Goal: Task Accomplishment & Management: Manage account settings

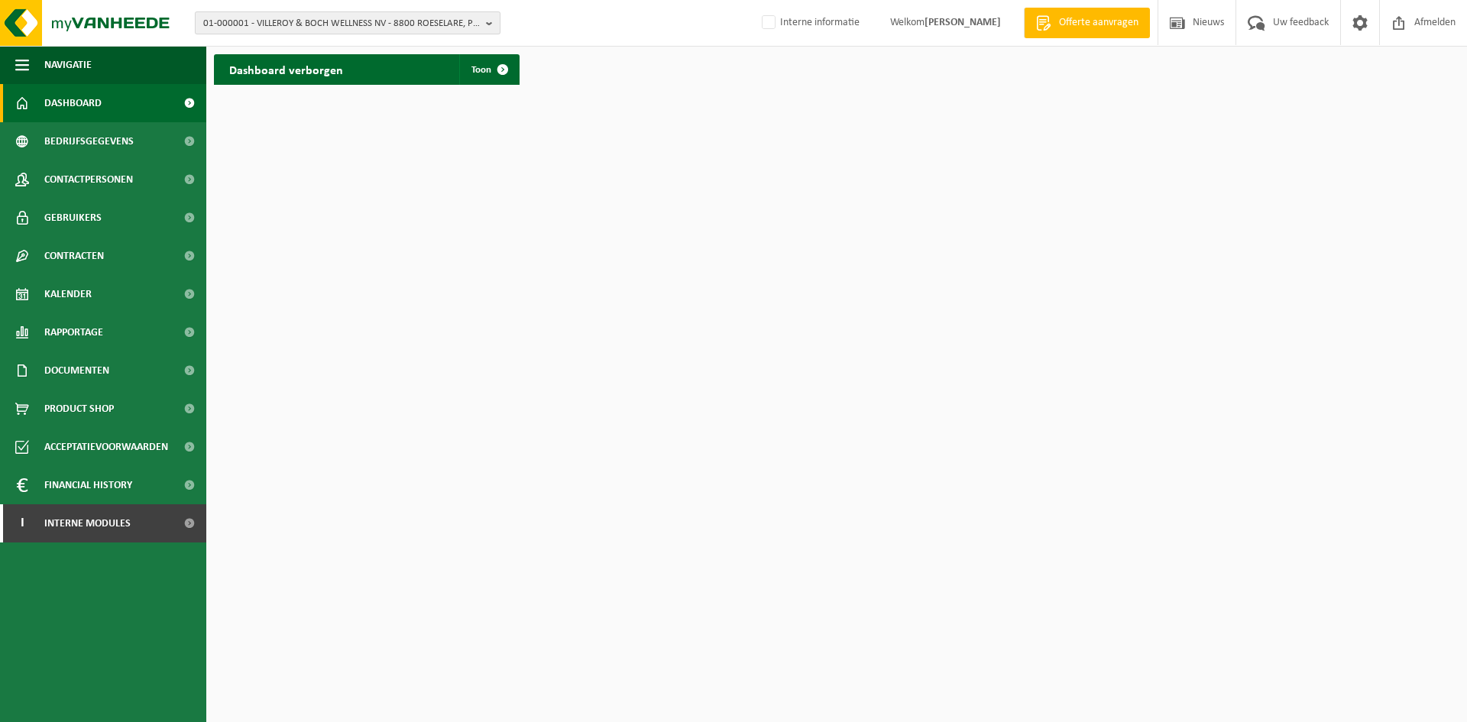
click at [316, 24] on span "01-000001 - VILLEROY & BOCH WELLNESS NV - 8800 ROESELARE, POPULIERSTRAAT 1" at bounding box center [341, 23] width 277 height 23
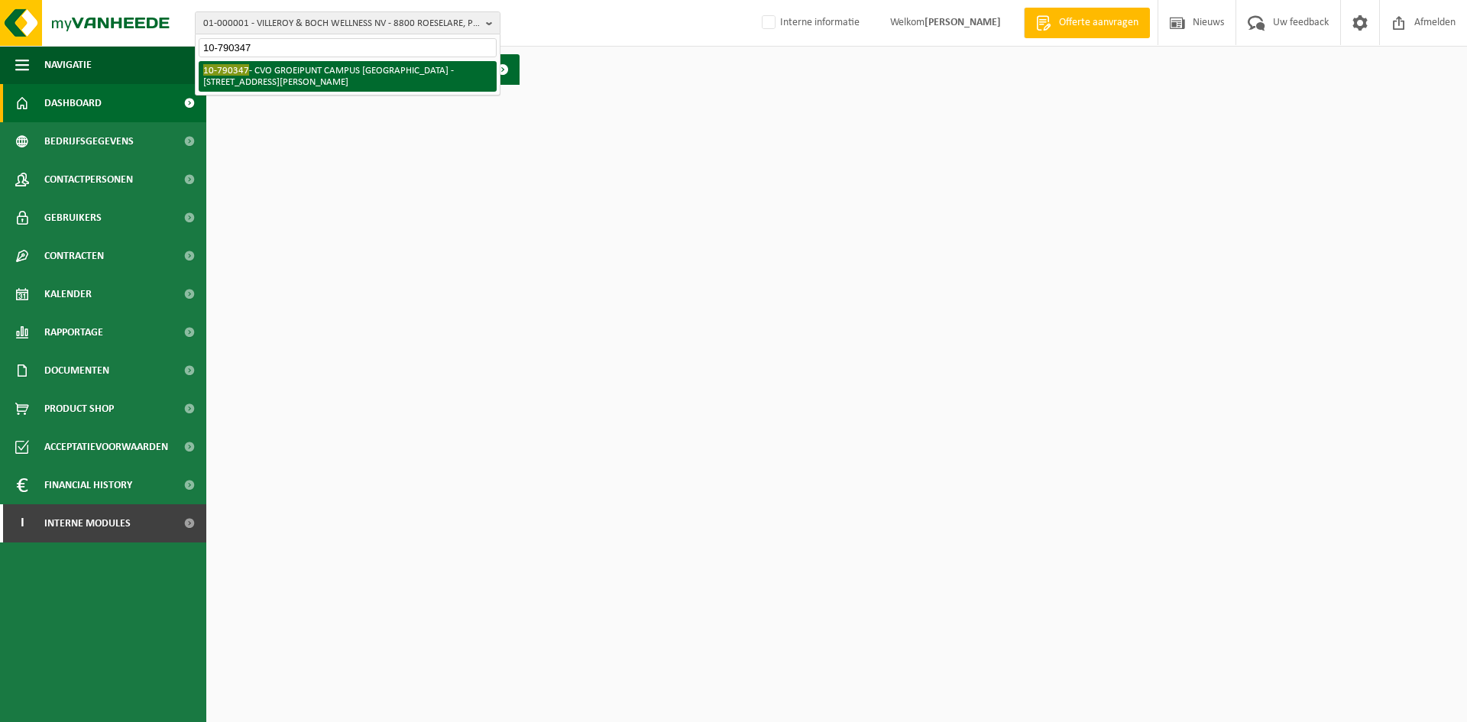
type input "10-790347"
click at [335, 65] on li "10-790347 - CVO GROEIPUNT CAMPUS SINT-AMANDSBERG - 9040 SINT-AMANDSBERG, EDGARD…" at bounding box center [348, 76] width 298 height 31
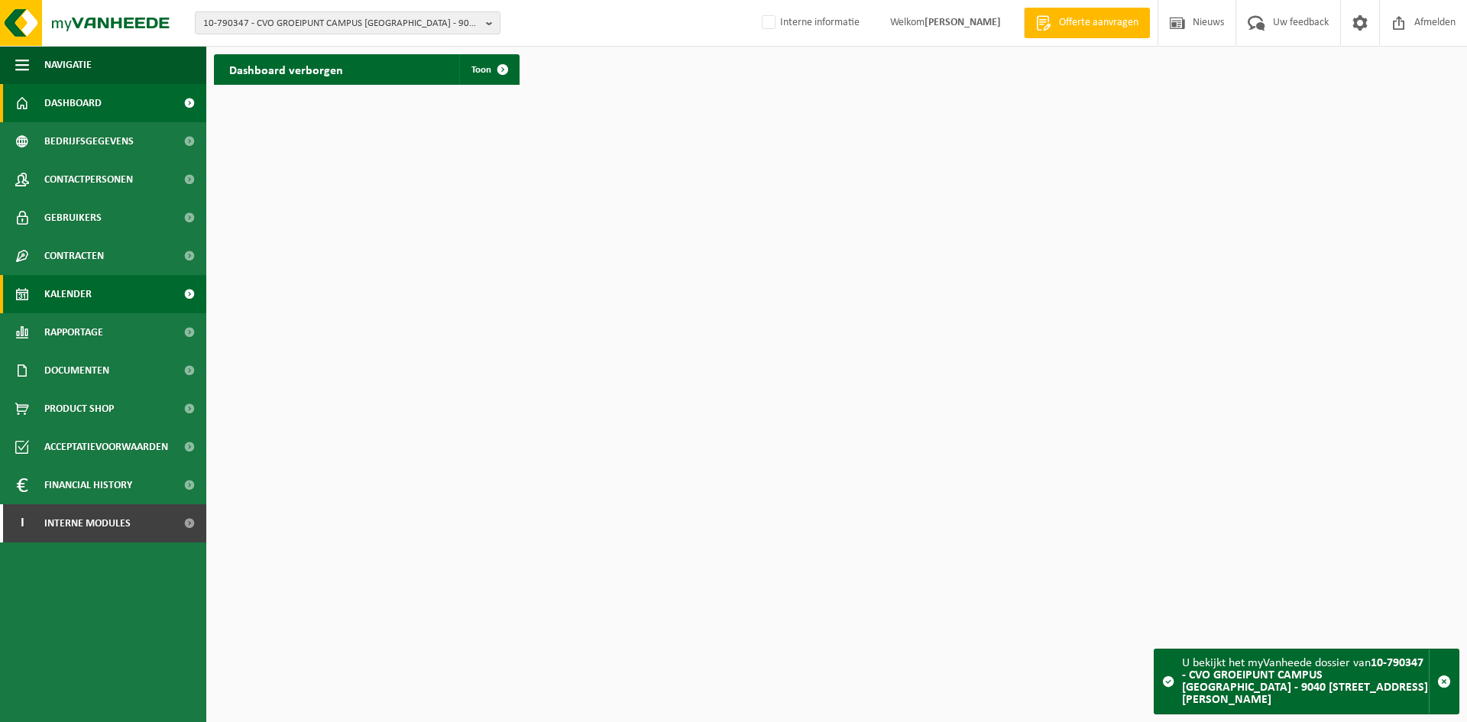
click at [92, 295] on link "Kalender" at bounding box center [103, 294] width 206 height 38
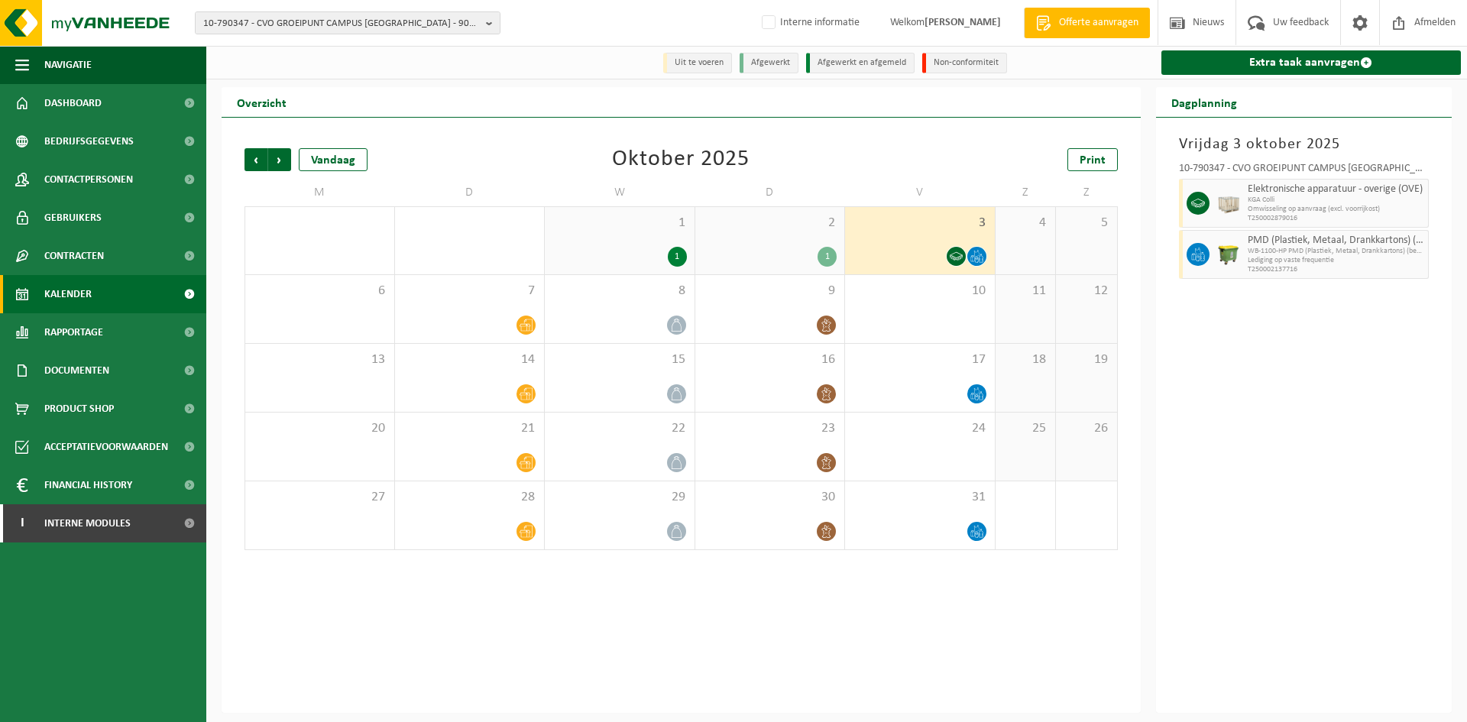
click at [1313, 196] on span "KGA Colli" at bounding box center [1336, 200] width 177 height 9
click at [1408, 205] on span "KGA Colli" at bounding box center [1336, 200] width 177 height 9
click at [1286, 225] on div "Elektronische apparatuur - overige (OVE) KGA Colli Omwisseling op aanvraag (exc…" at bounding box center [1337, 203] width 186 height 49
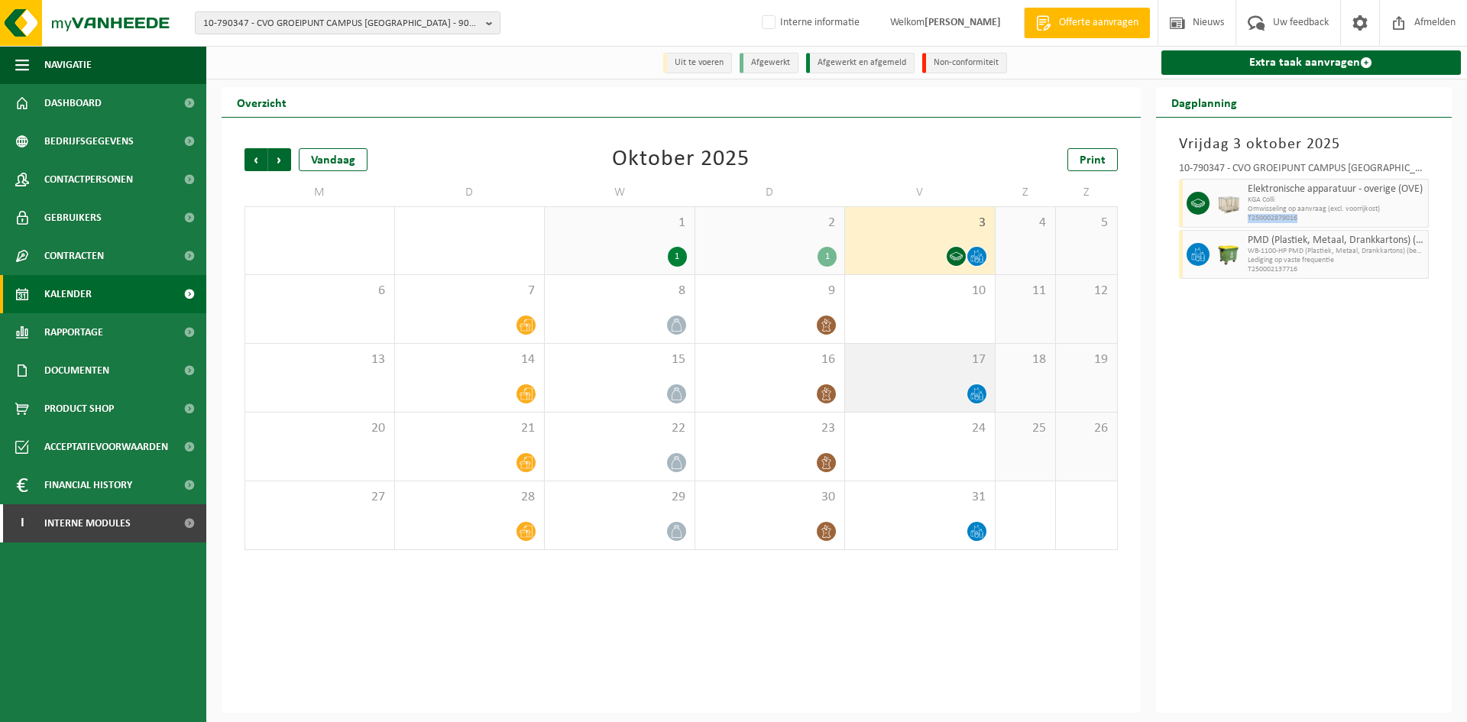
copy div "T250002879016"
click at [753, 666] on div "Vorige Volgende Vandaag Oktober 2025 Print M D W D V Z Z 29 30 1 1 1 1 2 1 3 4 …" at bounding box center [681, 415] width 919 height 595
click at [430, 15] on span "10-790347 - CVO GROEIPUNT CAMPUS SINT-AMANDSBERG - 9040 SINT-AMANDSBERG, EDGARD…" at bounding box center [341, 23] width 277 height 23
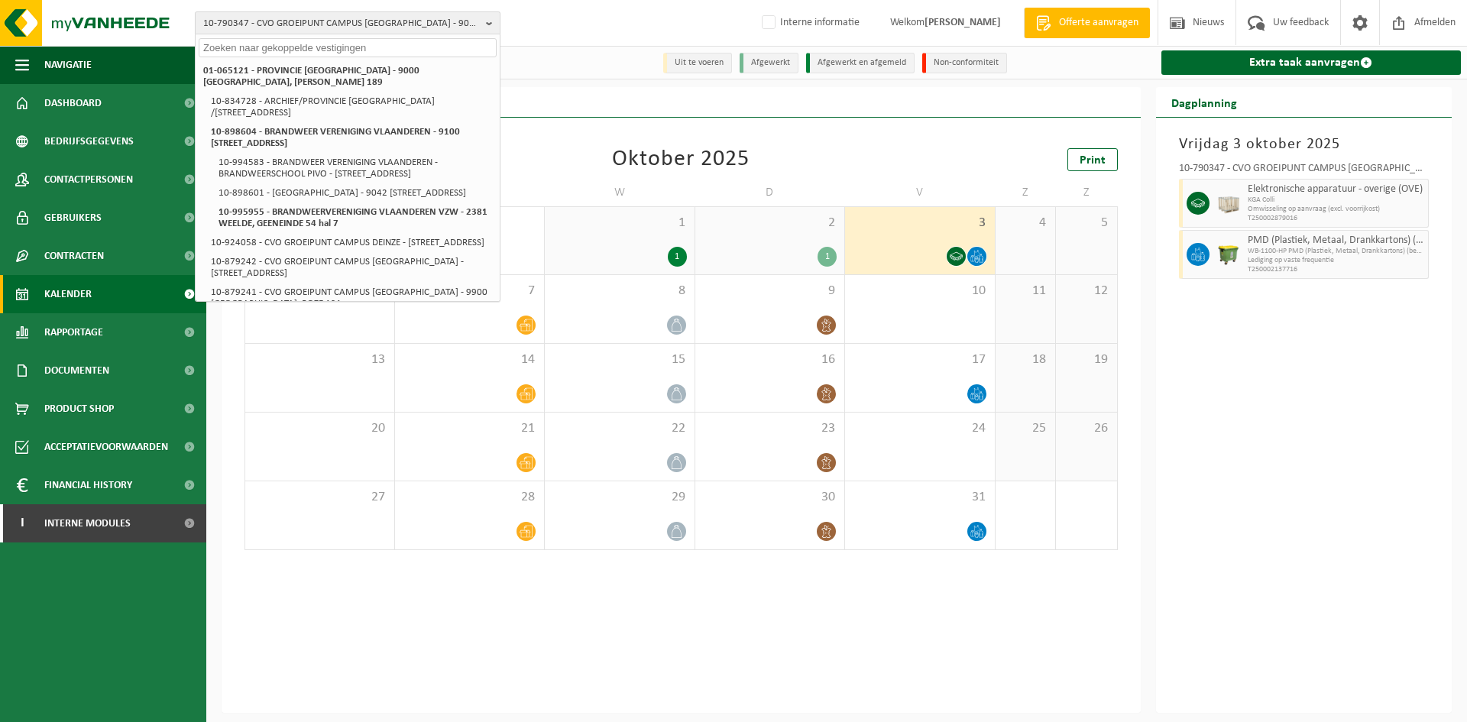
paste input "10-739454"
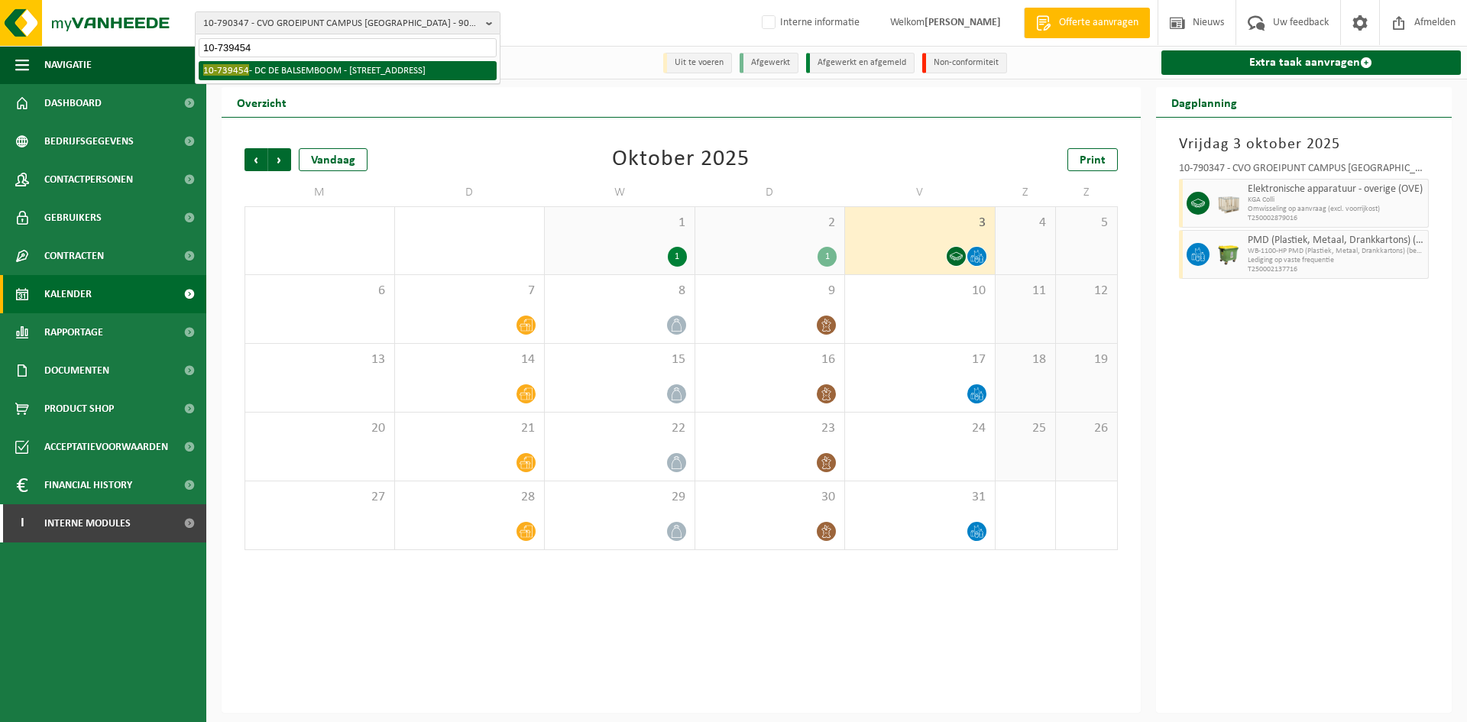
type input "10-739454"
click at [290, 76] on li "10-739454 - DC DE BALSEMBOOM - 8000 BRUGGE, OCMW BRUGGE GANZENSTRAAT 33" at bounding box center [348, 70] width 298 height 19
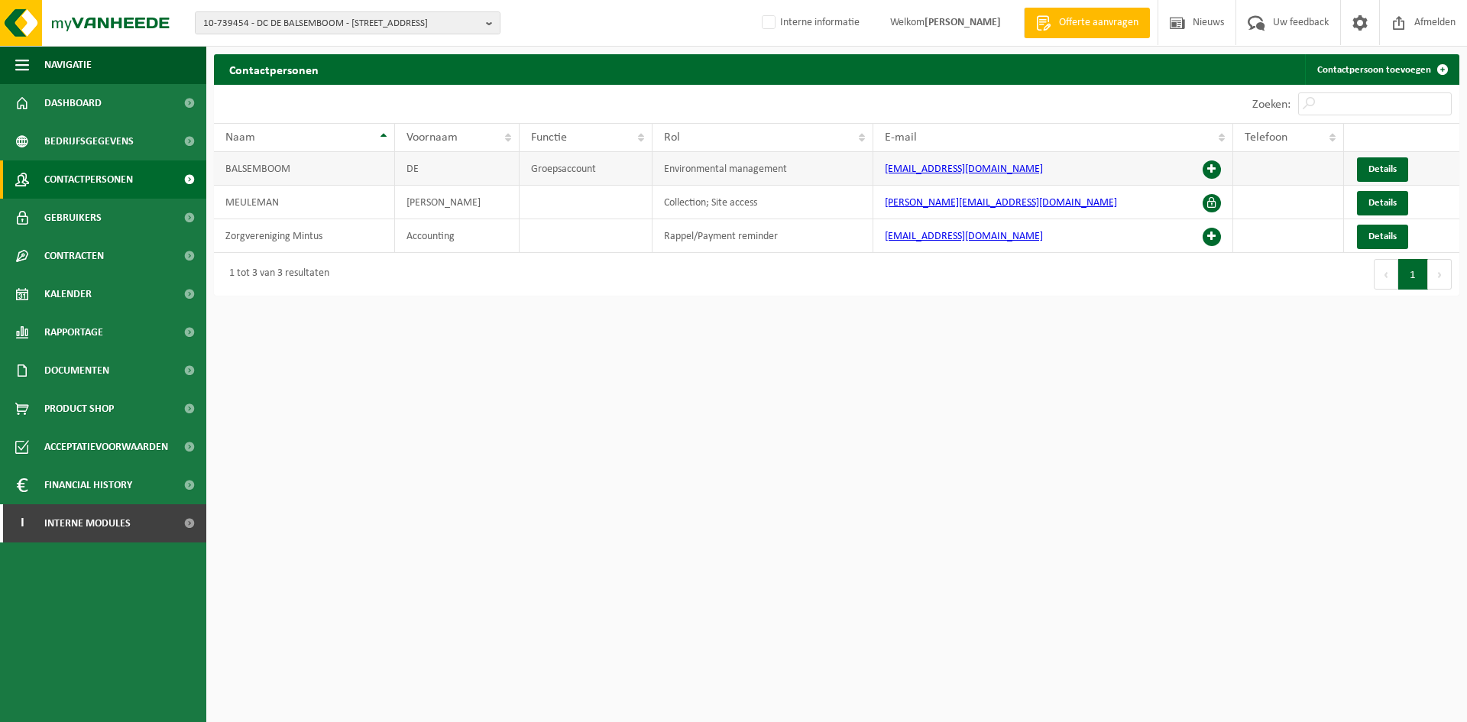
click at [1216, 172] on span at bounding box center [1212, 169] width 18 height 18
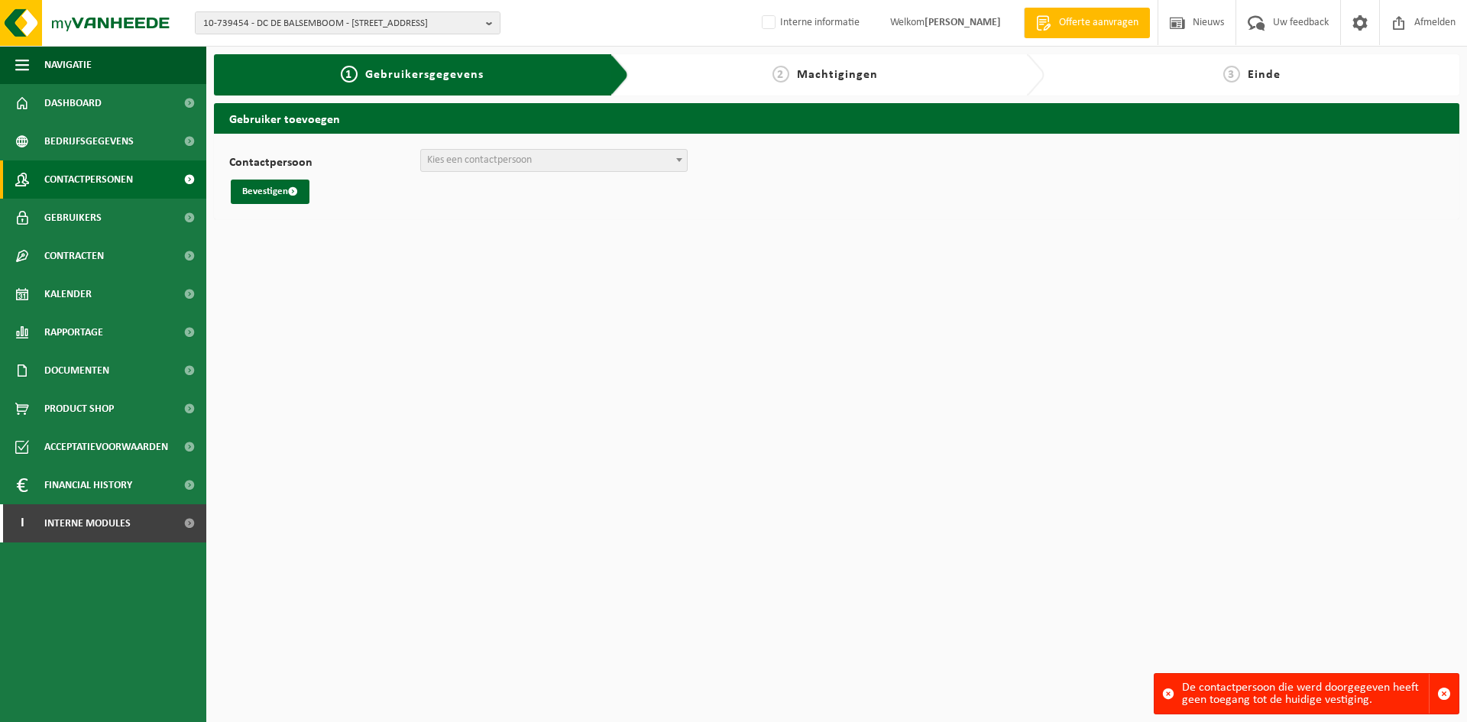
click at [77, 177] on span "Contactpersonen" at bounding box center [88, 179] width 89 height 38
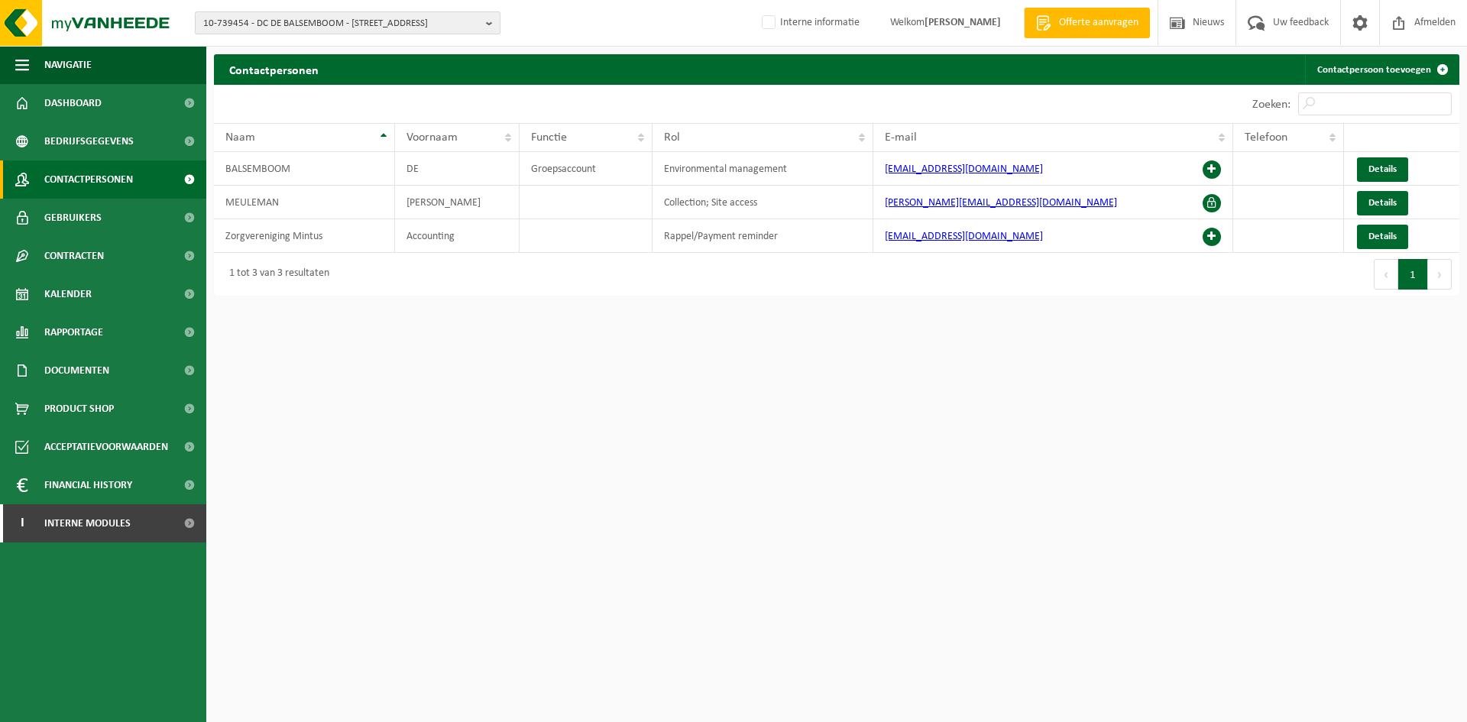
click at [299, 16] on span "10-739454 - DC DE BALSEMBOOM - 8000 BRUGGE, OCMW BRUGGE GANZENSTRAAT 33" at bounding box center [341, 23] width 277 height 23
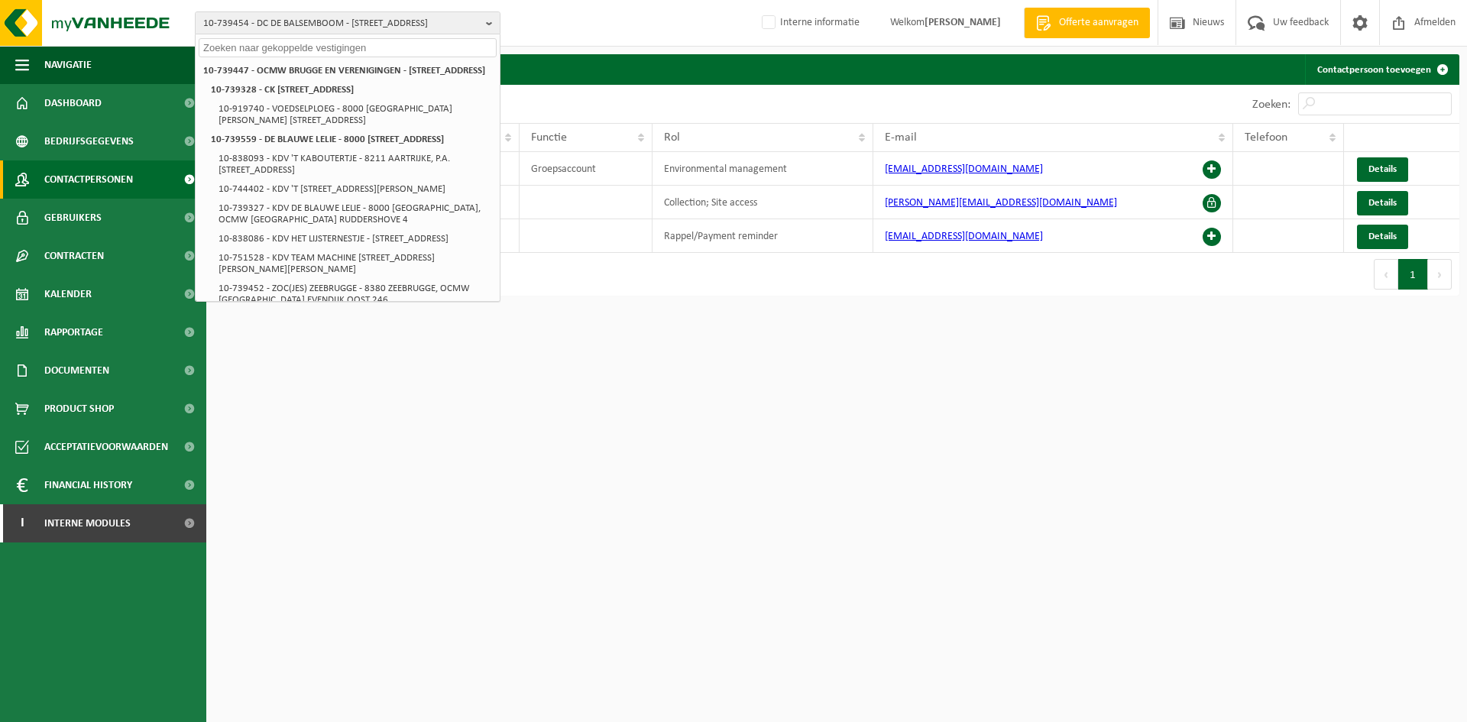
click at [562, 18] on div "10-739454 - DC DE BALSEMBOOM - 8000 BRUGGE, OCMW BRUGGE GANZENSTRAAT 33 10-7394…" at bounding box center [733, 23] width 1467 height 47
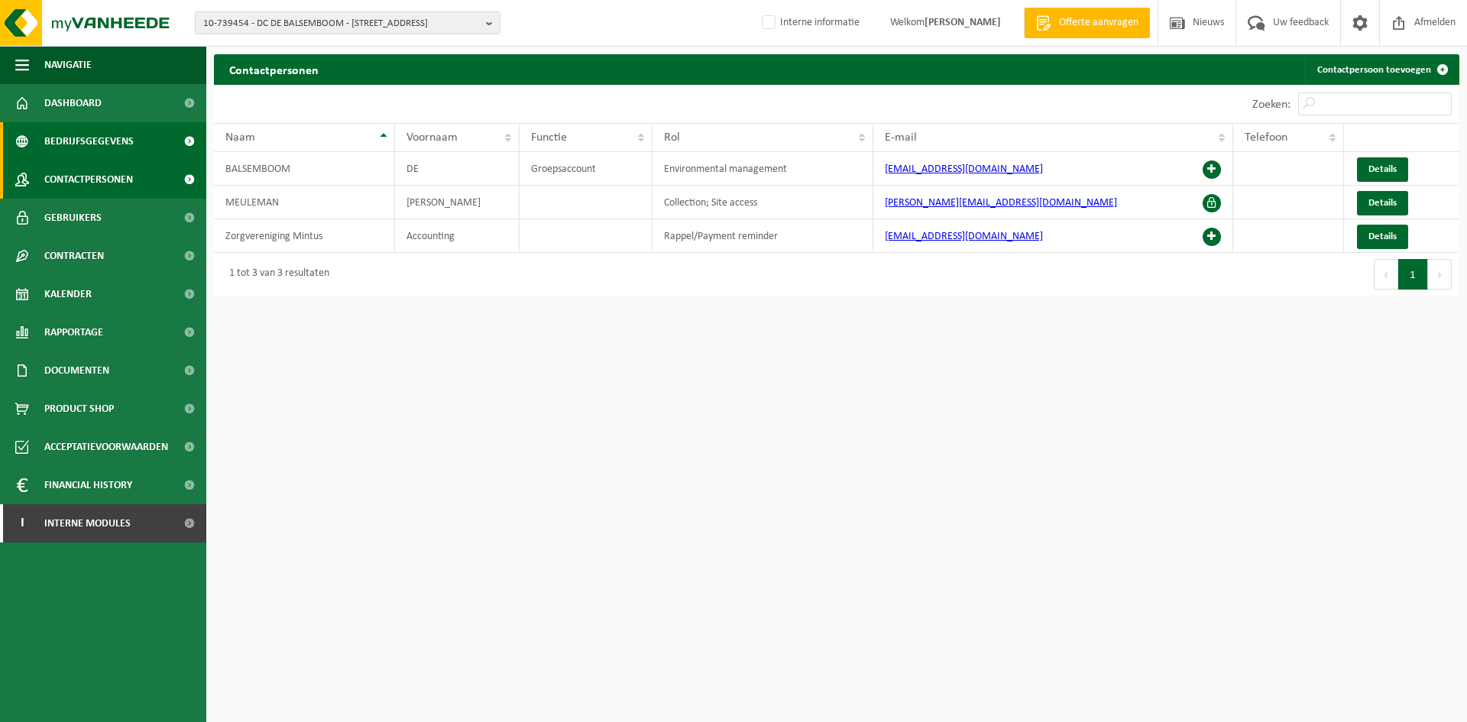
click at [73, 137] on span "Bedrijfsgegevens" at bounding box center [88, 141] width 89 height 38
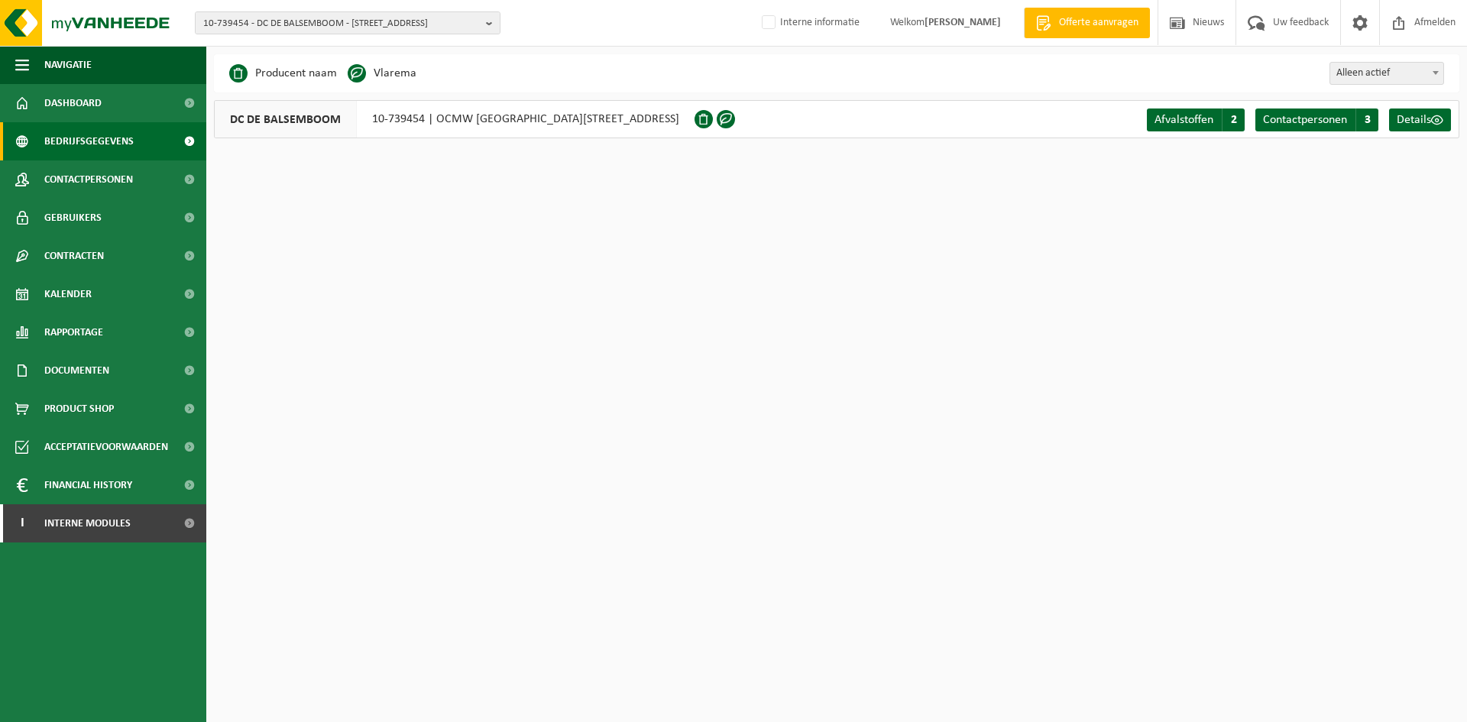
click at [389, 123] on div "DC DE BALSEMBOOM 10-739454 | [GEOGRAPHIC_DATA][STREET_ADDRESS]" at bounding box center [454, 119] width 481 height 38
click at [57, 174] on span "Contactpersonen" at bounding box center [88, 179] width 89 height 38
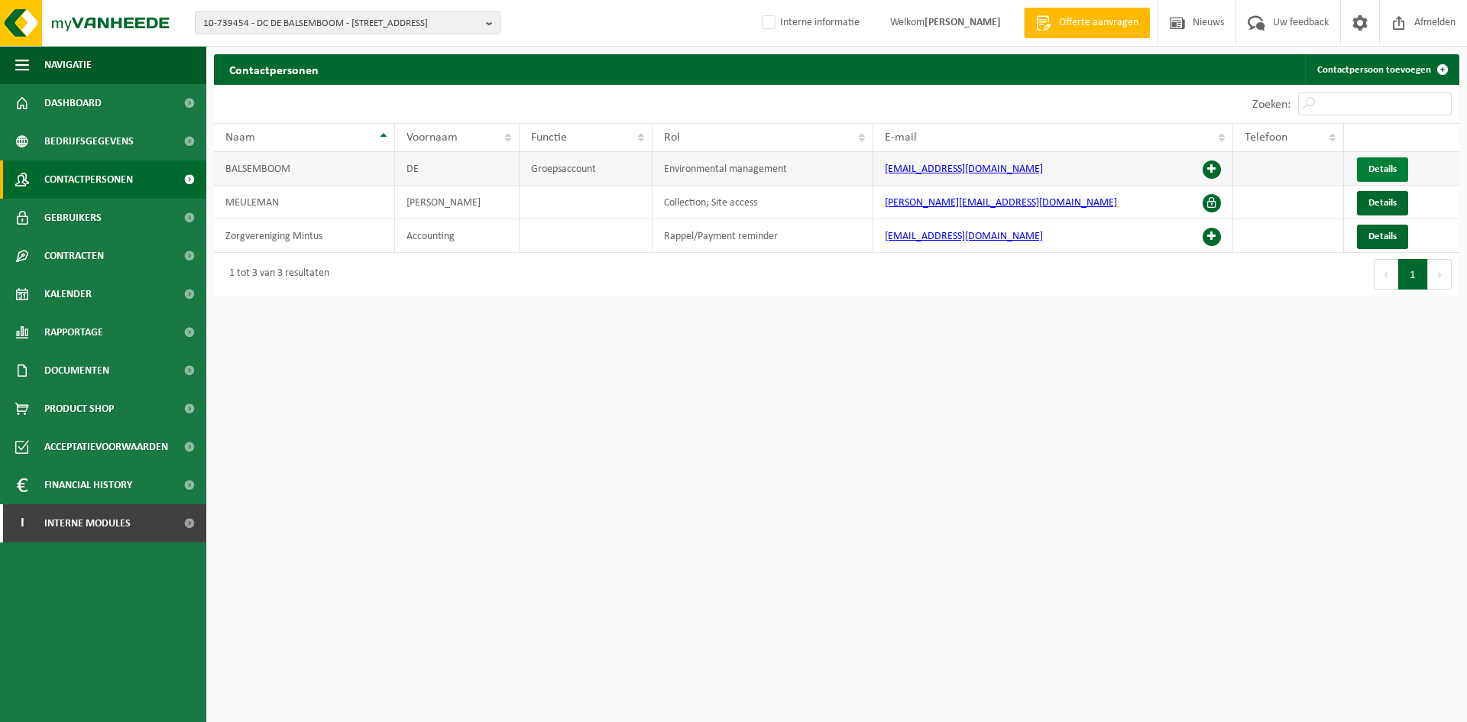
click at [1385, 166] on span "Details" at bounding box center [1382, 169] width 28 height 10
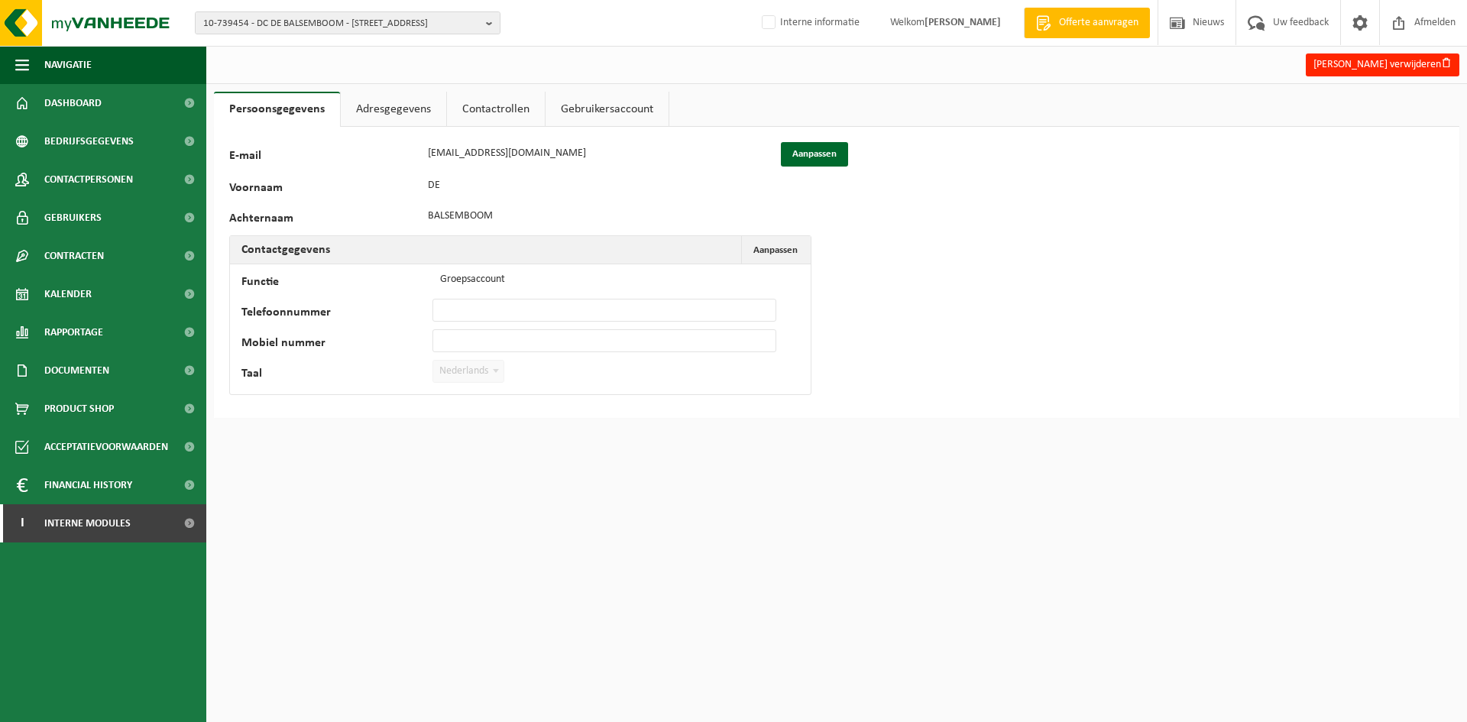
click at [371, 118] on link "Adresgegevens" at bounding box center [393, 109] width 105 height 35
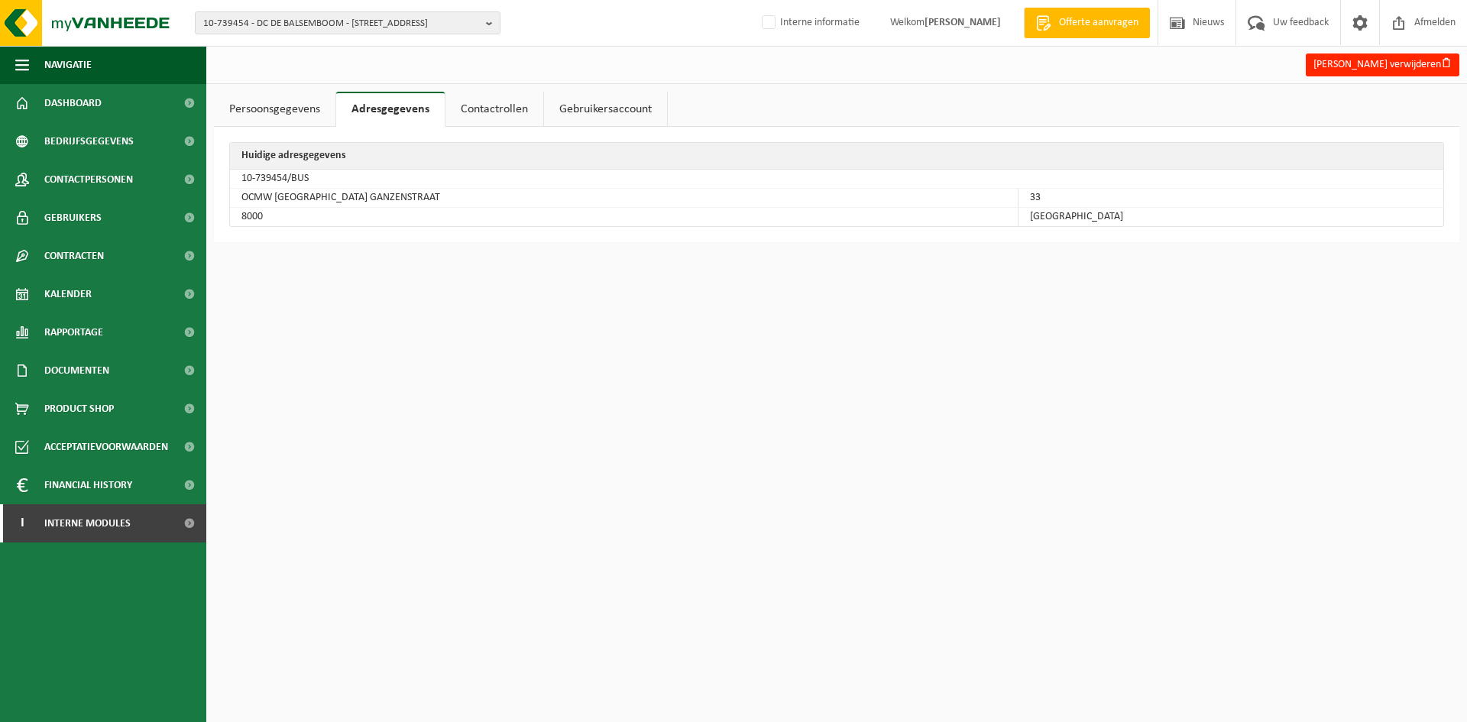
click at [484, 115] on link "Contactrollen" at bounding box center [494, 109] width 98 height 35
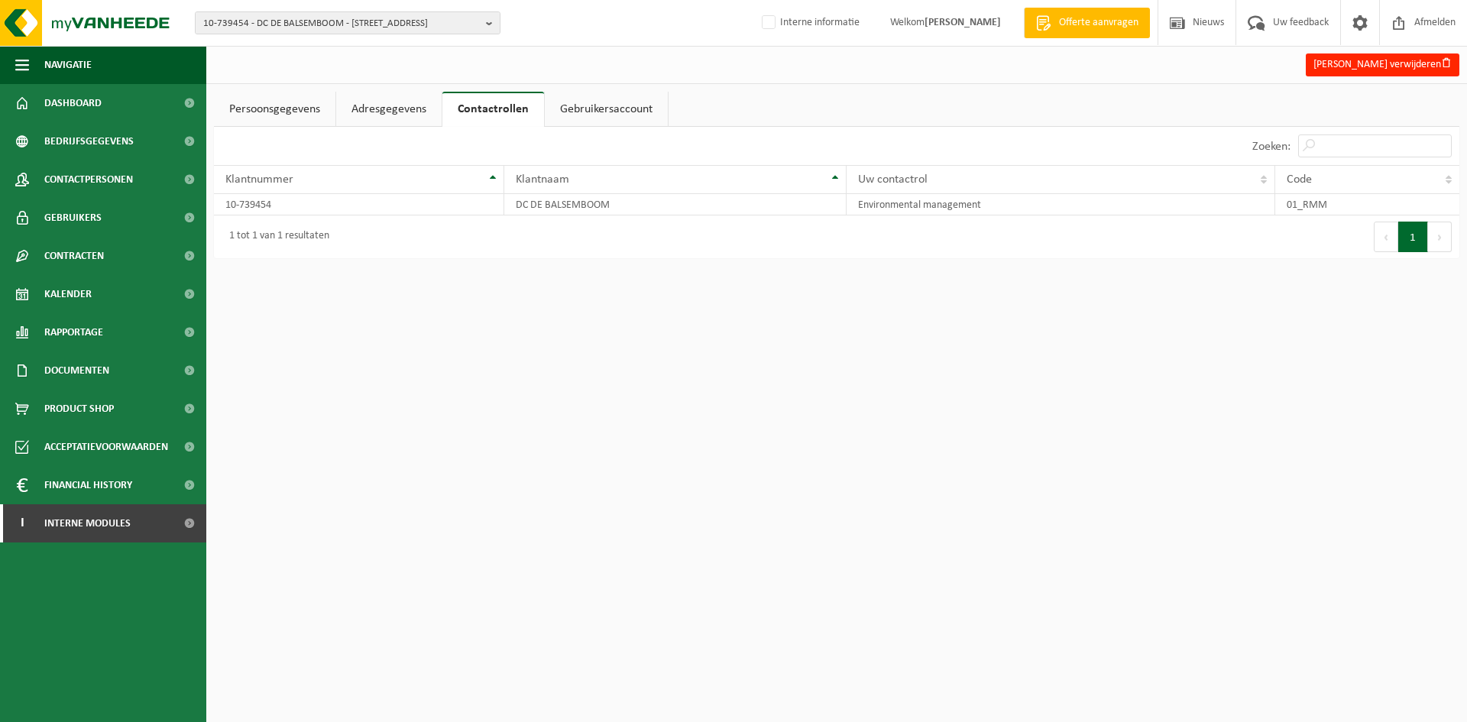
click at [311, 36] on div "10-739454 - DC DE BALSEMBOOM - 8000 BRUGGE, OCMW BRUGGE GANZENSTRAAT 33 10-7394…" at bounding box center [733, 23] width 1467 height 47
click at [295, 18] on span "10-739454 - DC DE BALSEMBOOM - [STREET_ADDRESS]" at bounding box center [341, 23] width 277 height 23
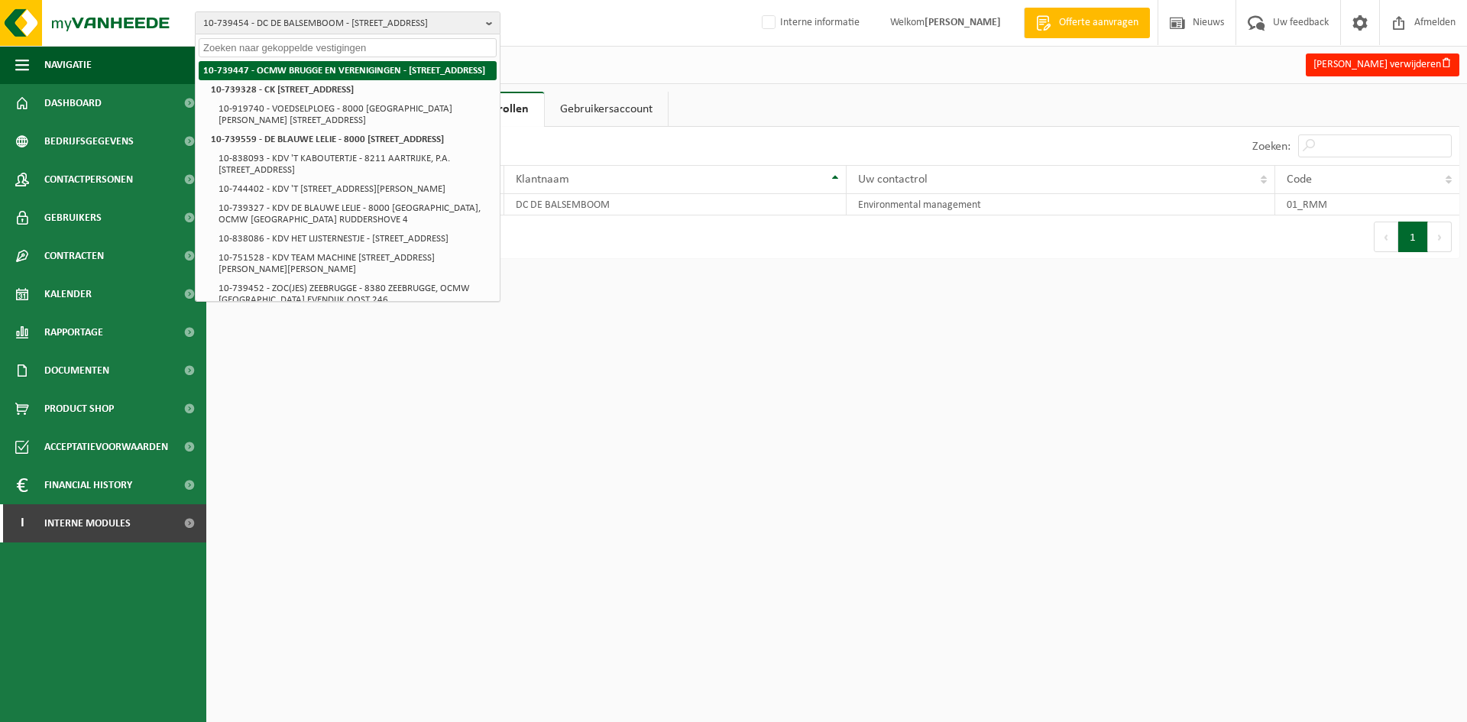
paste input "01-902143"
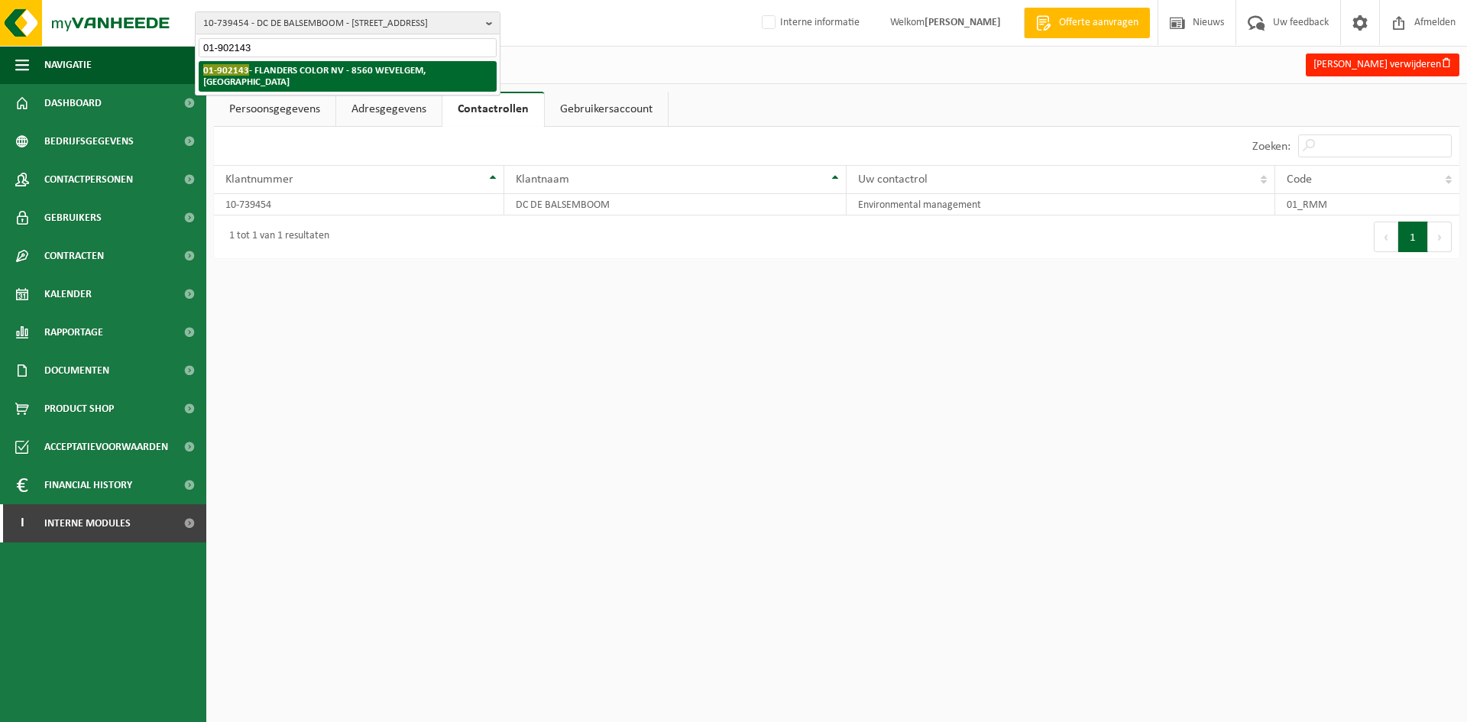
type input "01-902143"
click at [270, 70] on strong "01-902143 - FLANDERS COLOR NV - 8560 WEVELGEM, KORTRIJKSTRAAT 380" at bounding box center [314, 75] width 222 height 23
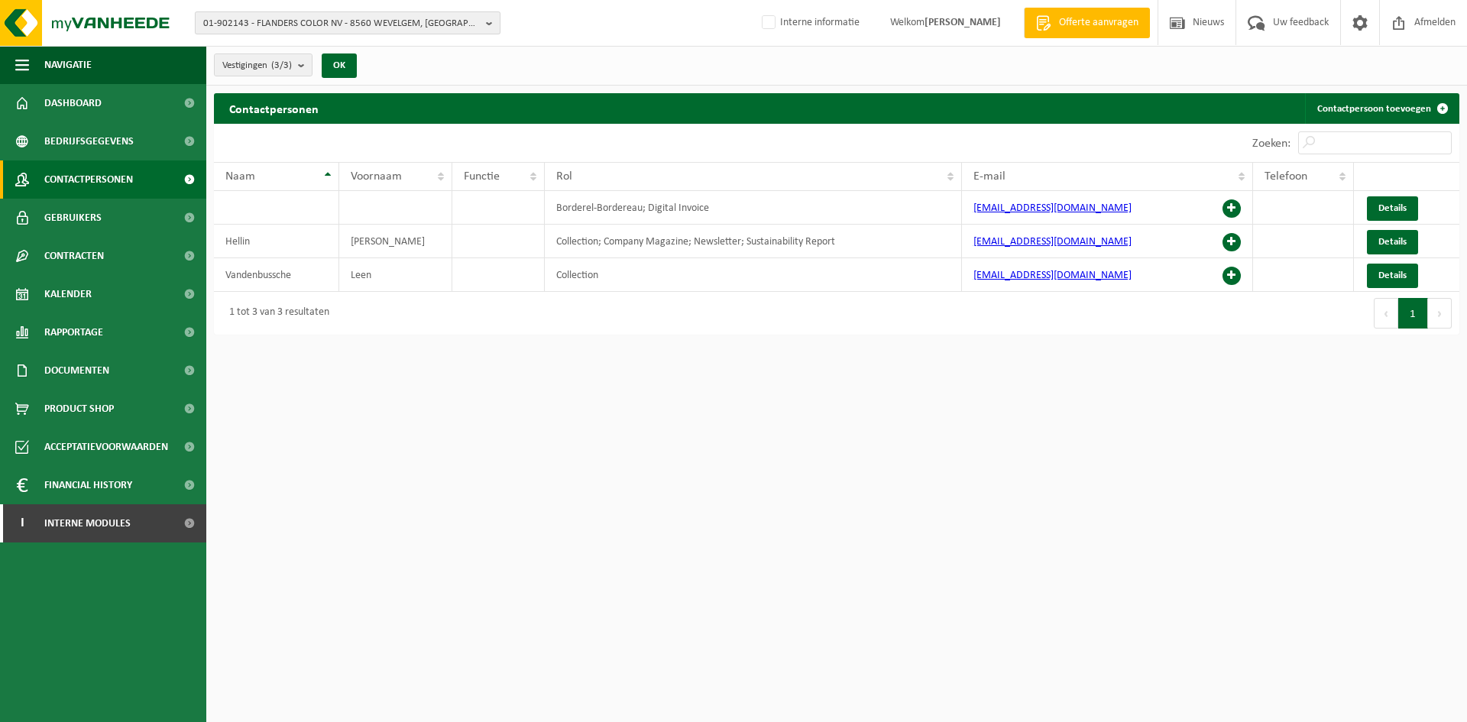
click at [308, 19] on span "01-902143 - FLANDERS COLOR NV - 8560 WEVELGEM, KORTRIJKSTRAAT 380" at bounding box center [341, 23] width 277 height 23
paste input "01-001289"
type input "01-001289"
click at [336, 73] on strong "01-001289 - VAN MARCKE NV - 9000 GENT, OVERZET 14" at bounding box center [343, 75] width 281 height 23
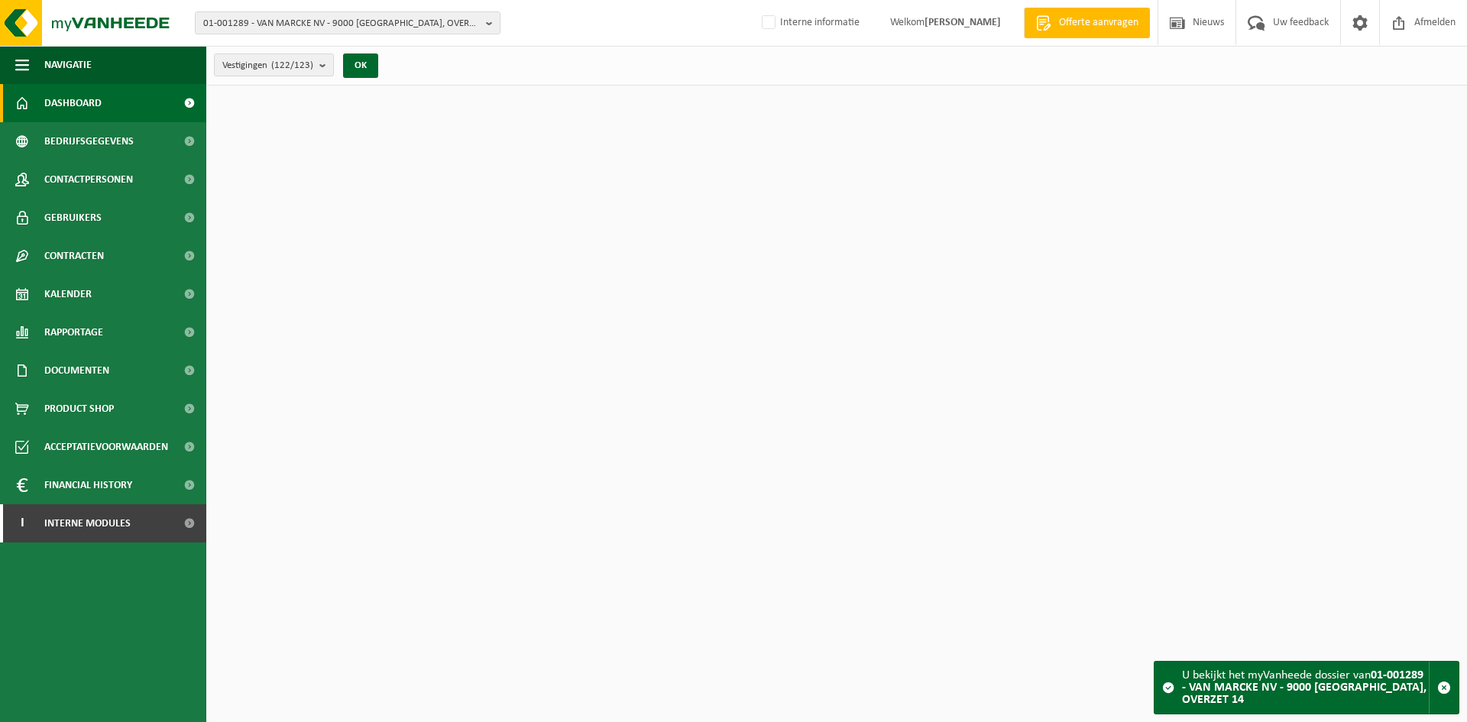
click at [94, 180] on span "Contactpersonen" at bounding box center [88, 179] width 89 height 38
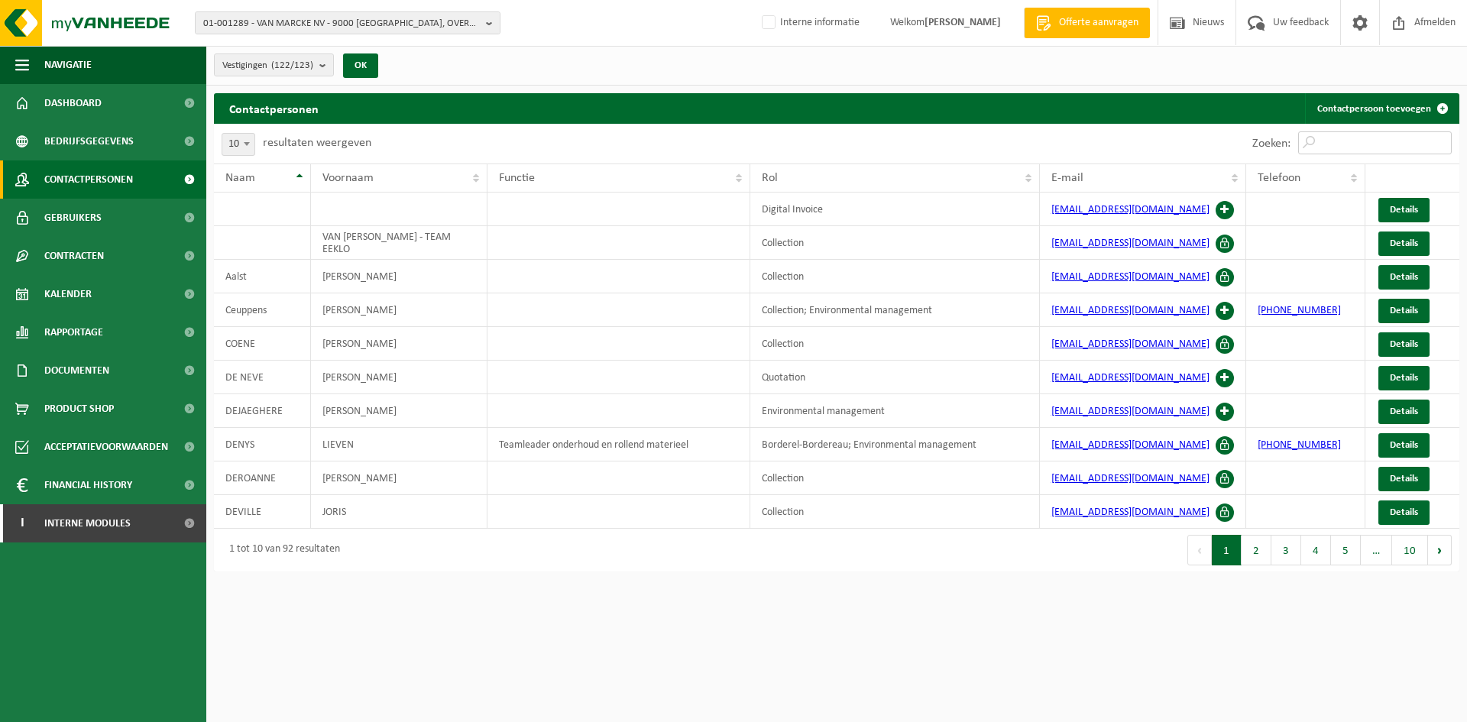
click at [1375, 141] on input "Zoeken:" at bounding box center [1375, 142] width 154 height 23
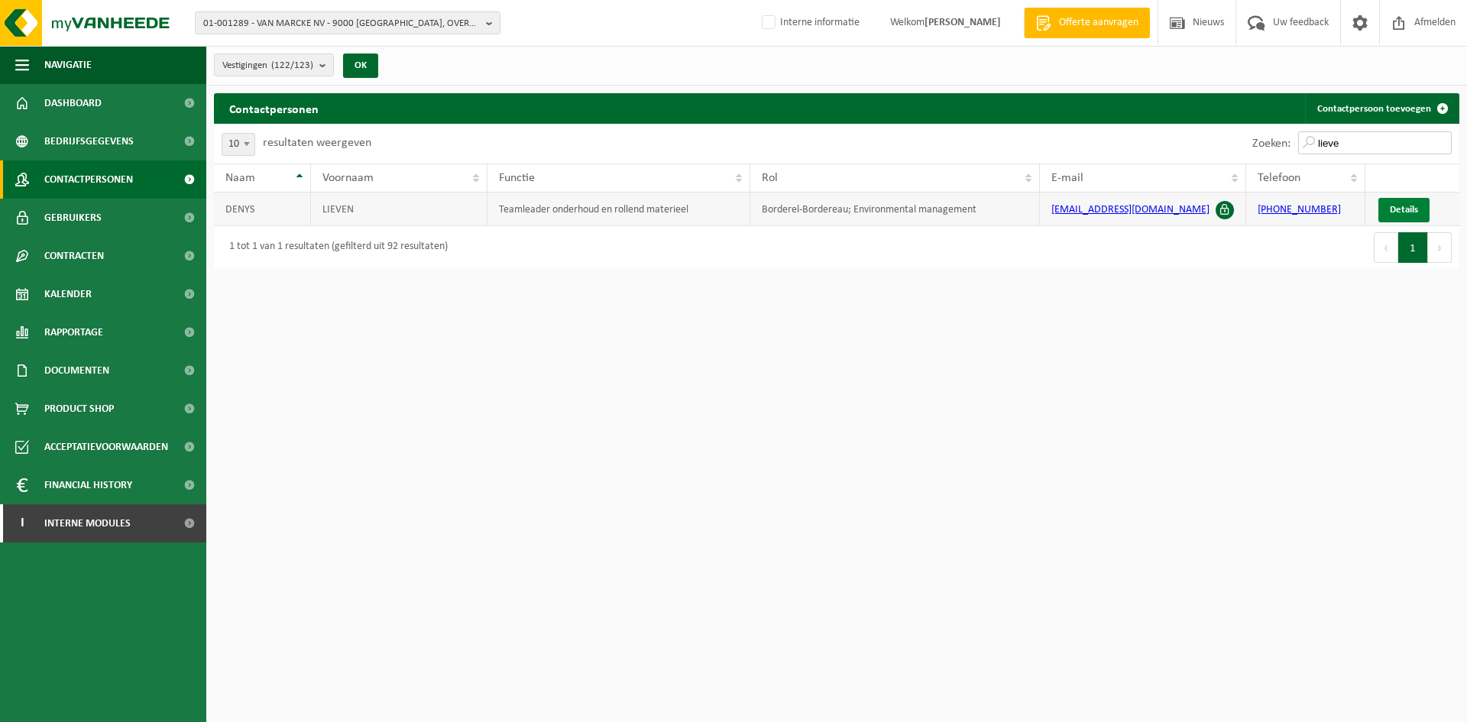
type input "lieve"
click at [1408, 202] on link "Details" at bounding box center [1403, 210] width 51 height 24
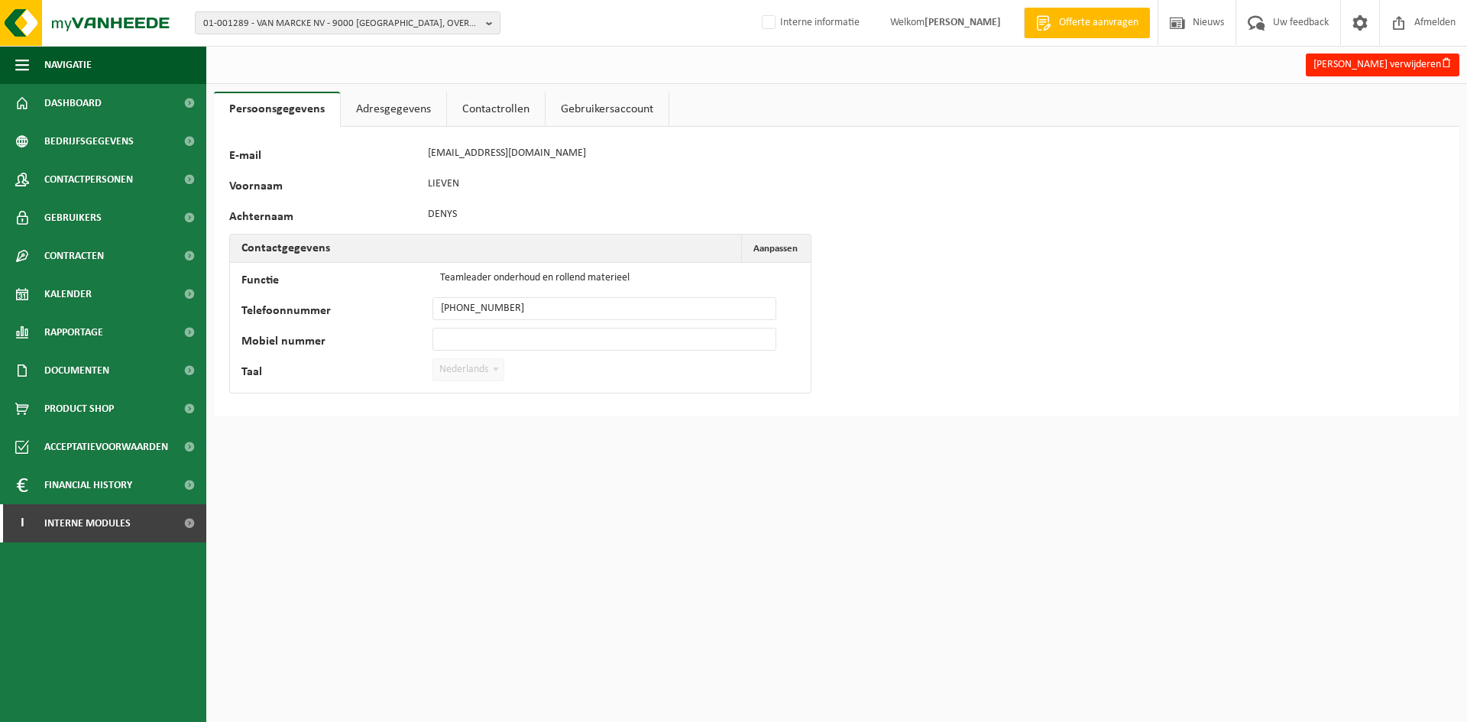
click at [517, 108] on link "Contactrollen" at bounding box center [496, 109] width 98 height 35
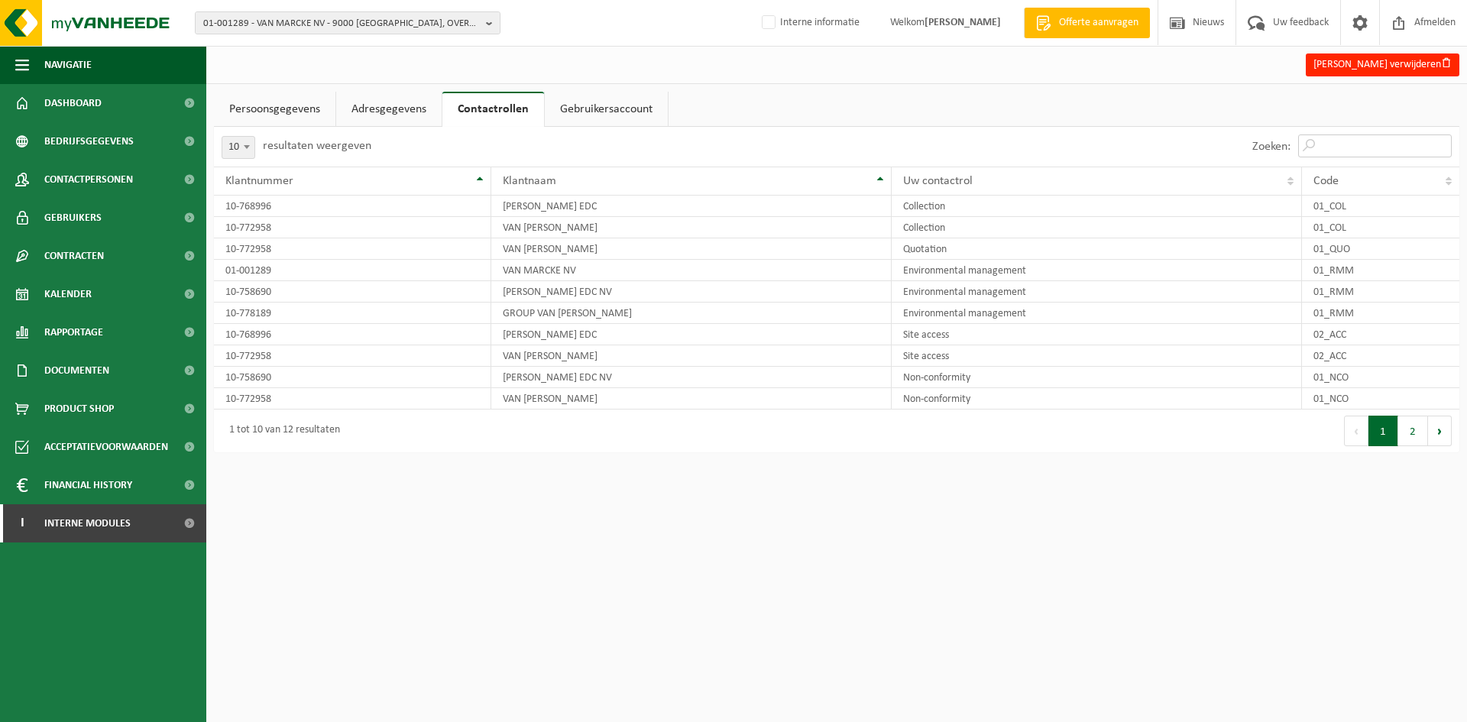
click at [1374, 146] on input "Zoeken:" at bounding box center [1375, 145] width 154 height 23
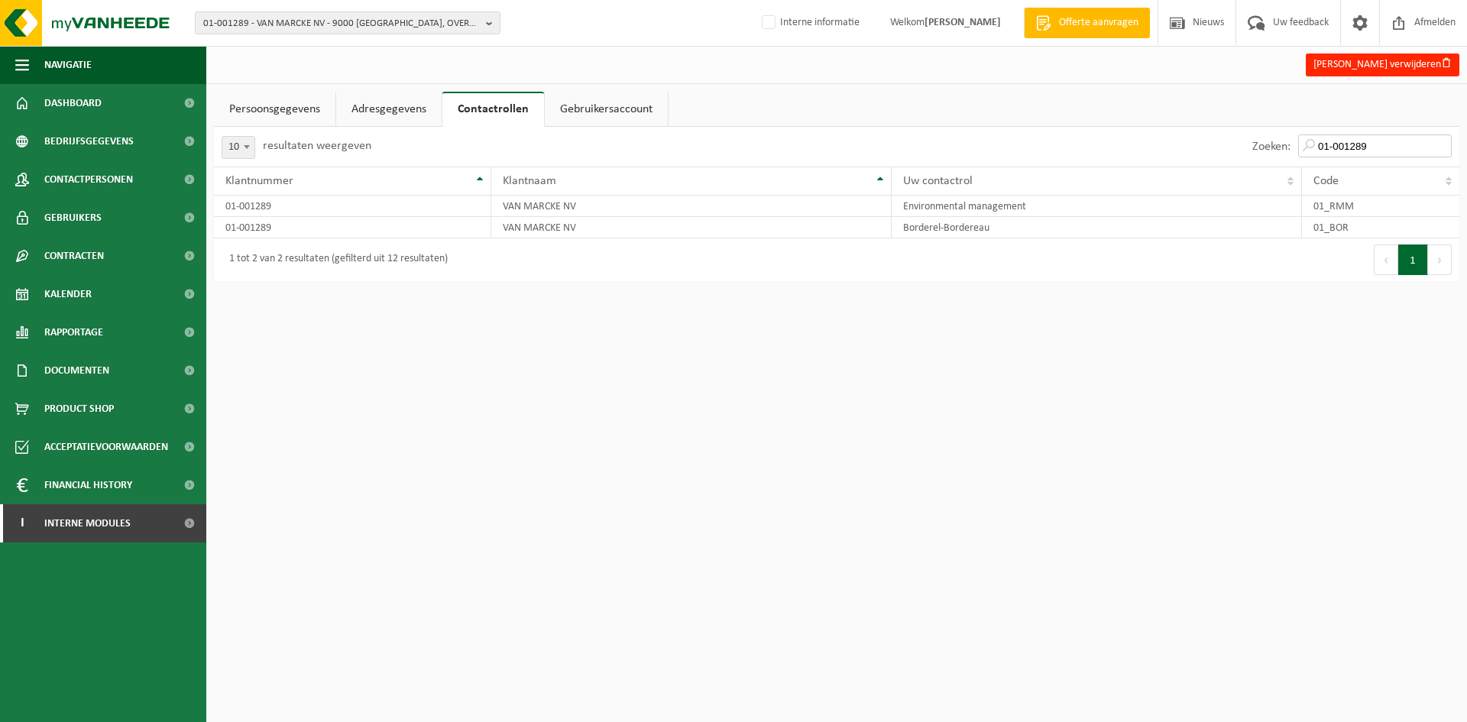
type input "01-001289"
click at [384, 94] on link "Adresgegevens" at bounding box center [388, 109] width 105 height 35
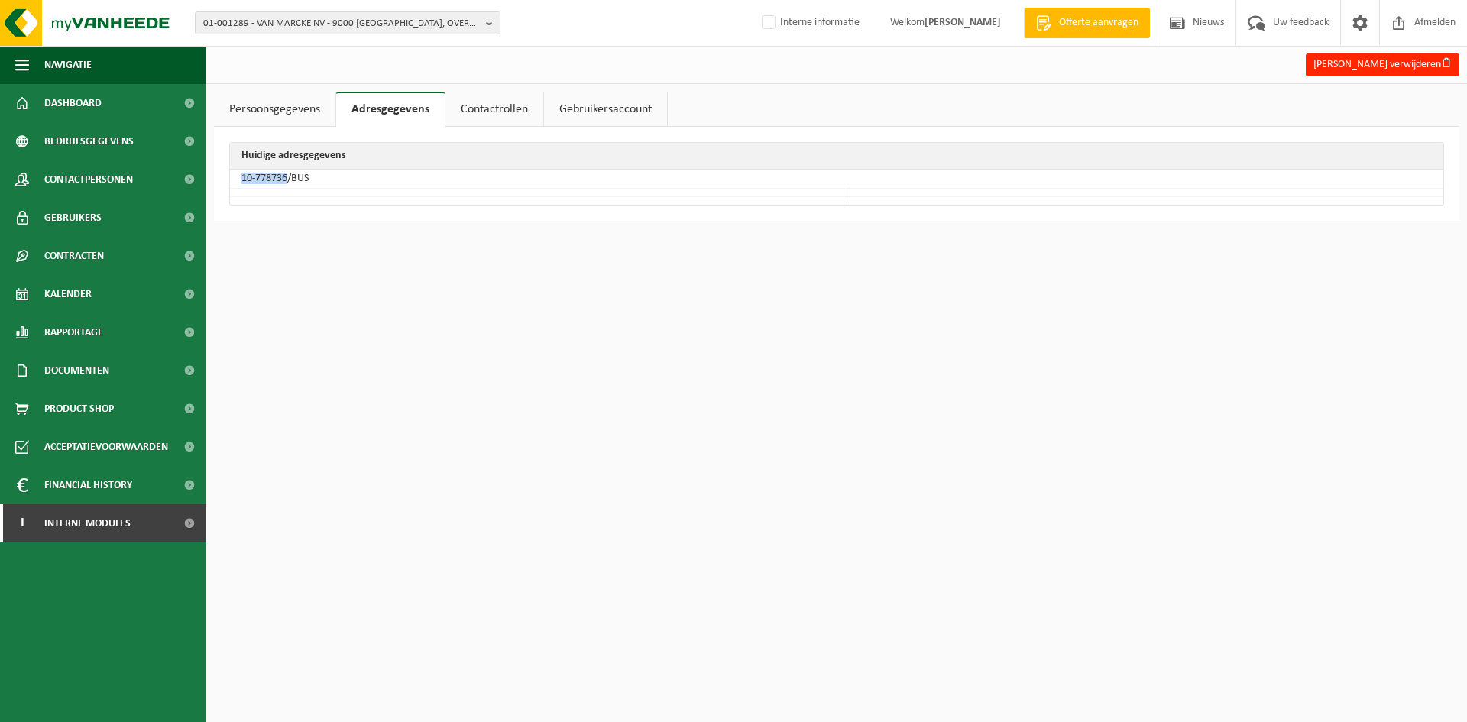
drag, startPoint x: 286, startPoint y: 177, endPoint x: 238, endPoint y: 178, distance: 48.1
click at [238, 177] on td "10-778736/BUS" at bounding box center [836, 179] width 1213 height 19
copy td "10-778736"
click at [116, 215] on link "Gebruikers" at bounding box center [103, 218] width 206 height 38
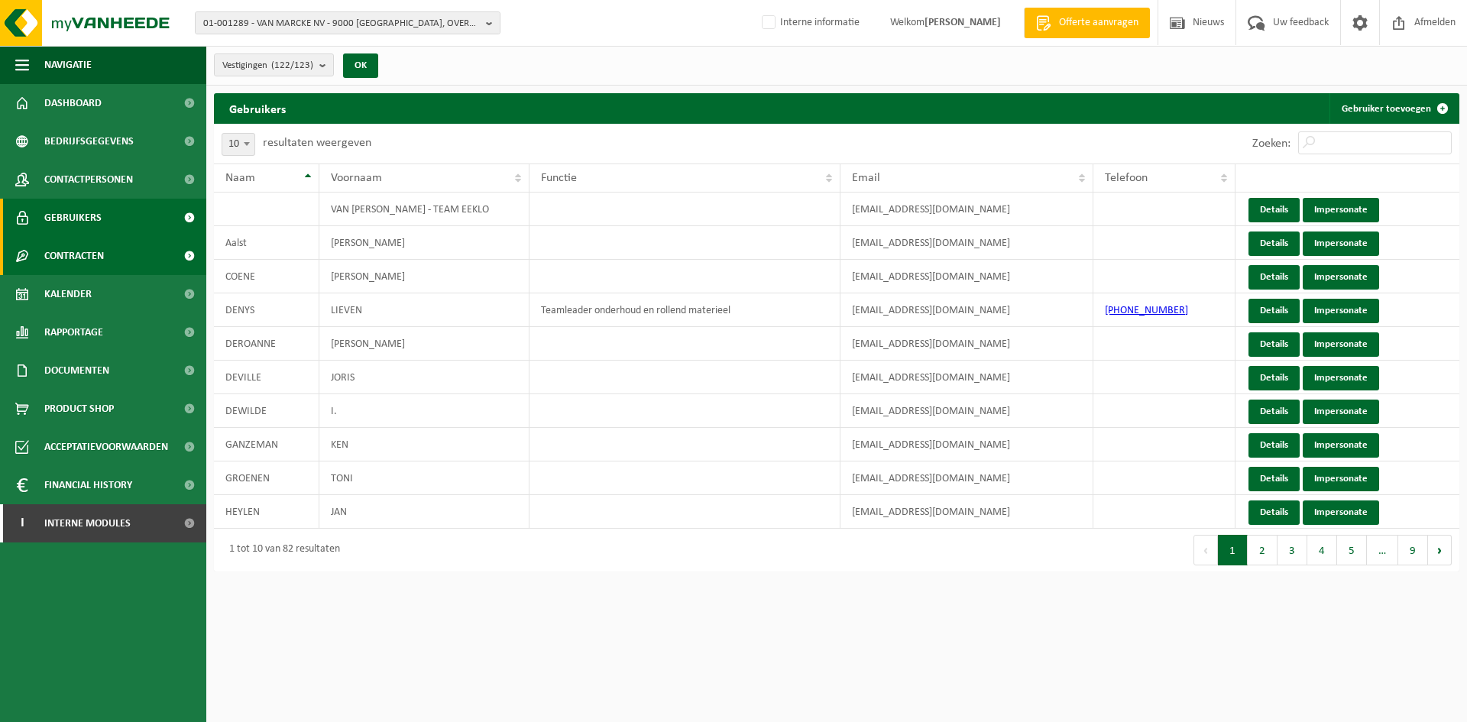
click at [95, 249] on span "Contracten" at bounding box center [74, 256] width 60 height 38
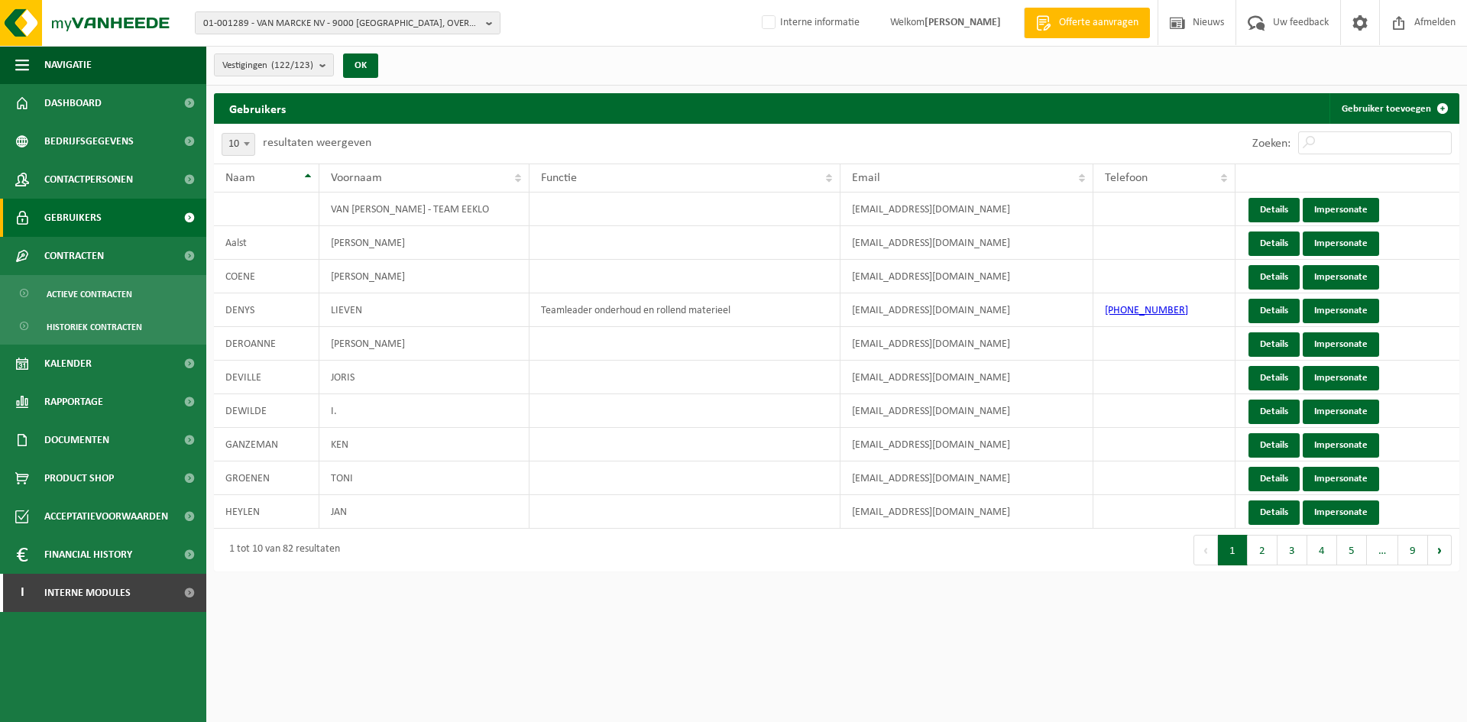
click at [99, 212] on span "Gebruikers" at bounding box center [72, 218] width 57 height 38
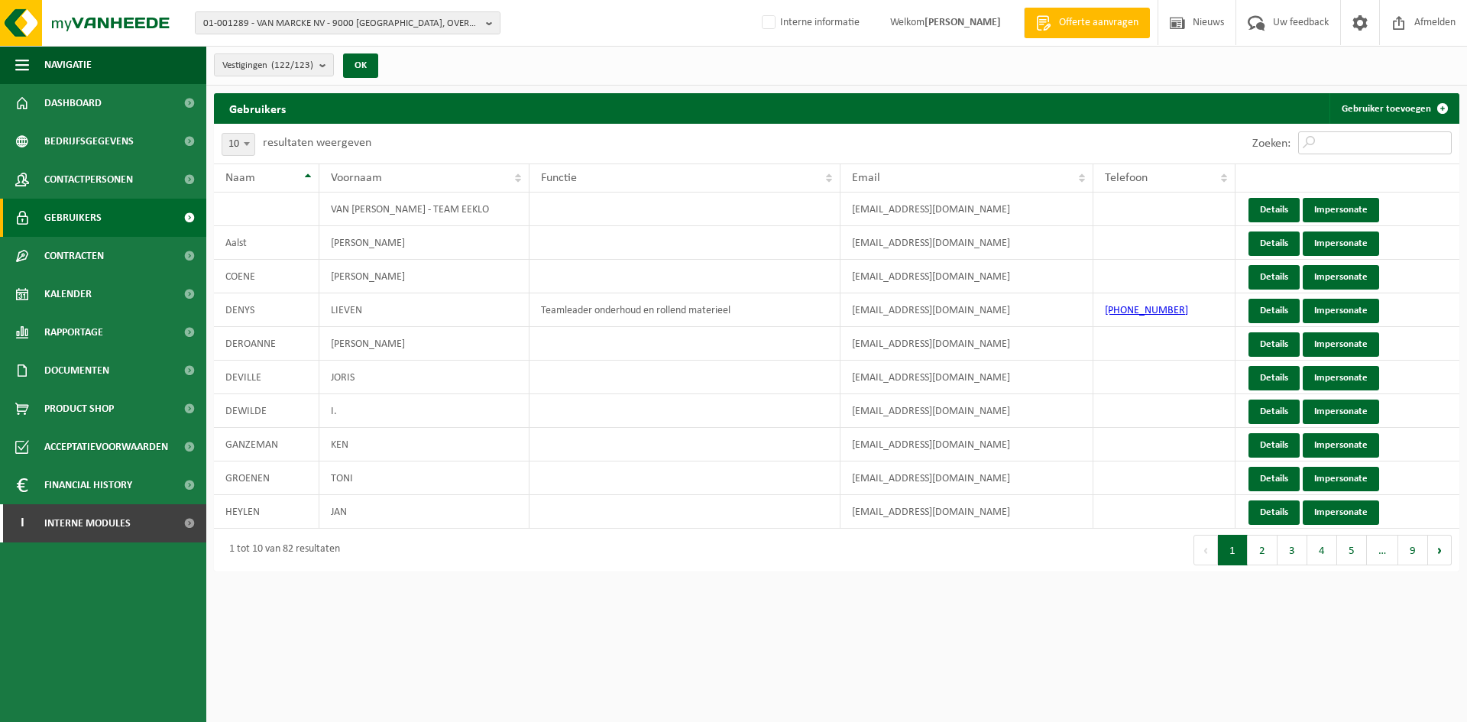
click at [1381, 142] on input "Zoeken:" at bounding box center [1375, 142] width 154 height 23
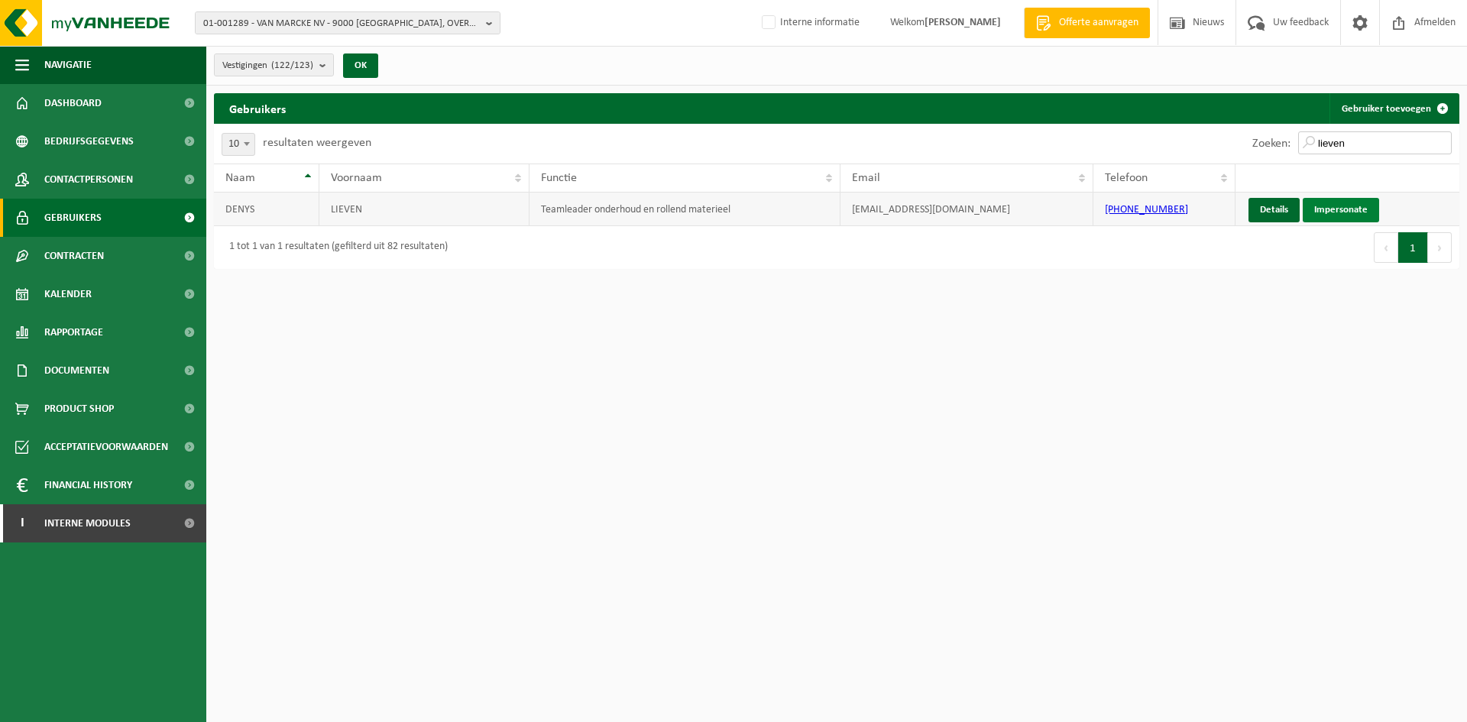
type input "lieven"
click at [1352, 203] on link "Impersonate" at bounding box center [1341, 210] width 76 height 24
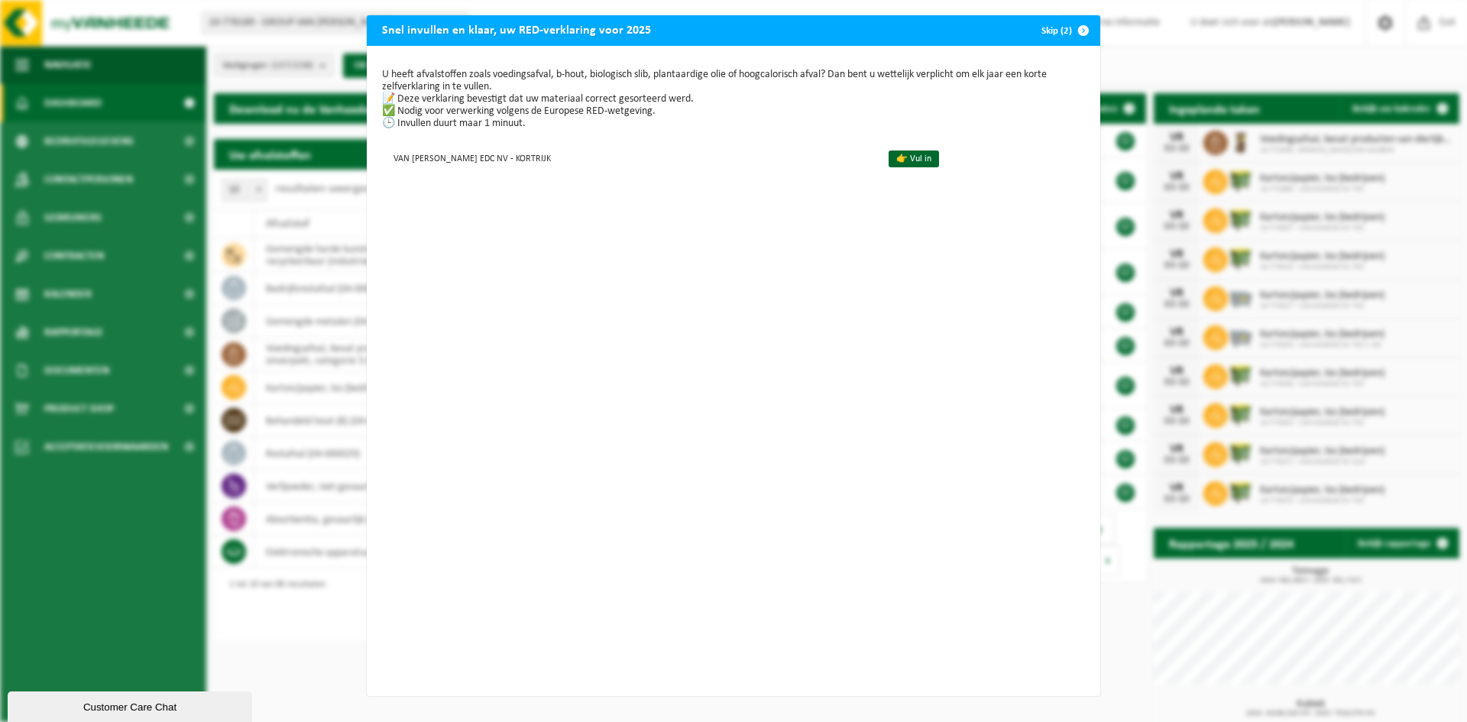
click at [1081, 27] on span "button" at bounding box center [1083, 30] width 31 height 31
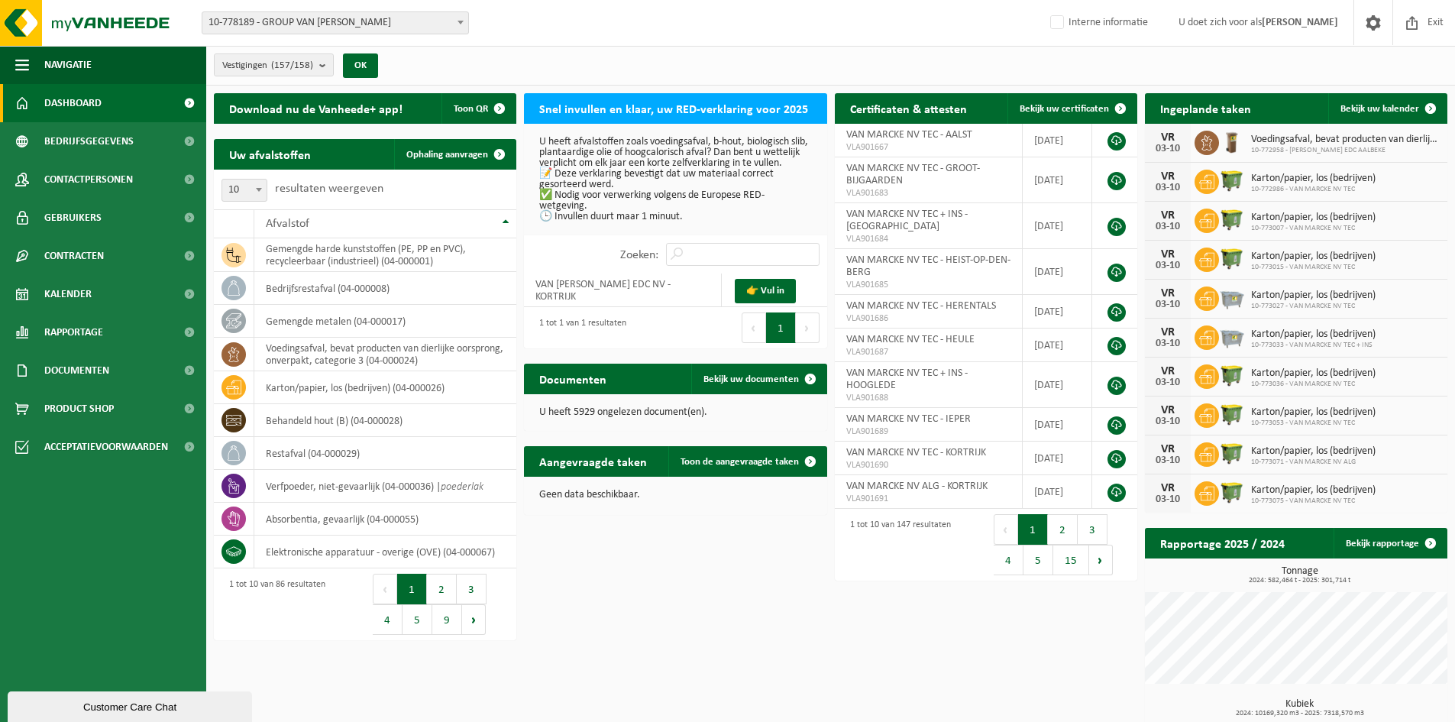
drag, startPoint x: 1428, startPoint y: 19, endPoint x: 1238, endPoint y: 19, distance: 190.2
click at [1428, 19] on span "Exit" at bounding box center [1436, 22] width 24 height 45
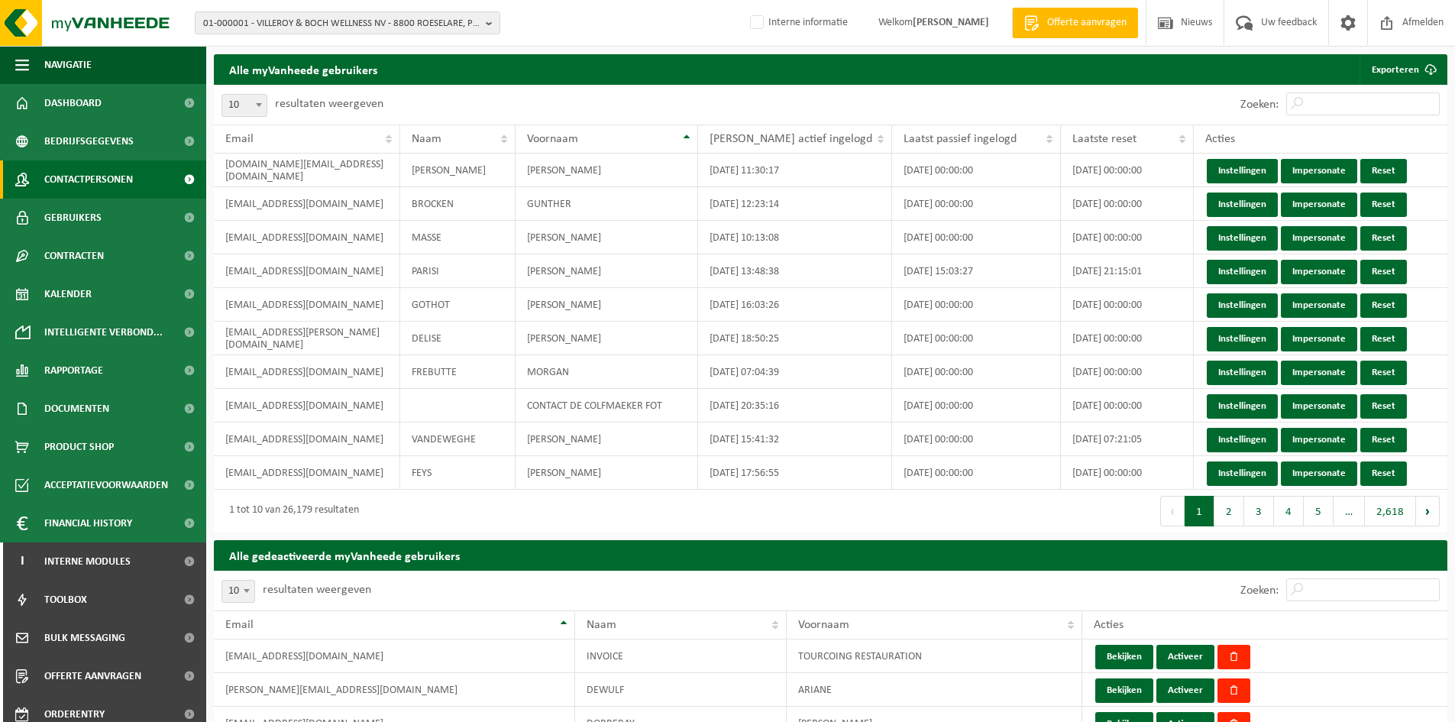
click at [127, 175] on span "Contactpersonen" at bounding box center [88, 179] width 89 height 38
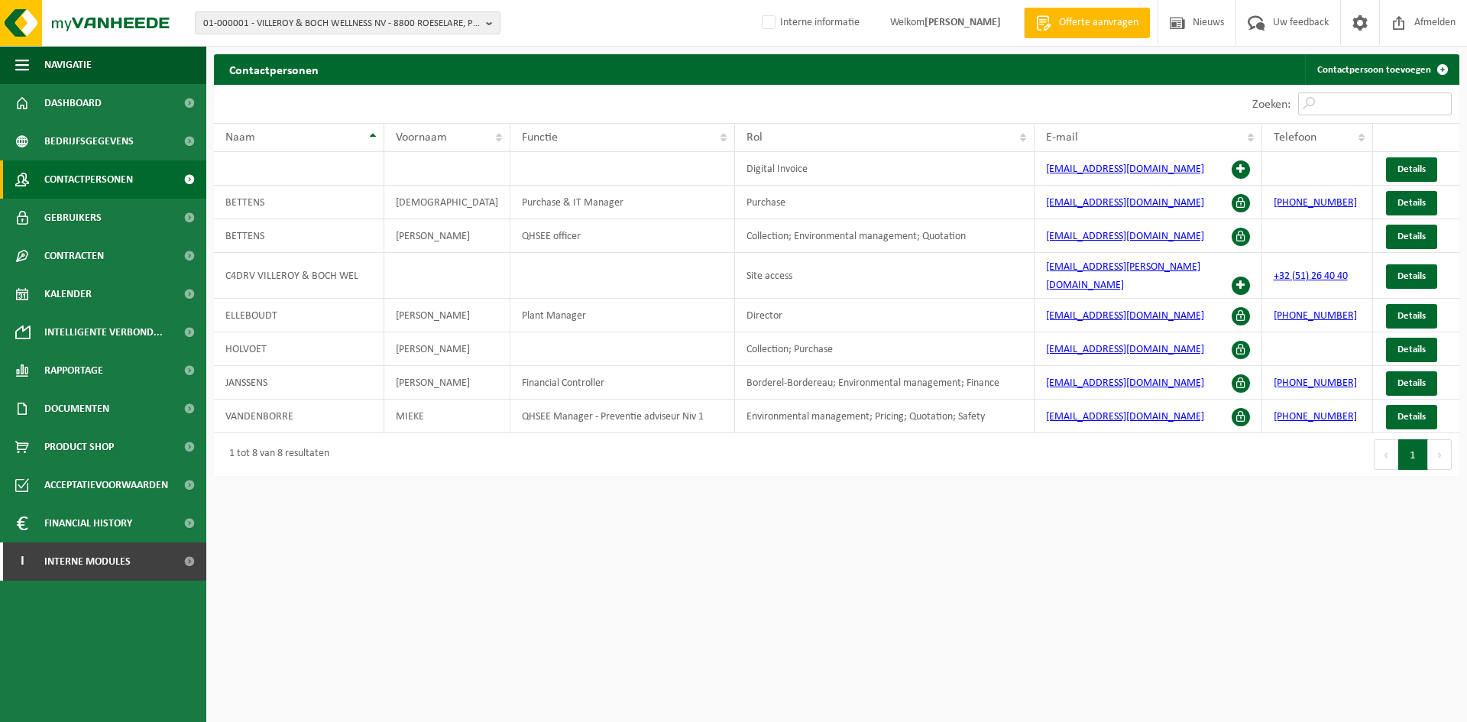
click at [1354, 99] on input "Zoeken:" at bounding box center [1375, 103] width 154 height 23
click at [1342, 111] on input "Zoeken:" at bounding box center [1375, 103] width 154 height 23
type input "patt"
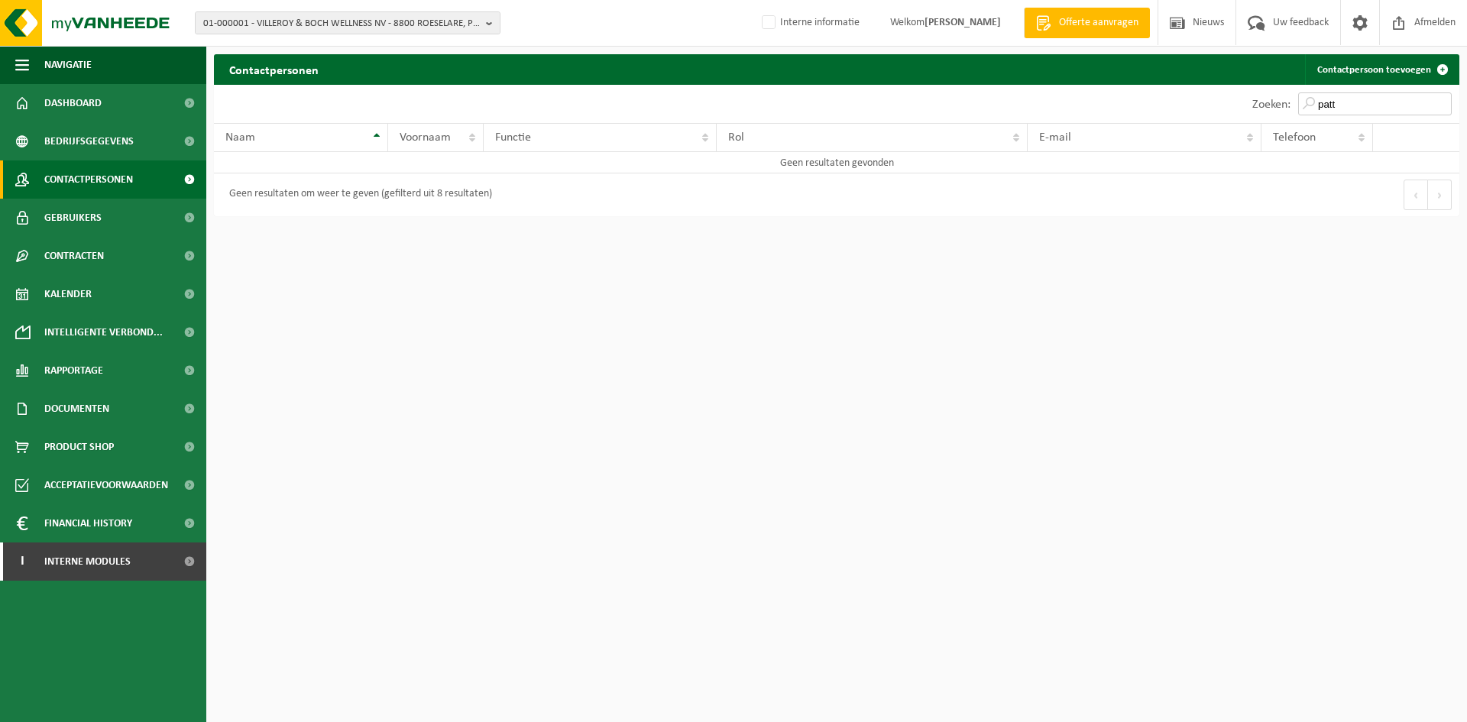
drag, startPoint x: 1349, startPoint y: 105, endPoint x: 1101, endPoint y: 111, distance: 248.4
click at [1101, 111] on div "Zoeken: patt" at bounding box center [1148, 104] width 623 height 38
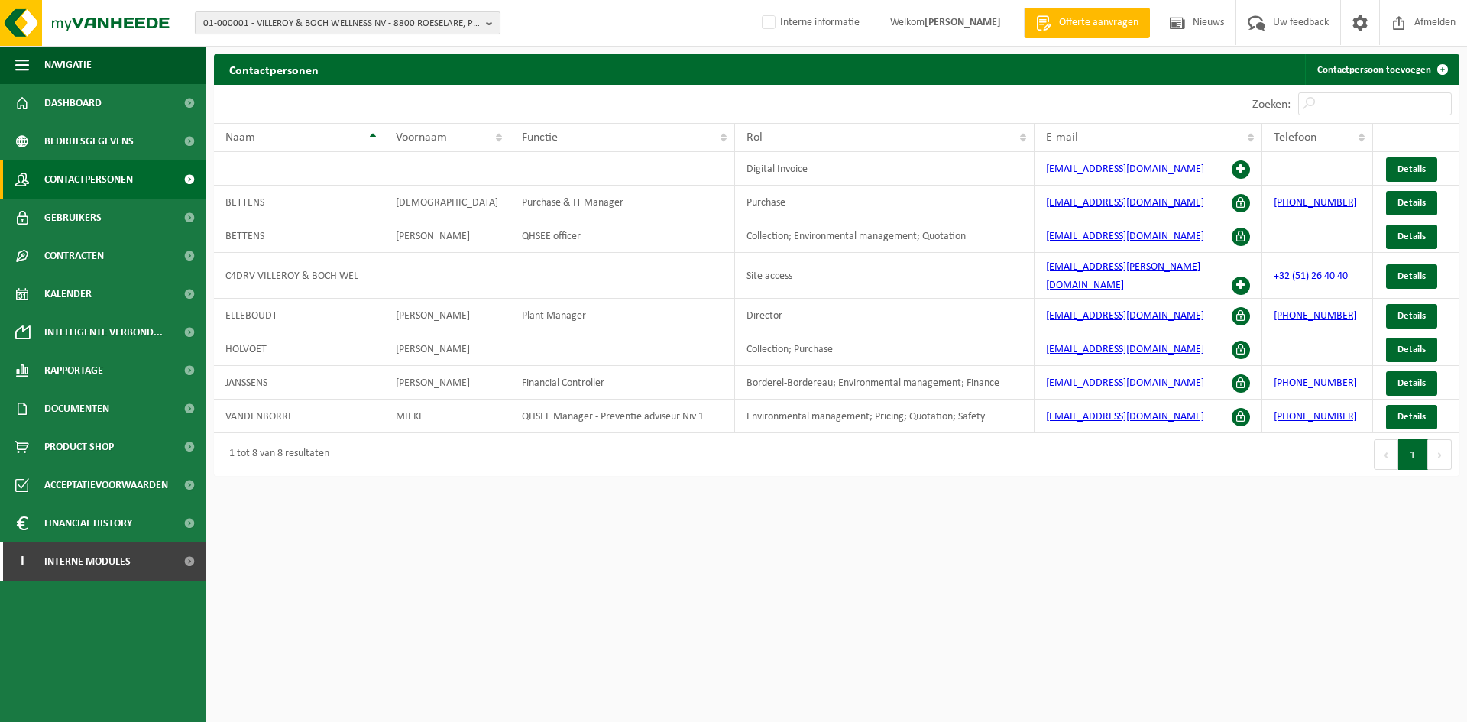
click at [344, 24] on span "01-000001 - VILLEROY & BOCH WELLNESS NV - 8800 ROESELARE, POPULIERSTRAAT 1" at bounding box center [341, 23] width 277 height 23
paste input "10-778736"
type input "10-778736"
click at [321, 66] on strong "10-778736" at bounding box center [317, 71] width 46 height 10
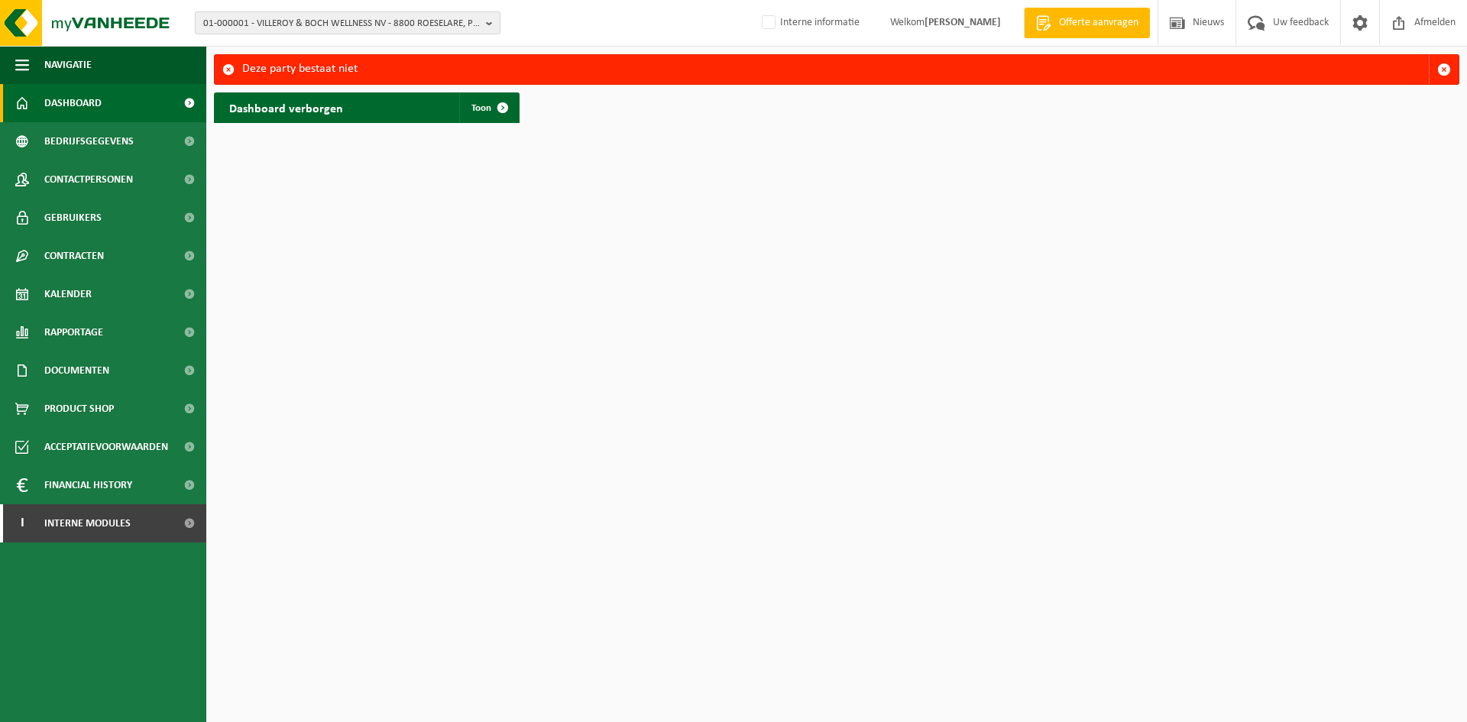
click at [322, 18] on span "01-000001 - VILLEROY & BOCH WELLNESS NV - 8800 ROESELARE, POPULIERSTRAAT 1" at bounding box center [341, 23] width 277 height 23
paste input "01-001289"
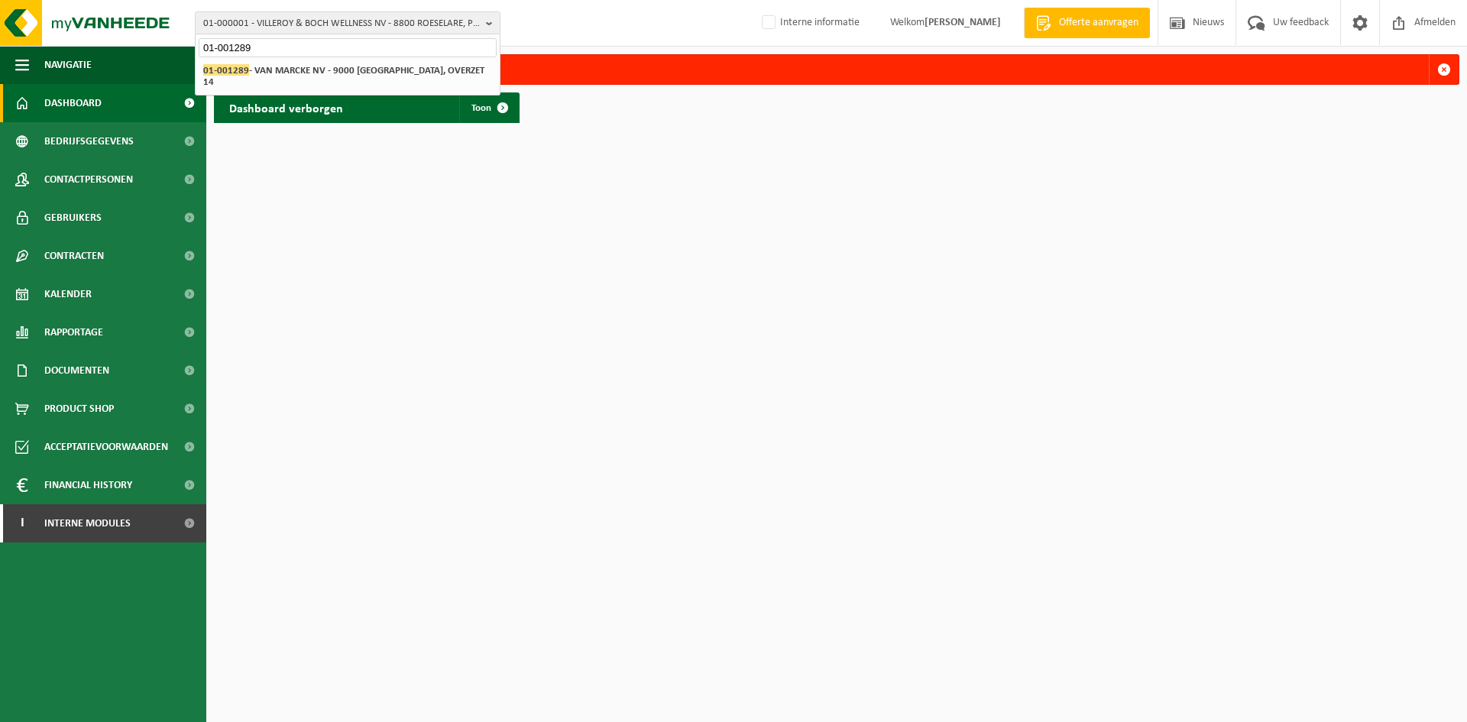
type input "01-001289"
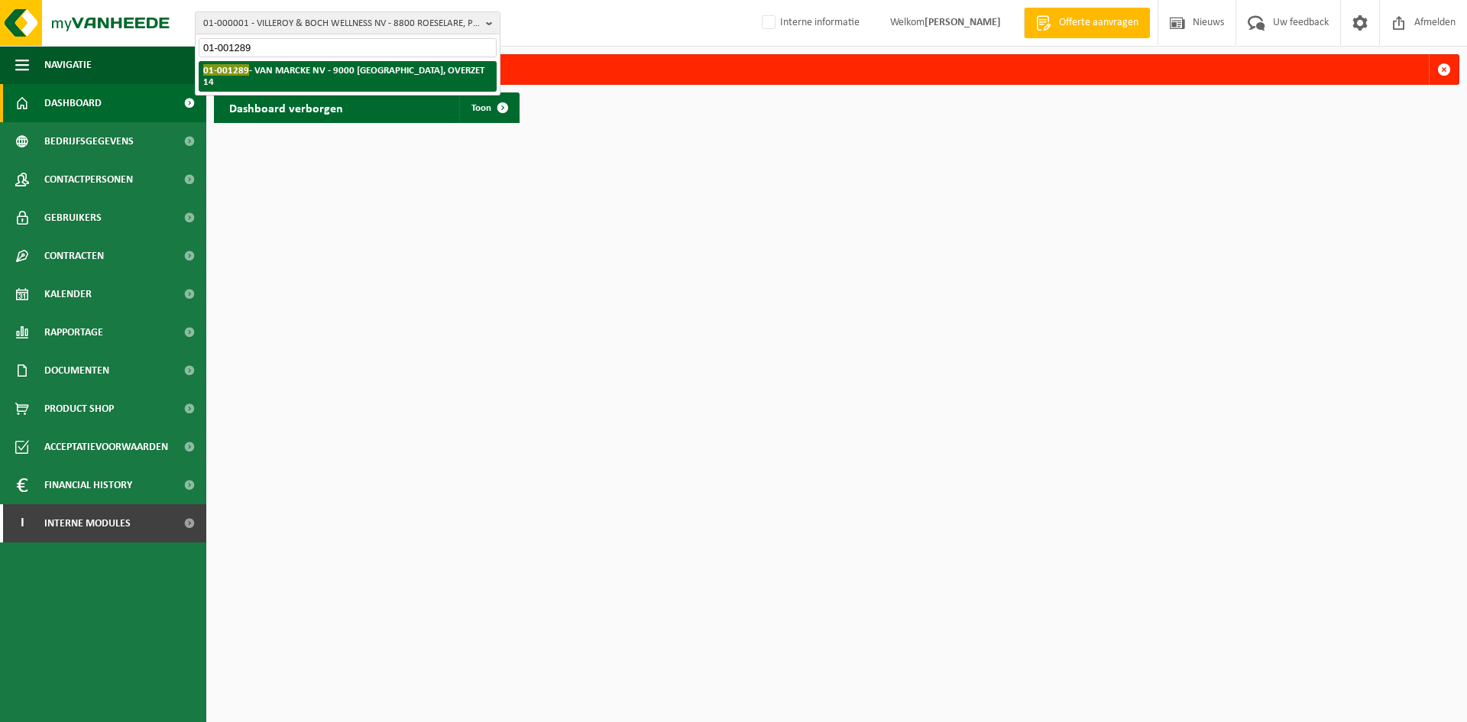
click at [297, 71] on strong "01-001289 - VAN MARCKE NV - 9000 GENT, OVERZET 14" at bounding box center [343, 75] width 281 height 23
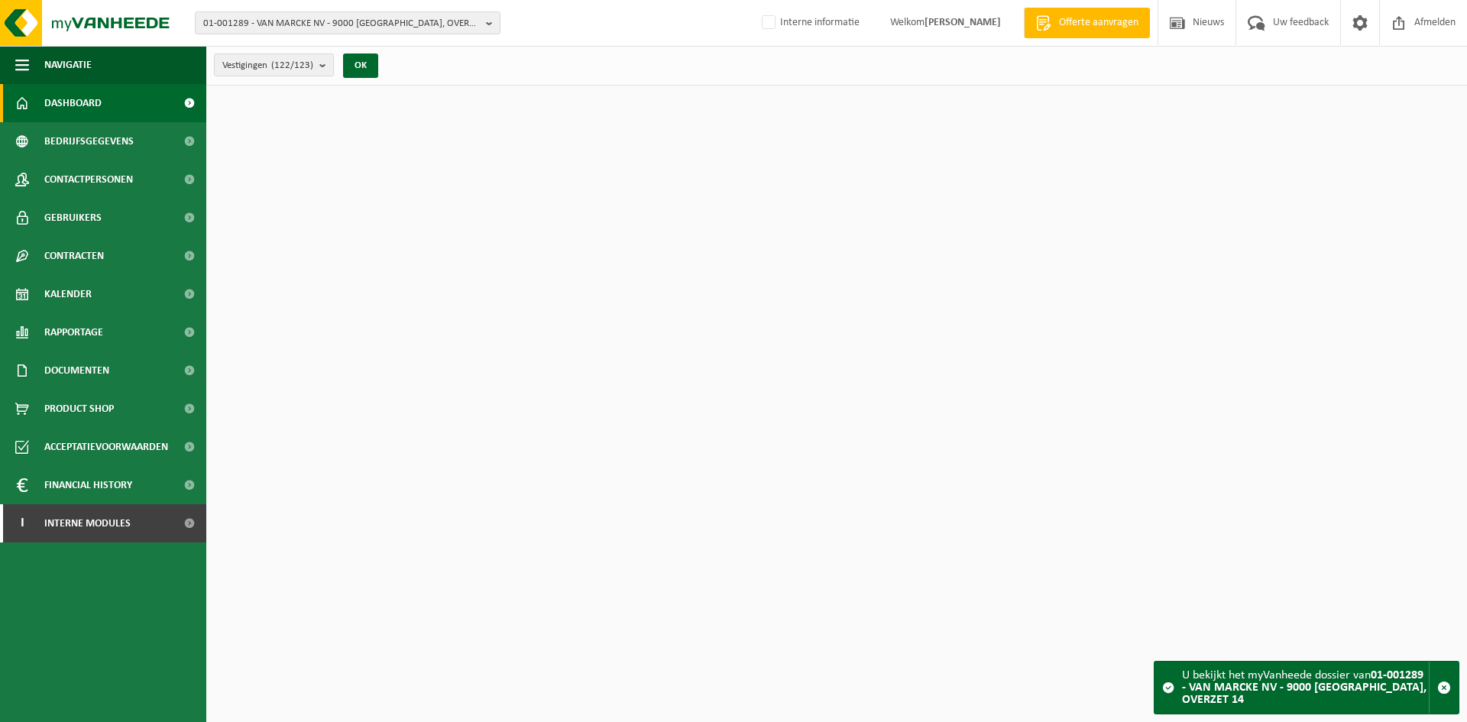
click at [72, 183] on span "Contactpersonen" at bounding box center [88, 179] width 89 height 38
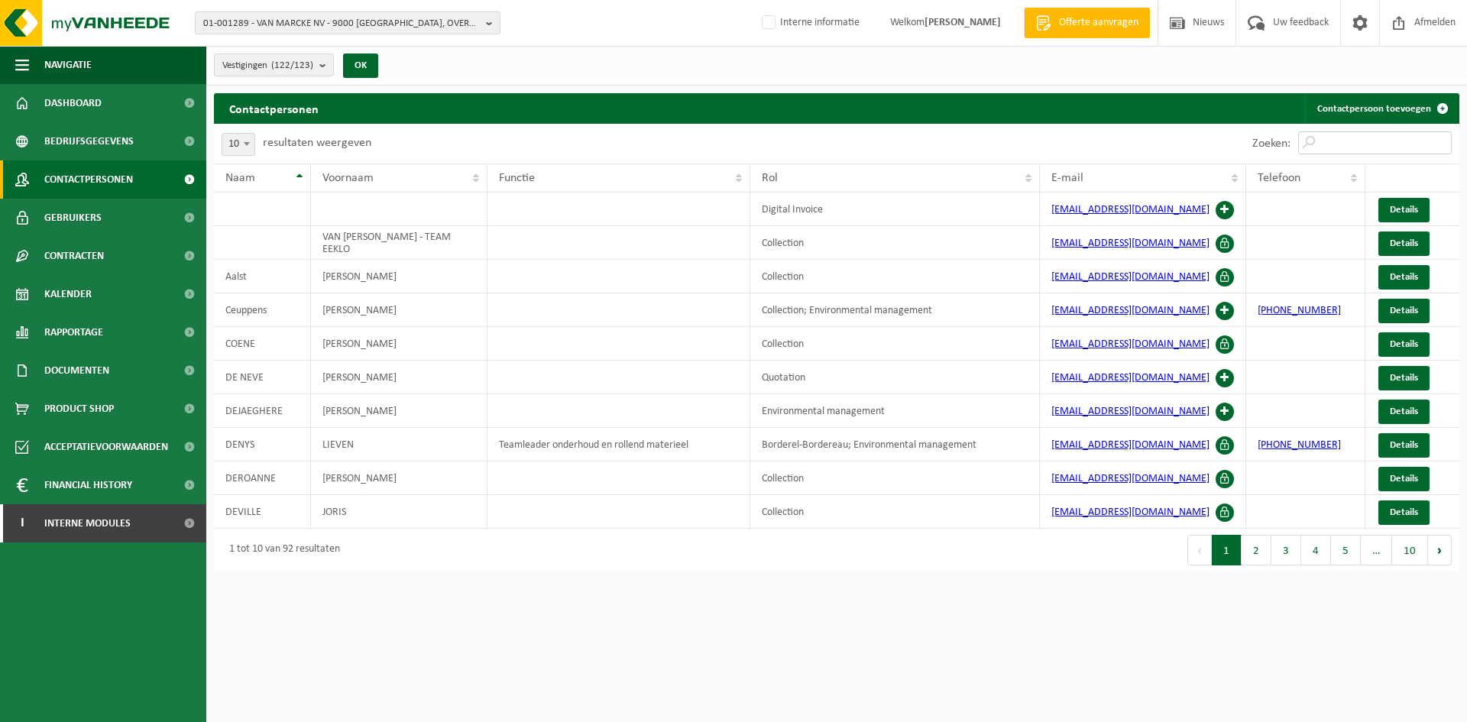
click at [1336, 142] on input "Zoeken:" at bounding box center [1375, 142] width 154 height 23
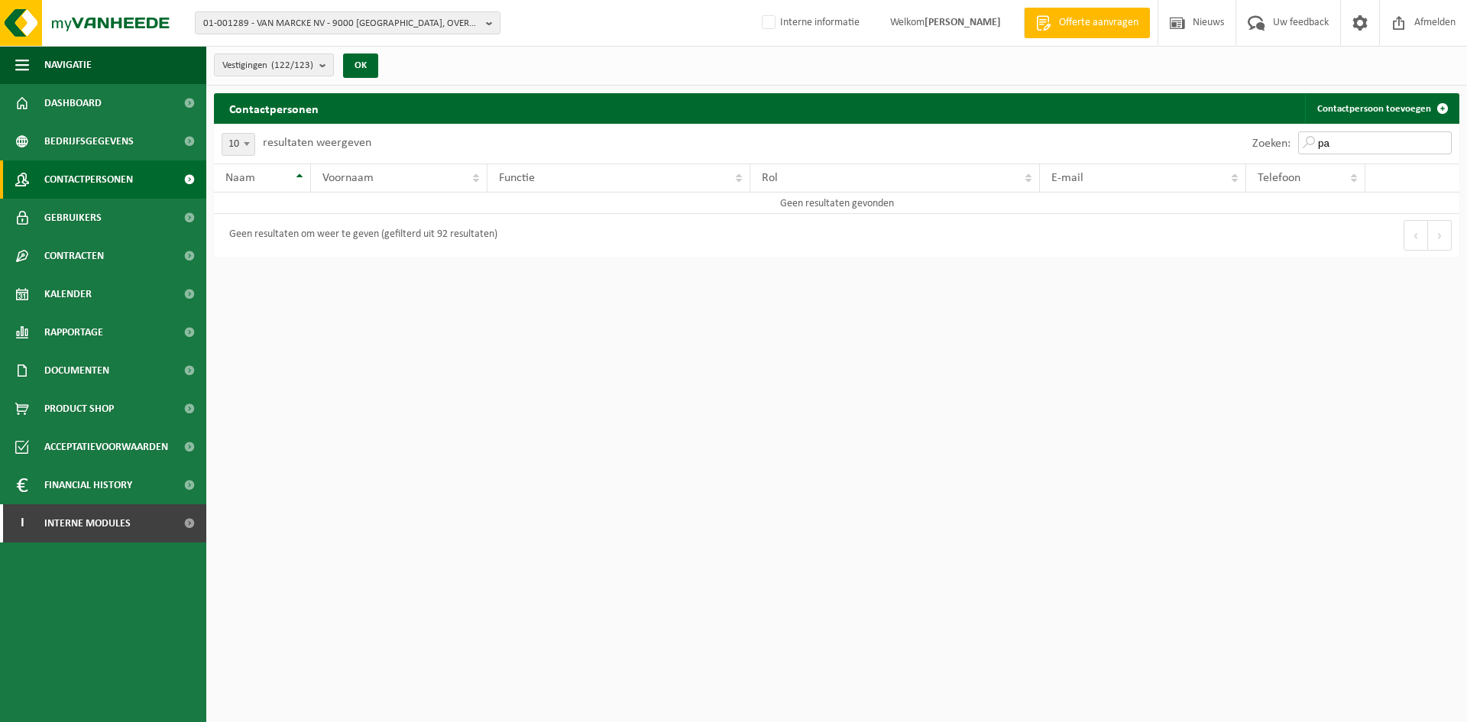
type input "p"
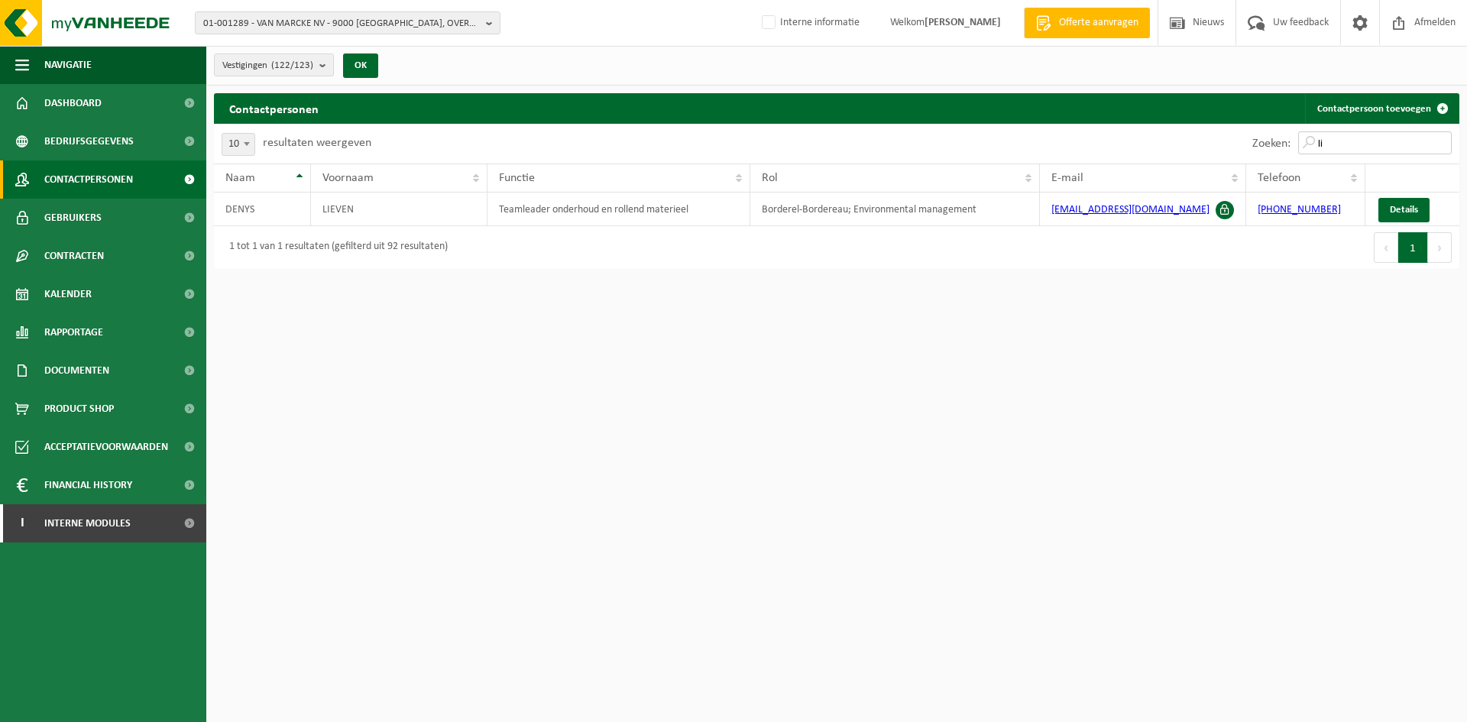
type input "l"
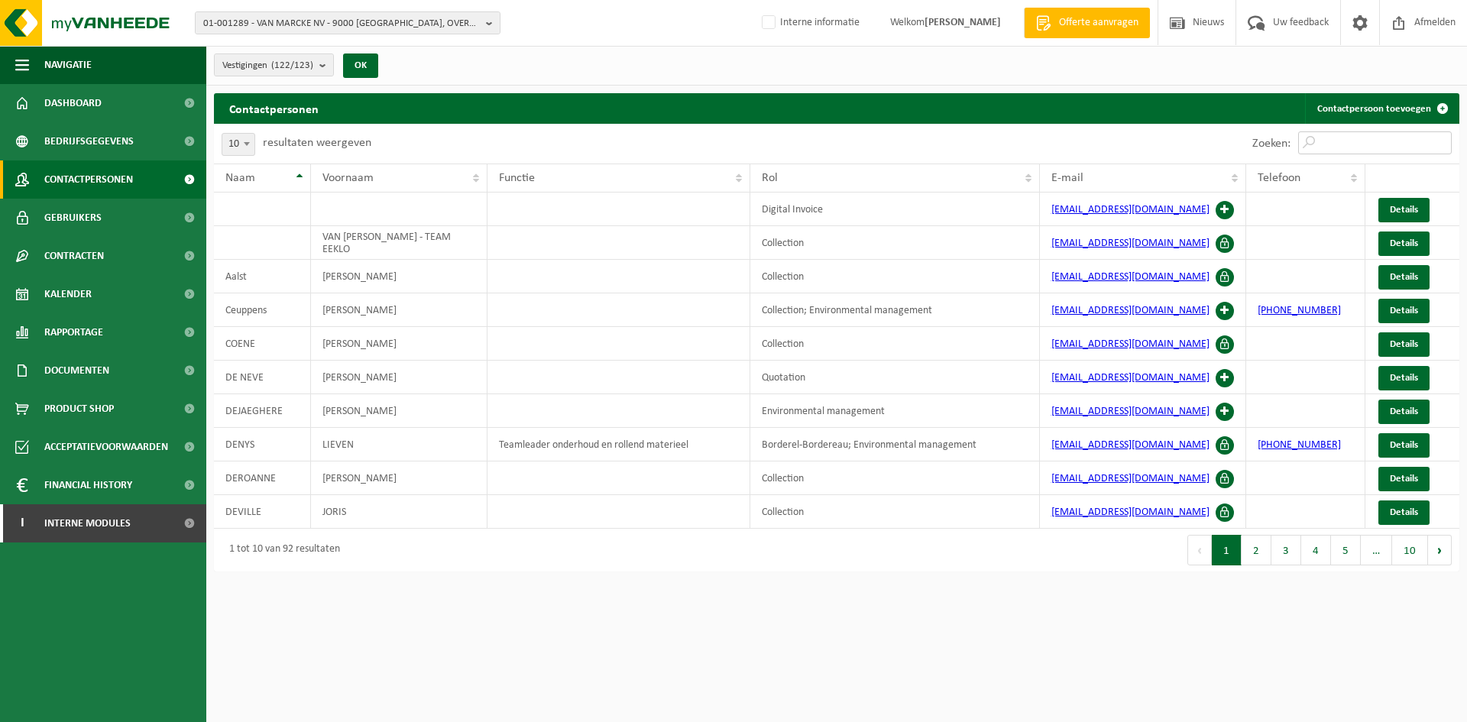
click at [1371, 137] on input "Zoeken:" at bounding box center [1375, 142] width 154 height 23
paste input "LPattyn@vanmarcke.be"
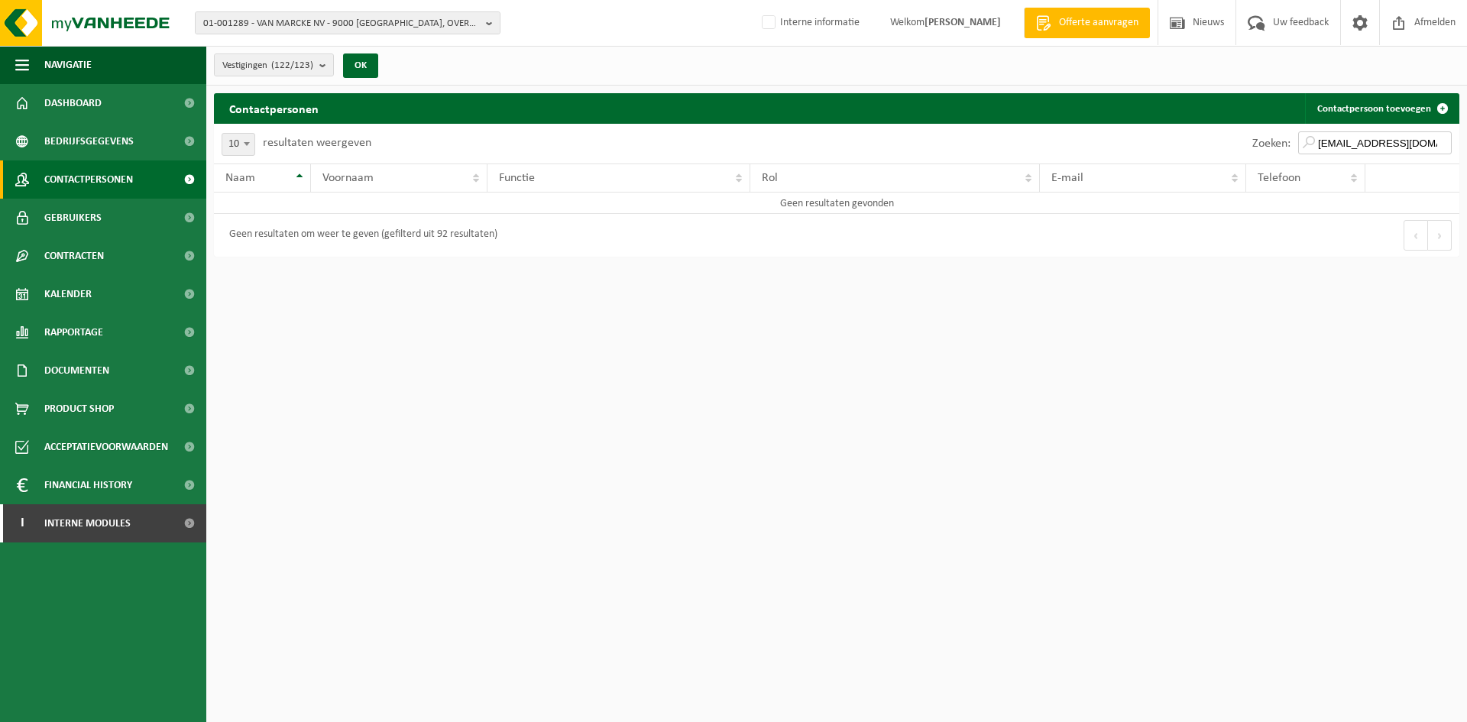
type input "LPattyn@vanmarcke.be"
click at [1443, 146] on input "LPattyn@vanmarcke.be" at bounding box center [1375, 142] width 154 height 23
click at [1439, 141] on input "LPattyn@vanmarcke.be" at bounding box center [1375, 142] width 154 height 23
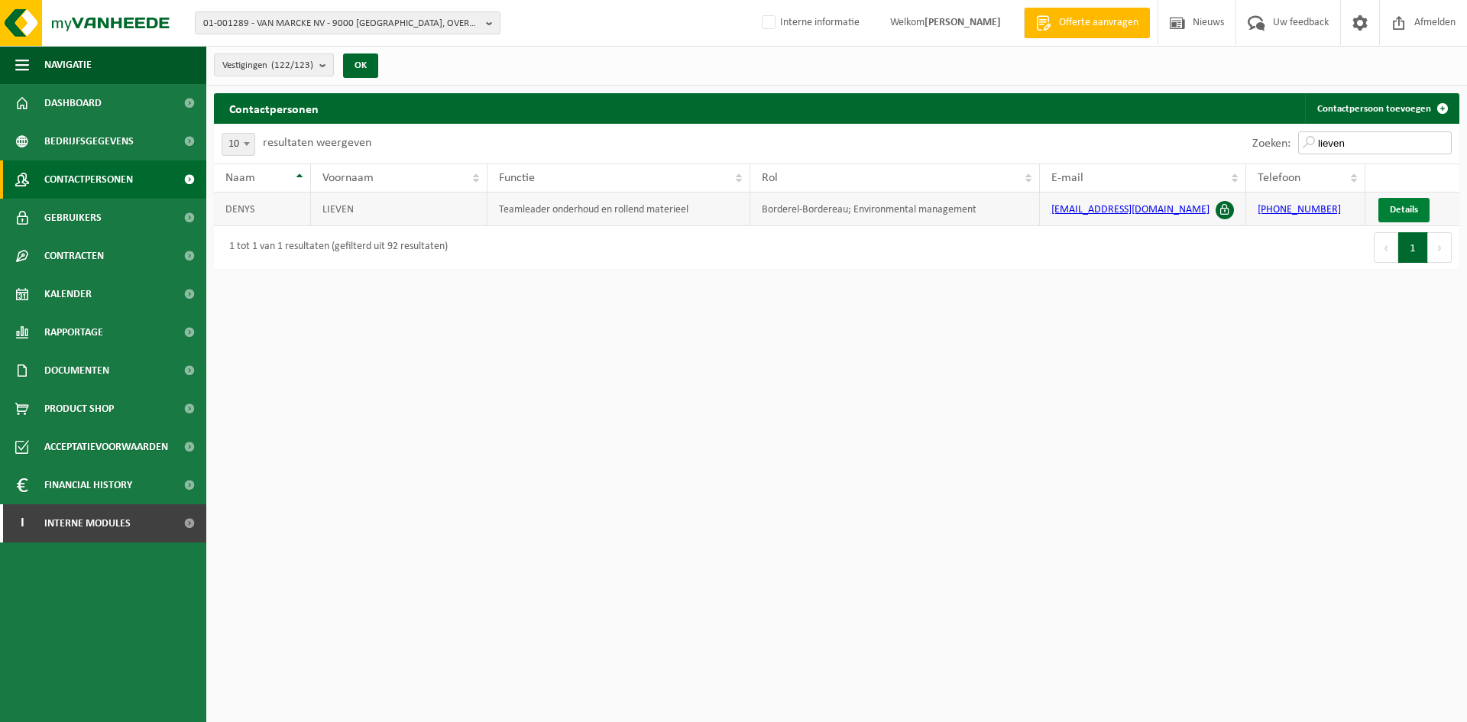
type input "lieven"
click at [1401, 205] on span "Details" at bounding box center [1404, 210] width 28 height 10
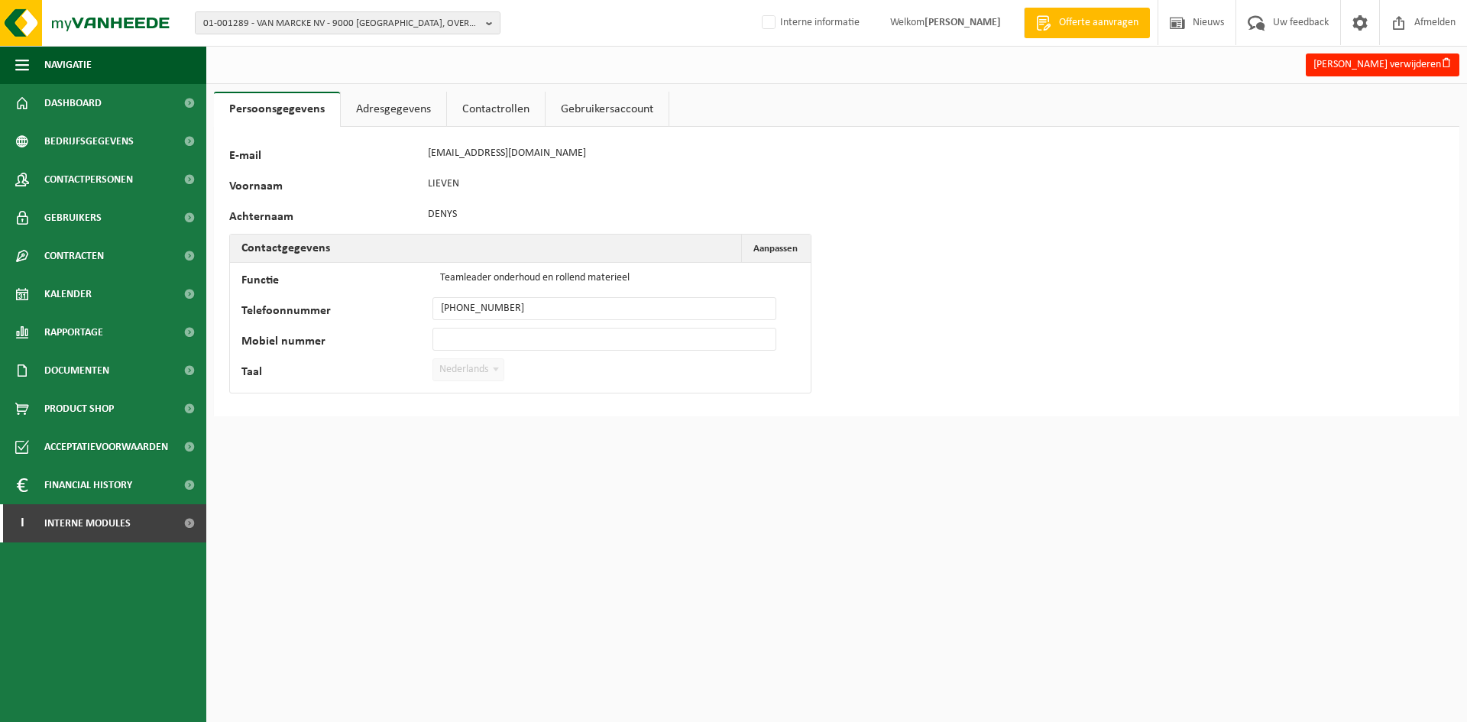
click at [390, 101] on link "Adresgegevens" at bounding box center [393, 109] width 105 height 35
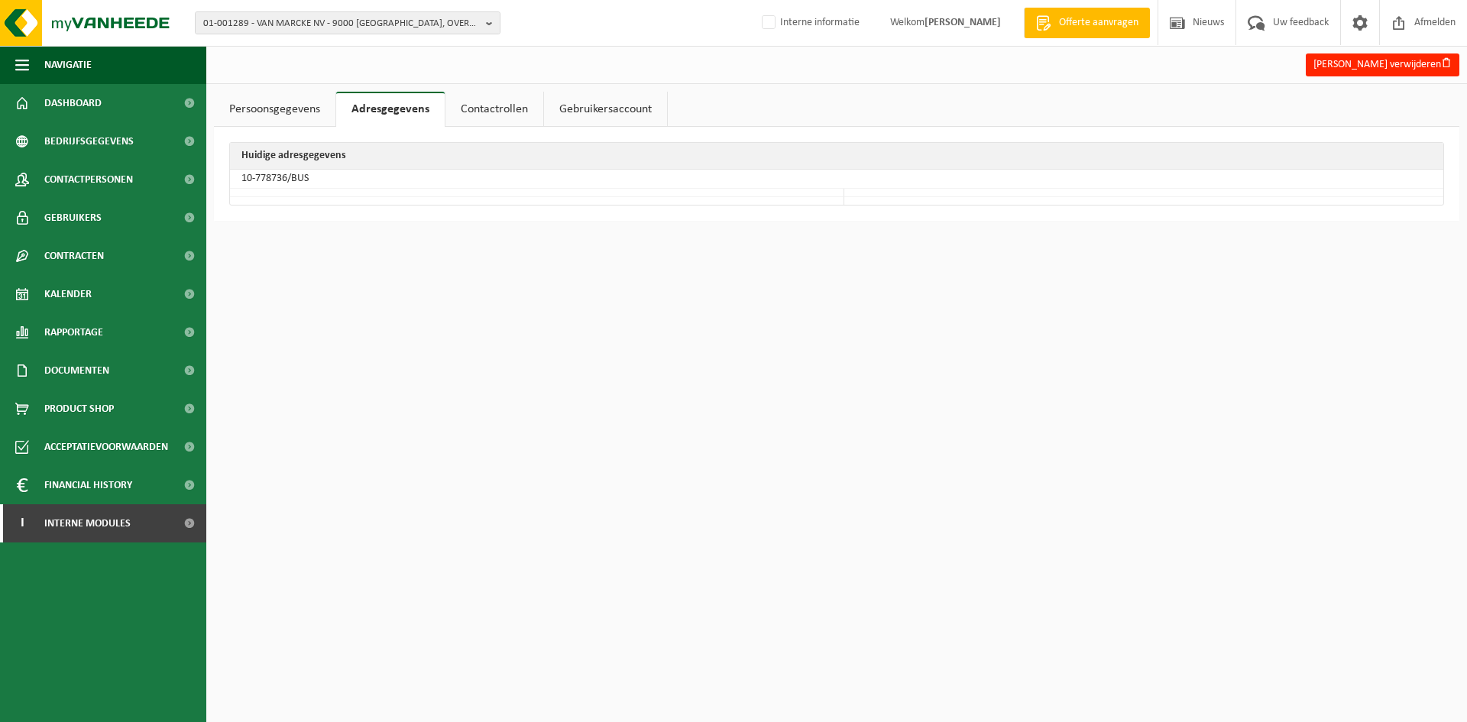
click at [520, 108] on link "Contactrollen" at bounding box center [494, 109] width 98 height 35
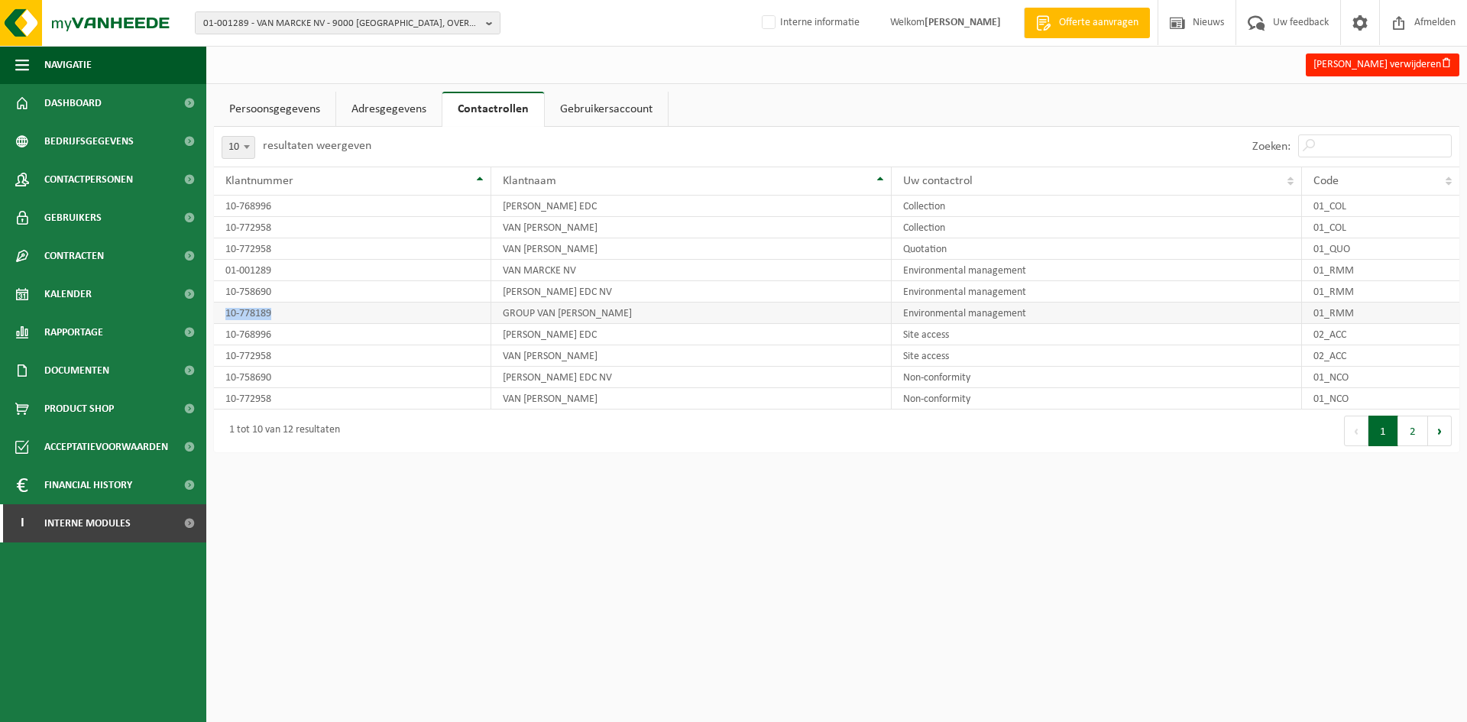
drag, startPoint x: 327, startPoint y: 317, endPoint x: 218, endPoint y: 313, distance: 109.3
click at [218, 313] on td "10-778189" at bounding box center [352, 313] width 277 height 21
copy td "10-778189"
click at [255, 23] on span "01-001289 - VAN MARCKE NV - 9000 GENT, OVERZET 14" at bounding box center [341, 23] width 277 height 23
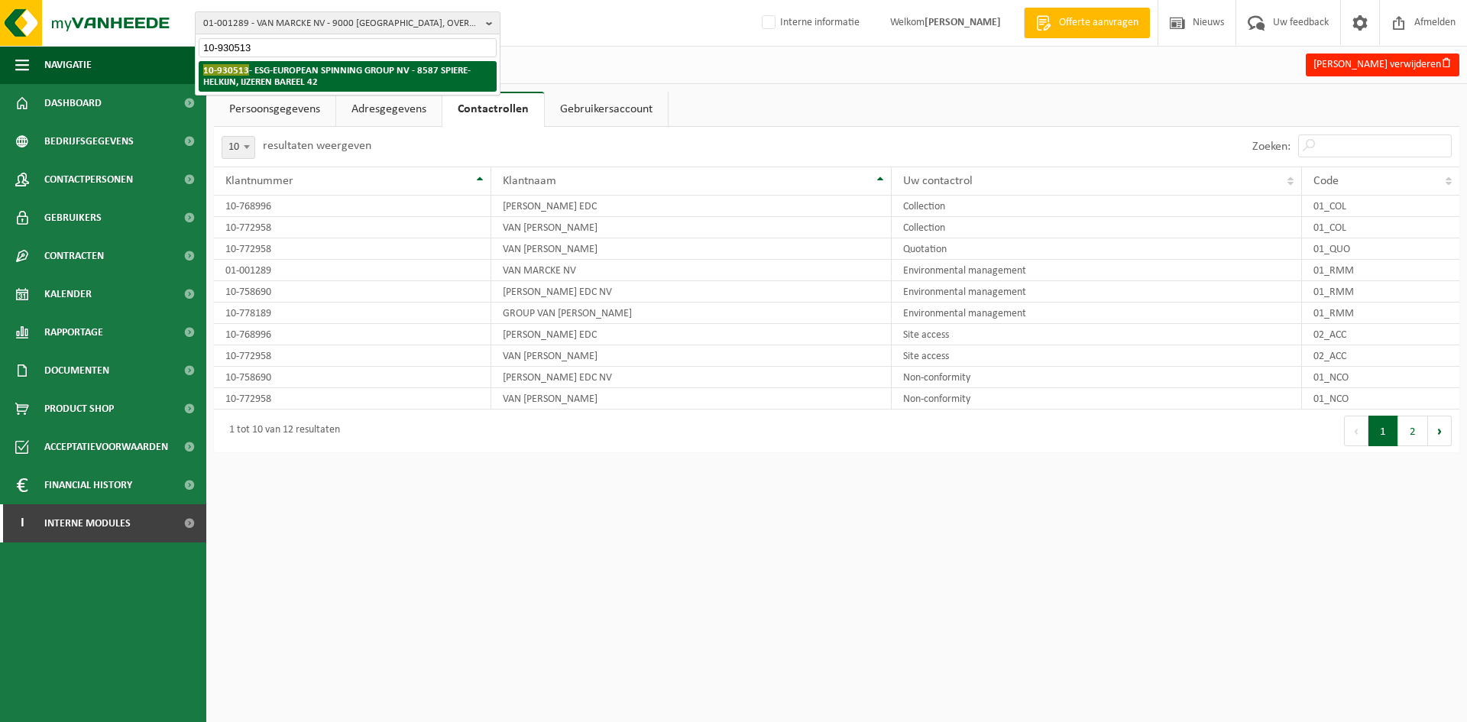
type input "10-930513"
click at [281, 86] on strong "10-930513 - ESG-EUROPEAN SPINNING GROUP NV - 8587 SPIERE-HELKIJN, IJZEREN BAREE…" at bounding box center [336, 75] width 267 height 23
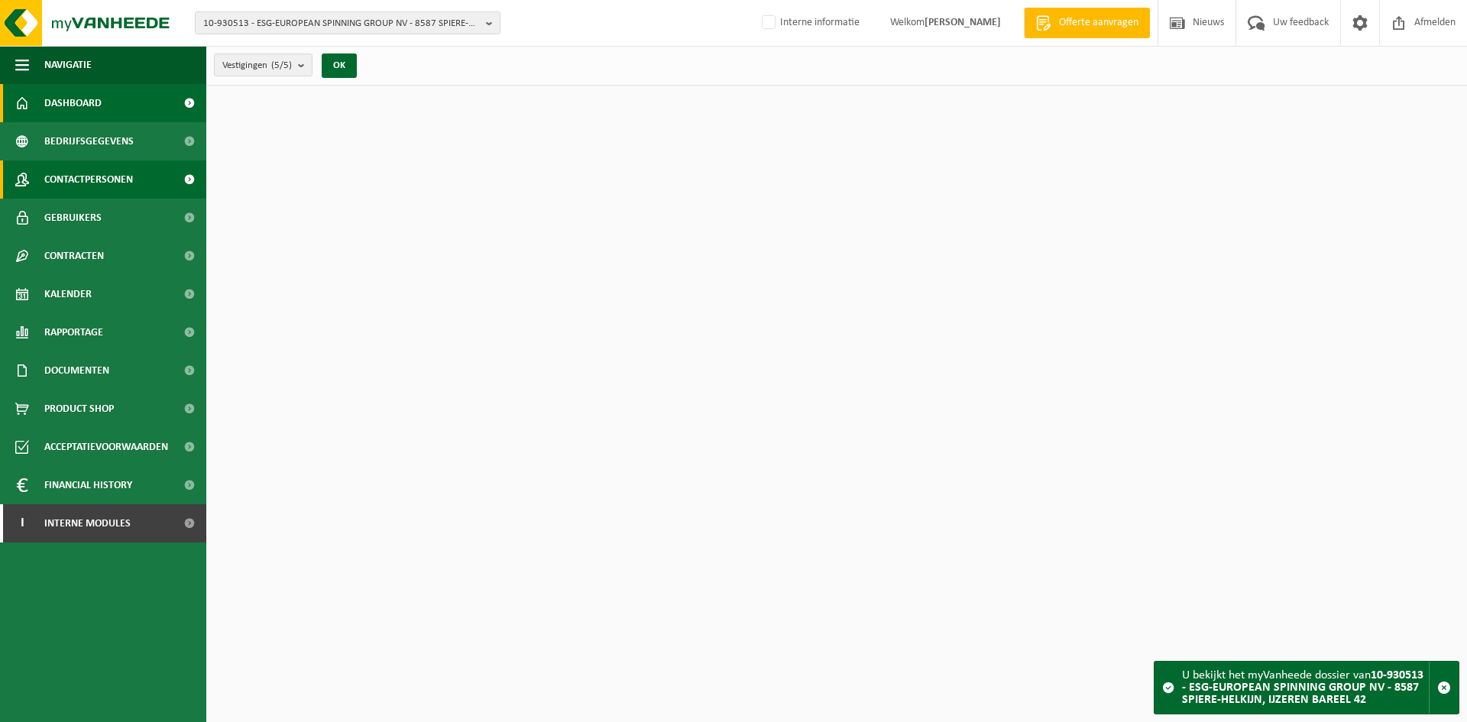
click at [59, 189] on span "Contactpersonen" at bounding box center [88, 179] width 89 height 38
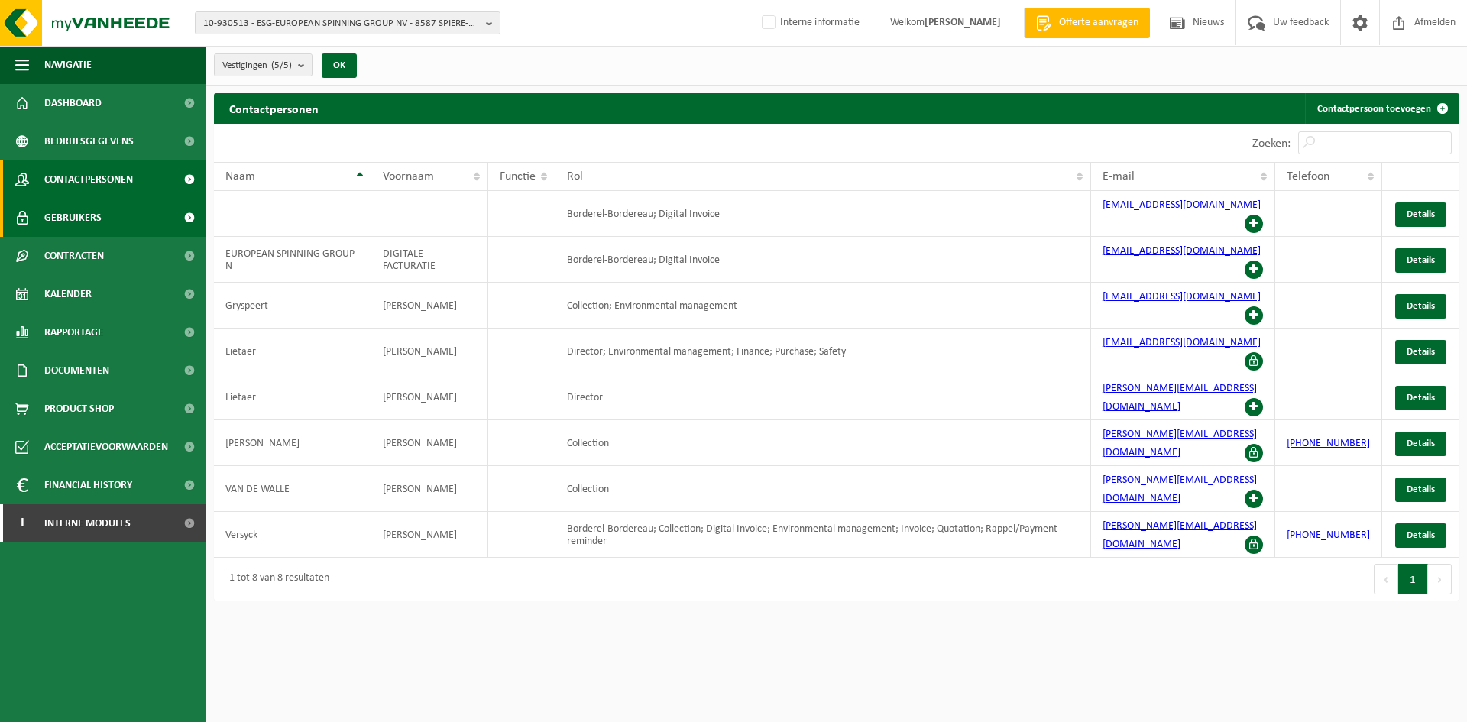
click at [57, 218] on span "Gebruikers" at bounding box center [72, 218] width 57 height 38
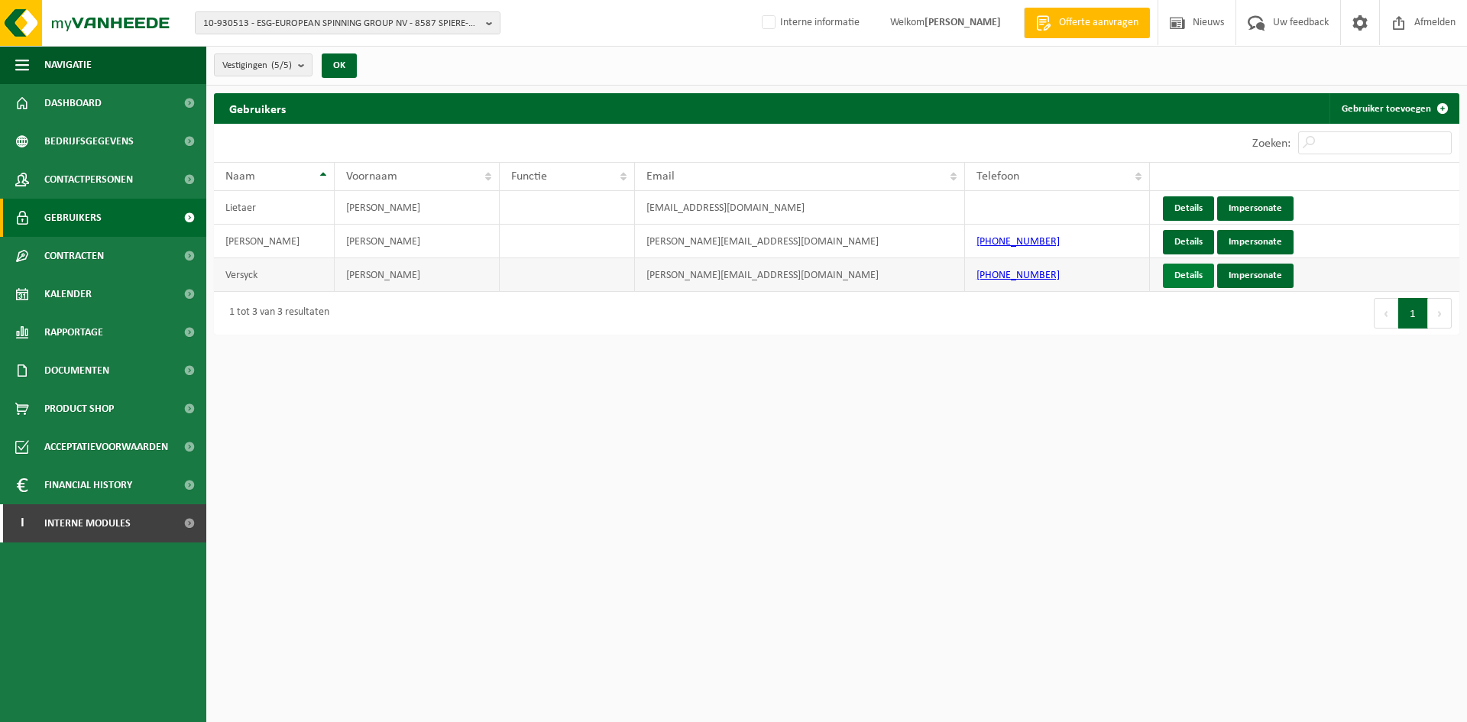
click at [1198, 277] on link "Details" at bounding box center [1188, 276] width 51 height 24
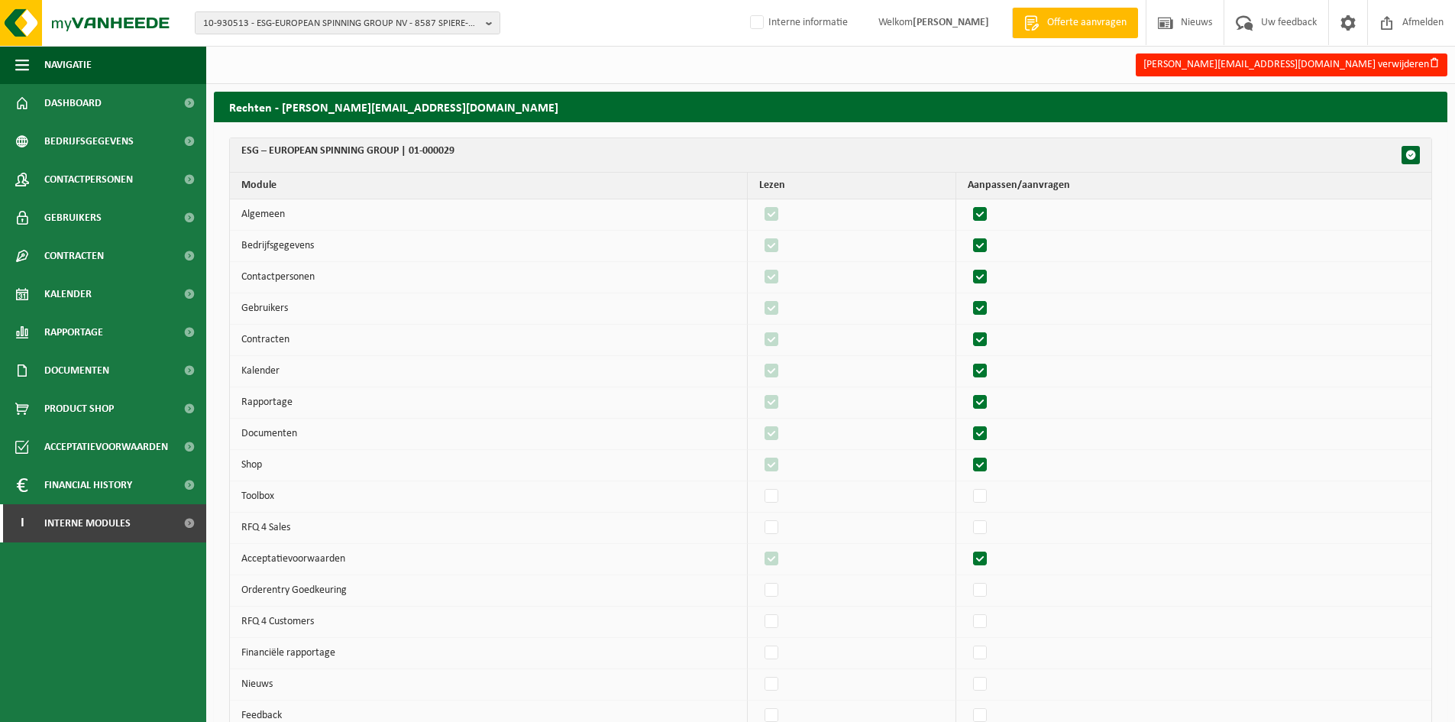
click at [990, 214] on label"] at bounding box center [980, 214] width 21 height 23
click at [968, 203] on input "checkbox" at bounding box center [967, 202] width 1 height 1
click at [990, 214] on label"] at bounding box center [980, 214] width 21 height 23
click at [968, 203] on input "checkbox" at bounding box center [967, 202] width 1 height 1
checkbox input "true"
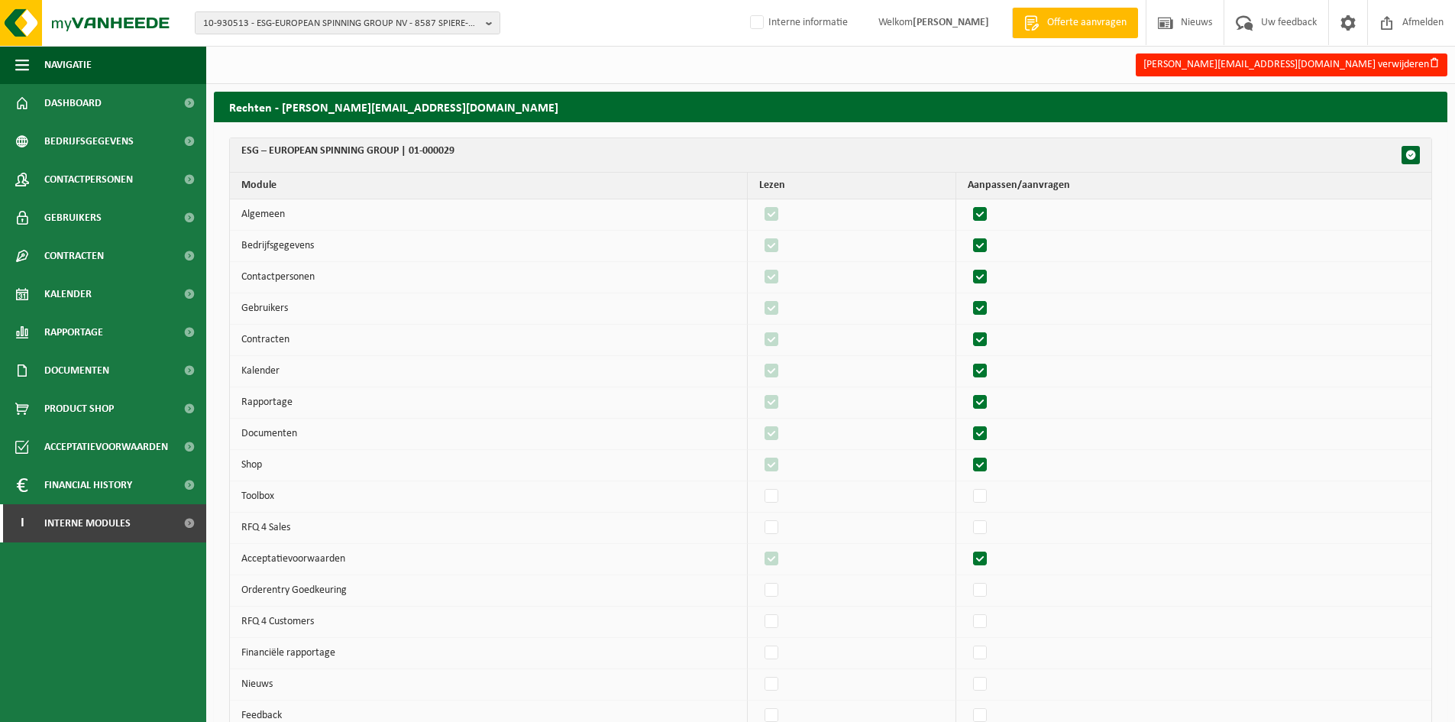
click at [983, 243] on label"] at bounding box center [980, 246] width 21 height 23
click at [968, 235] on input "checkbox" at bounding box center [967, 234] width 1 height 1
click at [983, 243] on label"] at bounding box center [980, 246] width 21 height 23
click at [968, 235] on input "checkbox" at bounding box center [967, 234] width 1 height 1
checkbox input "true"
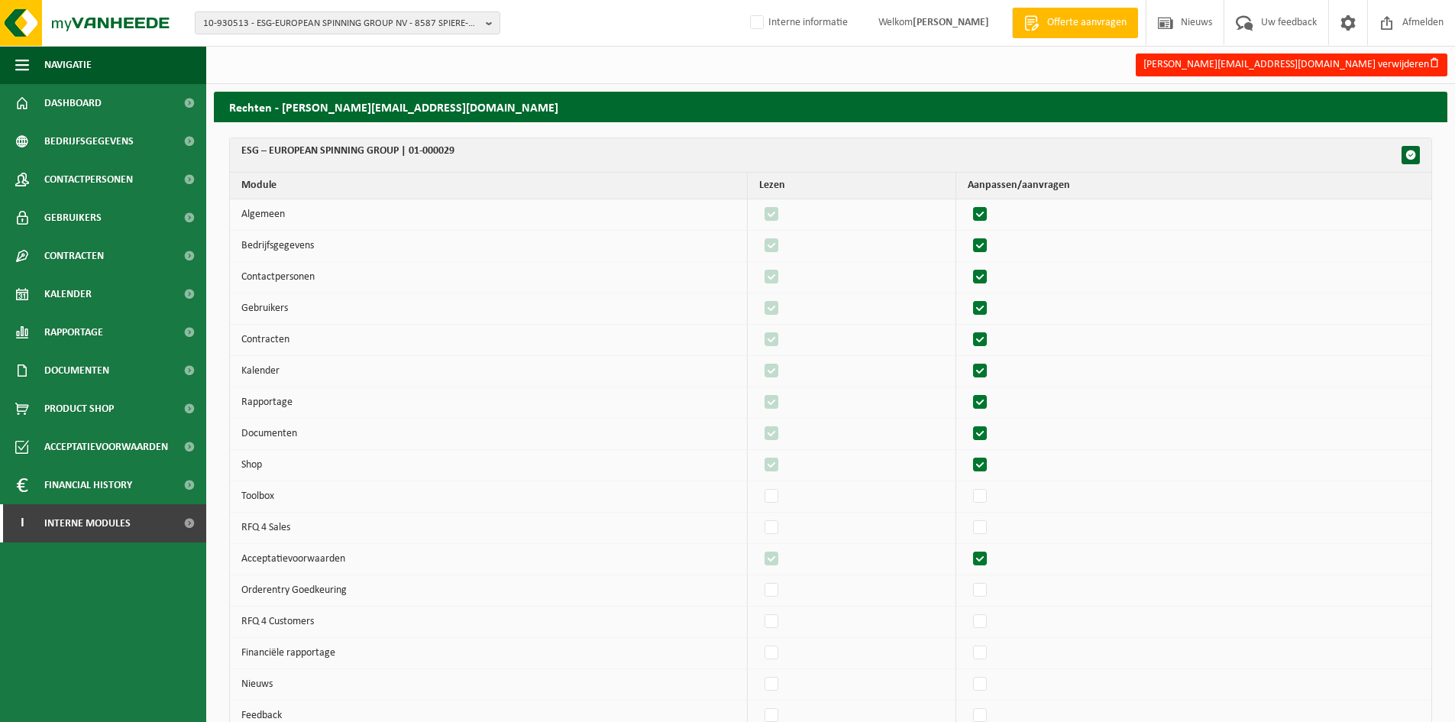
click at [989, 271] on label"] at bounding box center [980, 277] width 21 height 23
click at [968, 266] on input "checkbox" at bounding box center [967, 265] width 1 height 1
click at [989, 271] on label"] at bounding box center [980, 277] width 21 height 23
click at [968, 266] on input "checkbox" at bounding box center [967, 265] width 1 height 1
checkbox input "true"
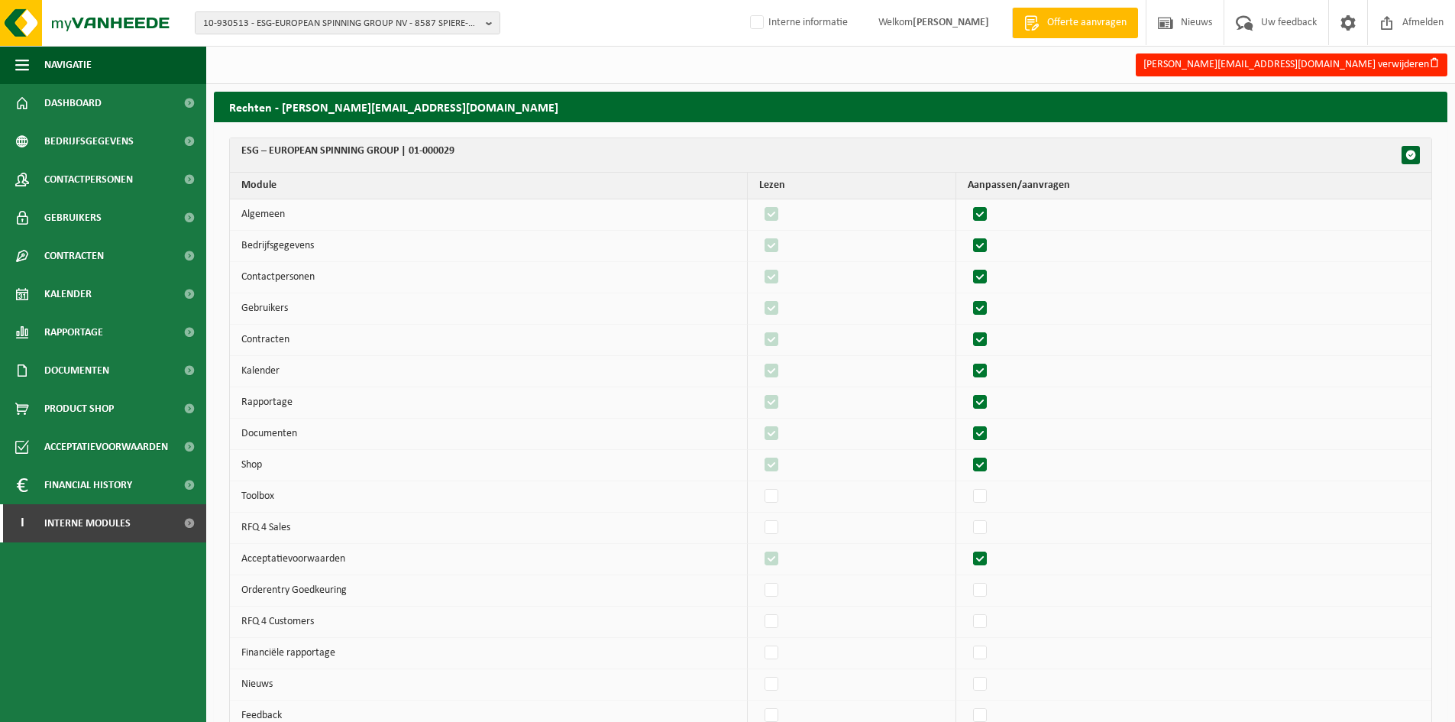
click at [991, 304] on label"] at bounding box center [980, 308] width 21 height 23
click at [968, 297] on input "checkbox" at bounding box center [967, 296] width 1 height 1
click at [991, 304] on label"] at bounding box center [980, 308] width 21 height 23
click at [968, 297] on input "checkbox" at bounding box center [967, 296] width 1 height 1
checkbox input "true"
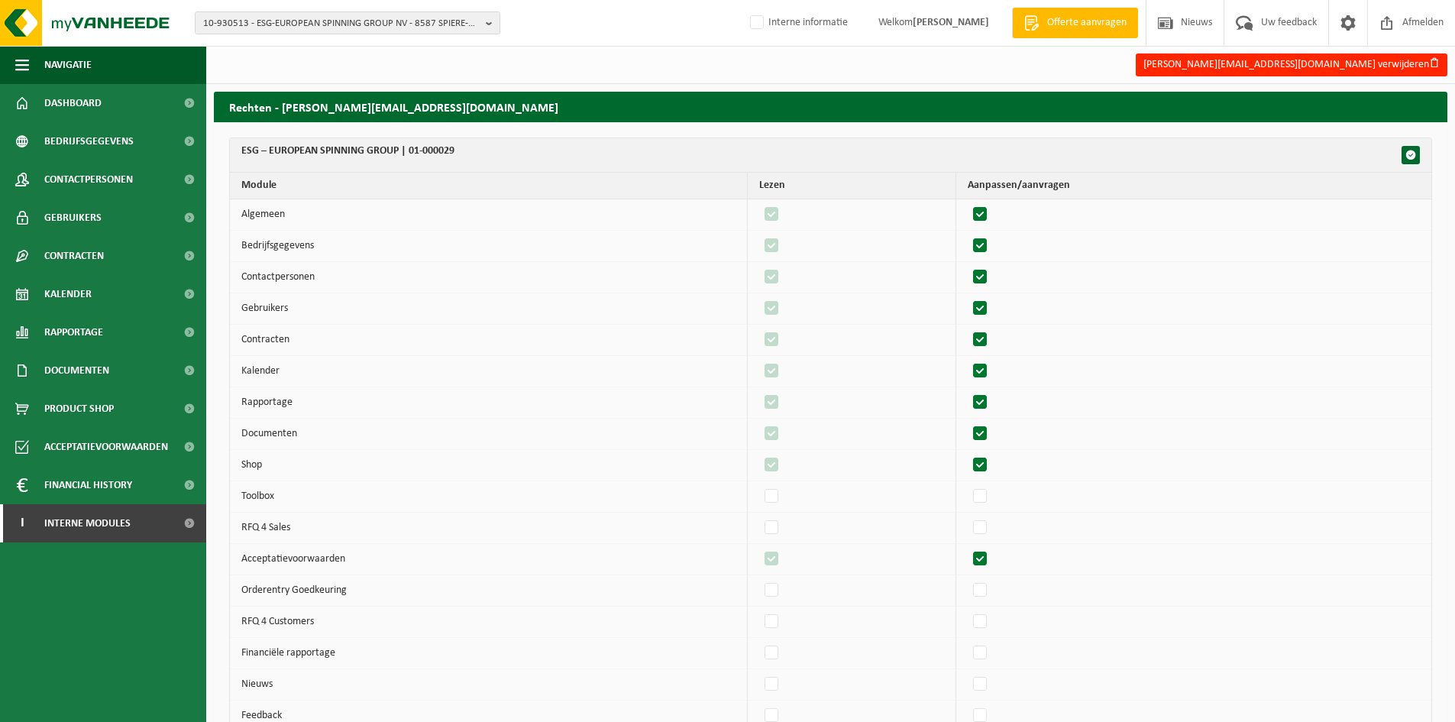
click at [990, 338] on label"] at bounding box center [980, 340] width 21 height 23
click at [968, 329] on input "checkbox" at bounding box center [967, 328] width 1 height 1
click at [990, 338] on label"] at bounding box center [980, 340] width 21 height 23
click at [968, 329] on input "checkbox" at bounding box center [967, 328] width 1 height 1
checkbox input "true"
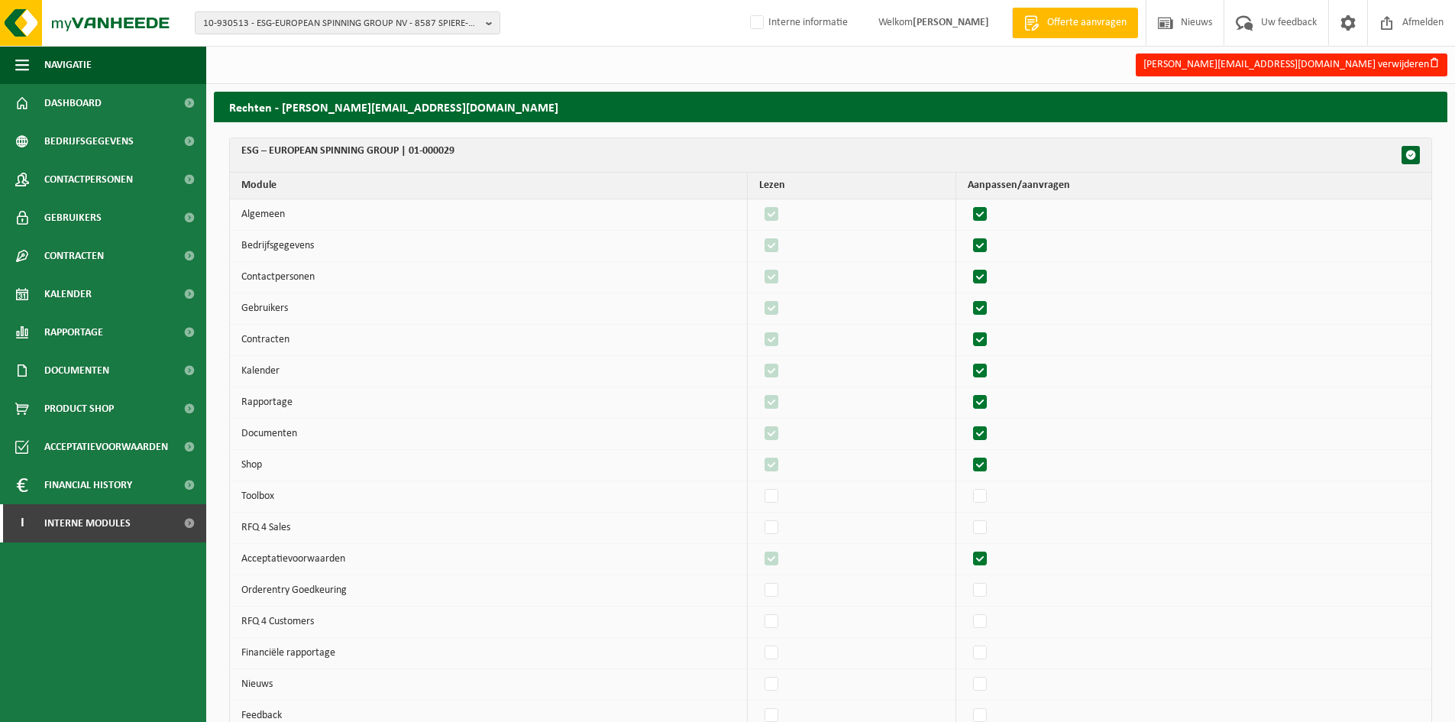
click at [992, 369] on label"] at bounding box center [980, 371] width 21 height 23
click at [968, 360] on input "checkbox" at bounding box center [967, 359] width 1 height 1
click at [992, 369] on label"] at bounding box center [980, 371] width 21 height 23
click at [968, 360] on input "checkbox" at bounding box center [967, 359] width 1 height 1
checkbox input "true"
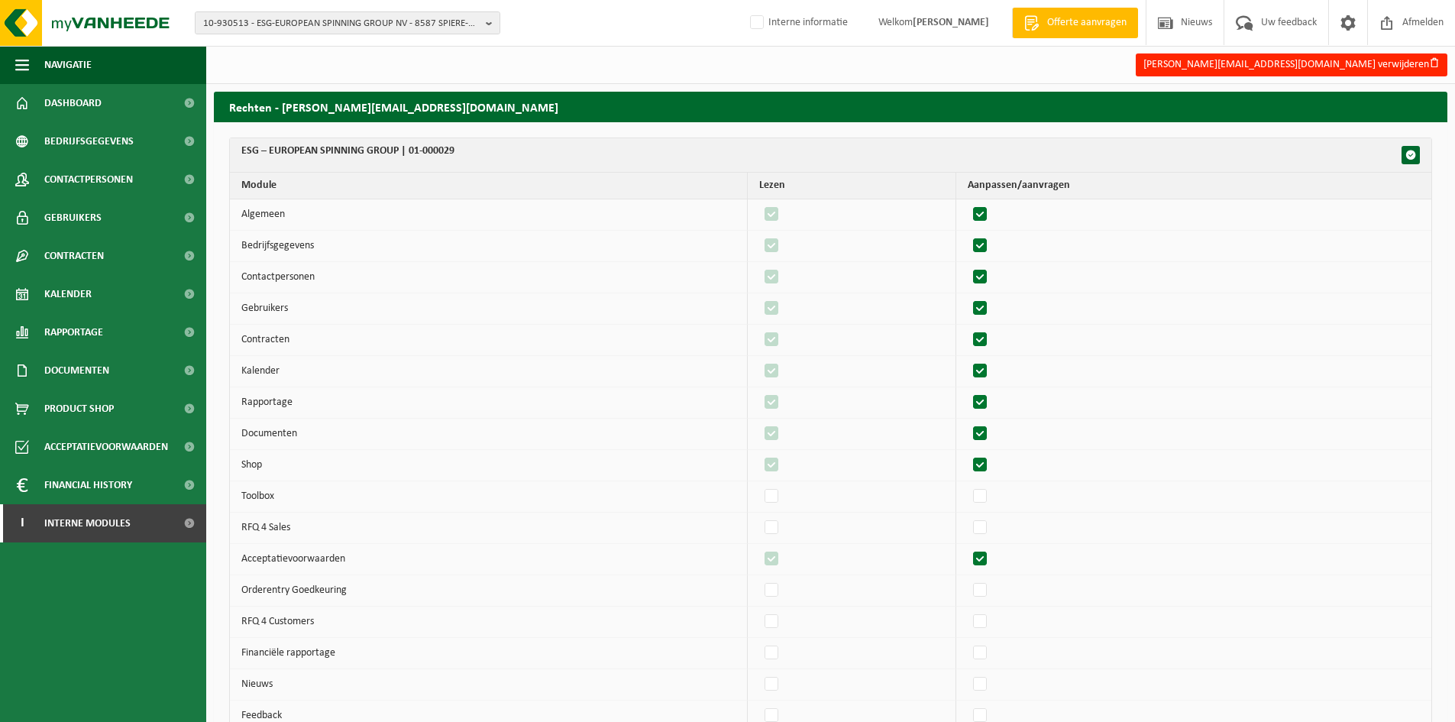
click at [992, 406] on label"] at bounding box center [980, 402] width 21 height 23
click at [968, 391] on input "checkbox" at bounding box center [967, 390] width 1 height 1
click at [992, 406] on label"] at bounding box center [980, 402] width 21 height 23
click at [968, 391] on input "checkbox" at bounding box center [967, 390] width 1 height 1
checkbox input "true"
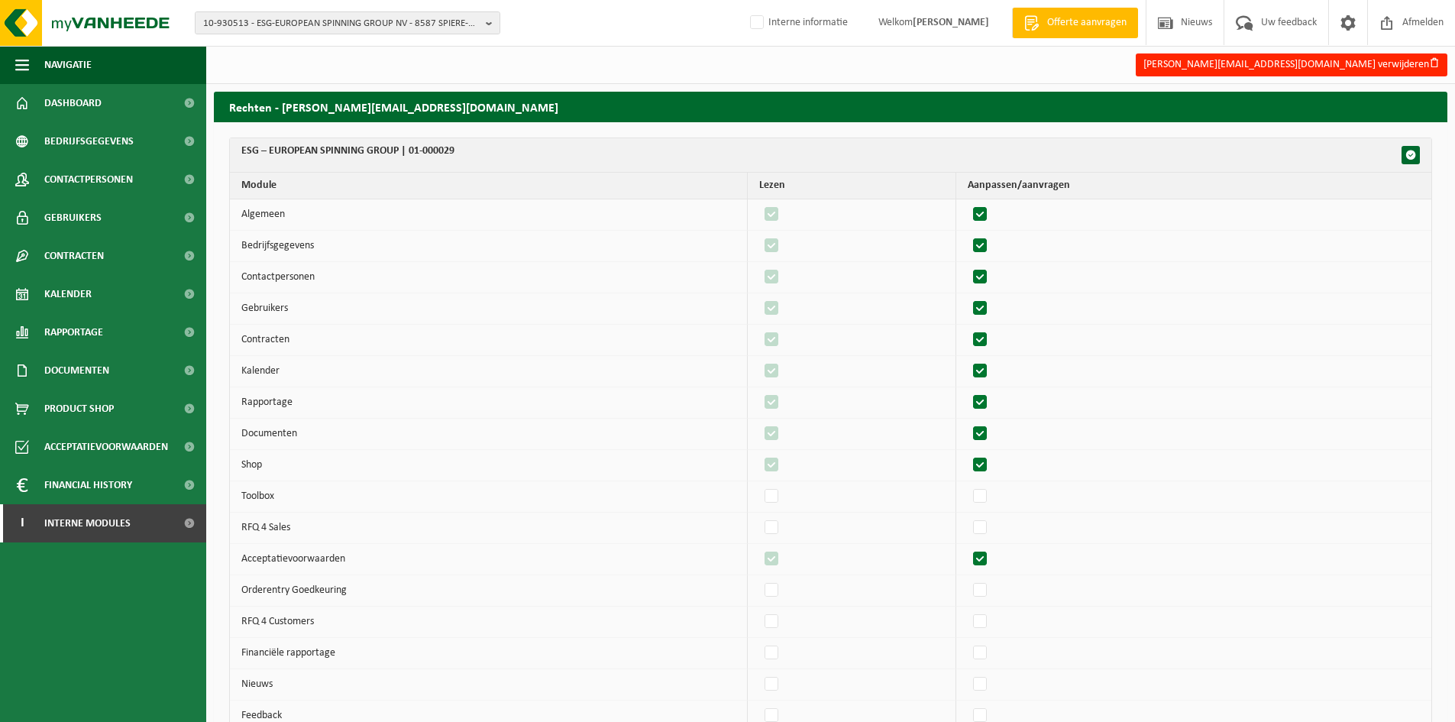
click at [992, 426] on label"] at bounding box center [980, 434] width 21 height 23
click at [968, 423] on input "checkbox" at bounding box center [967, 422] width 1 height 1
click at [991, 426] on label"] at bounding box center [980, 434] width 21 height 23
click at [968, 423] on input "checkbox" at bounding box center [967, 422] width 1 height 1
checkbox input "true"
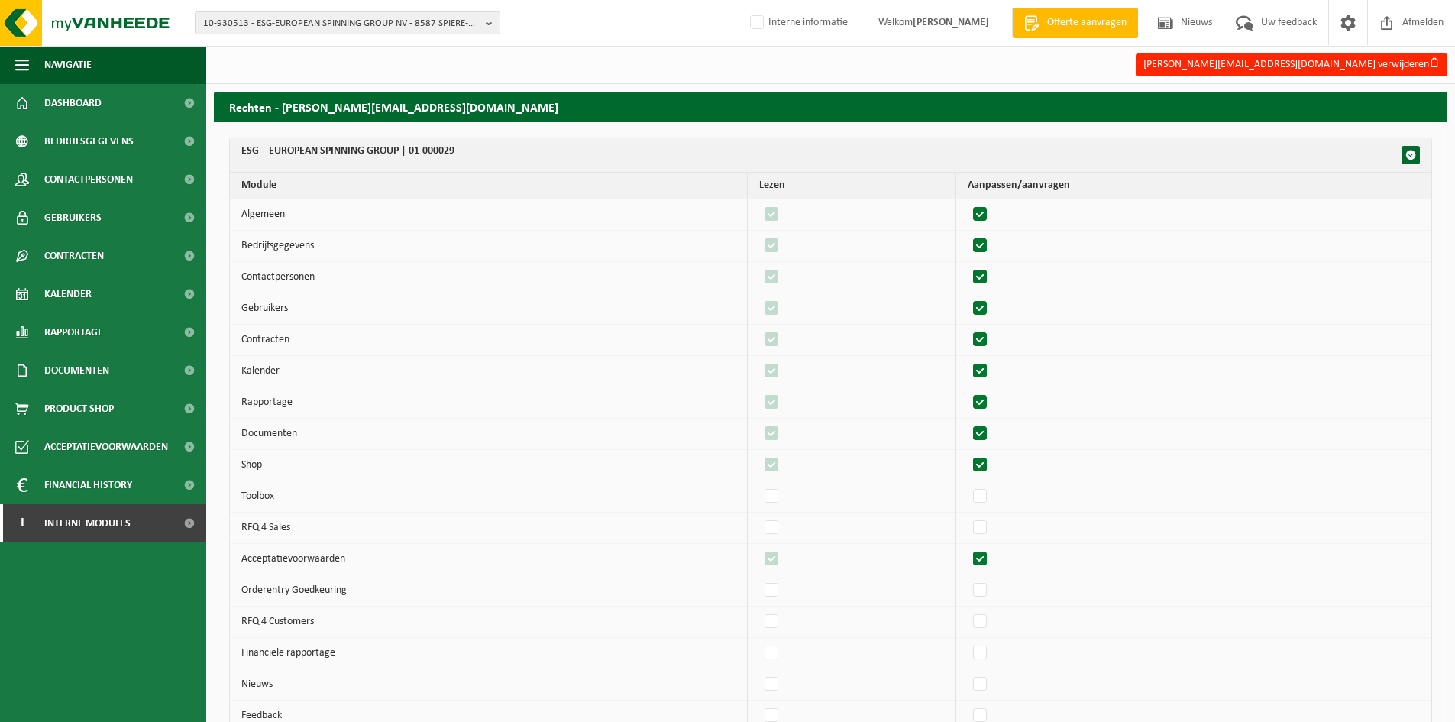
click at [991, 466] on label"] at bounding box center [980, 465] width 21 height 23
click at [968, 454] on input "checkbox" at bounding box center [967, 453] width 1 height 1
click at [991, 466] on label"] at bounding box center [980, 465] width 21 height 23
click at [968, 454] on input "checkbox" at bounding box center [967, 453] width 1 height 1
checkbox input "true"
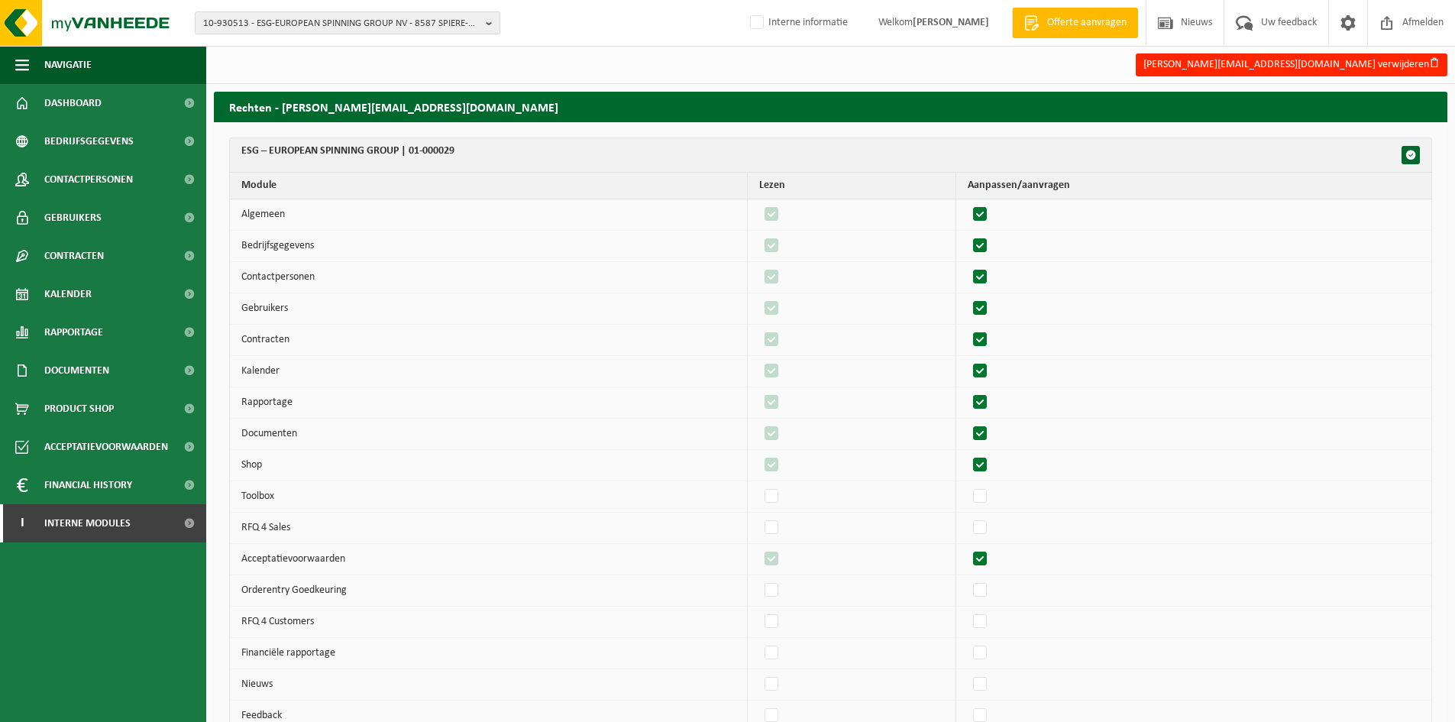
click at [992, 553] on label"] at bounding box center [980, 559] width 21 height 23
click at [968, 548] on input "checkbox" at bounding box center [967, 547] width 1 height 1
click at [992, 553] on label"] at bounding box center [980, 559] width 21 height 23
click at [968, 548] on input "checkbox" at bounding box center [967, 547] width 1 height 1
checkbox input "true"
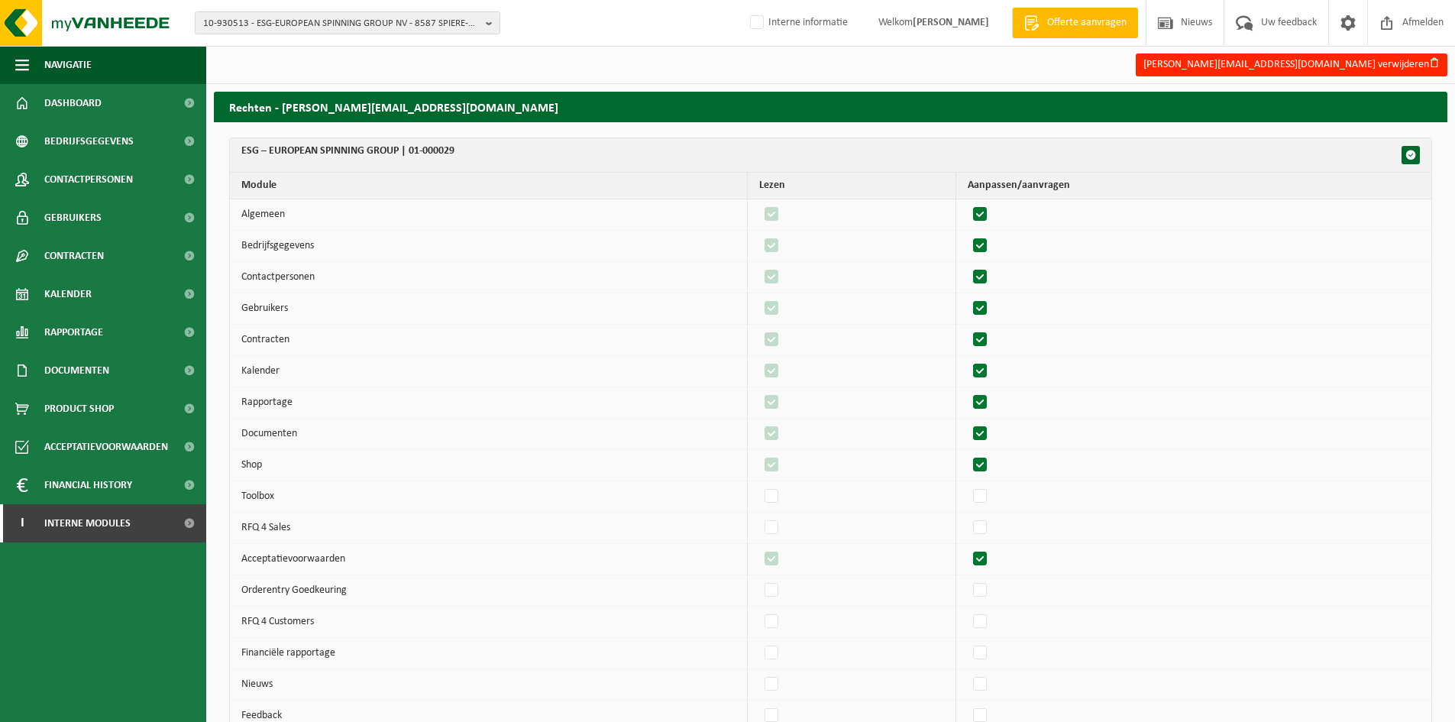
scroll to position [611, 0]
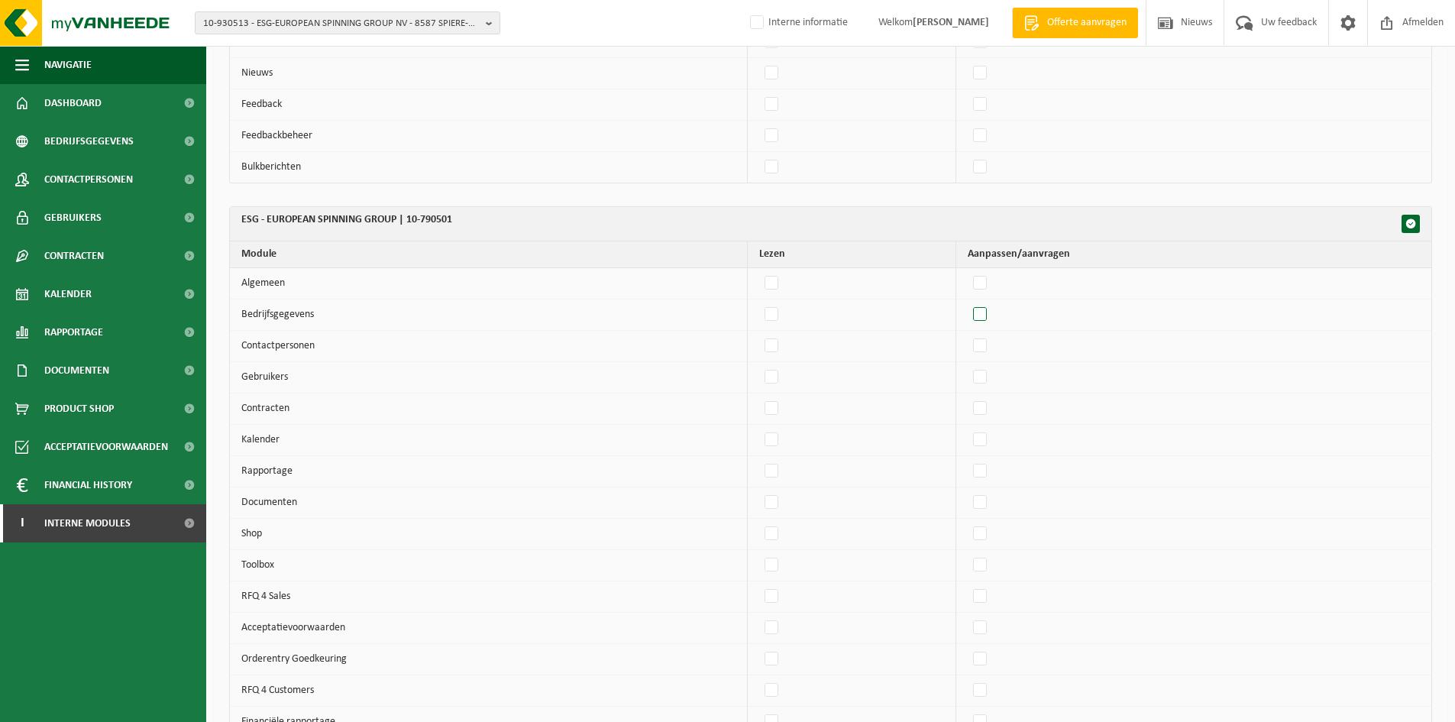
click at [990, 306] on label"] at bounding box center [980, 314] width 21 height 23
click at [968, 303] on input "checkbox" at bounding box center [967, 303] width 1 height 1
checkbox input "true"
click at [989, 276] on label"] at bounding box center [980, 283] width 21 height 23
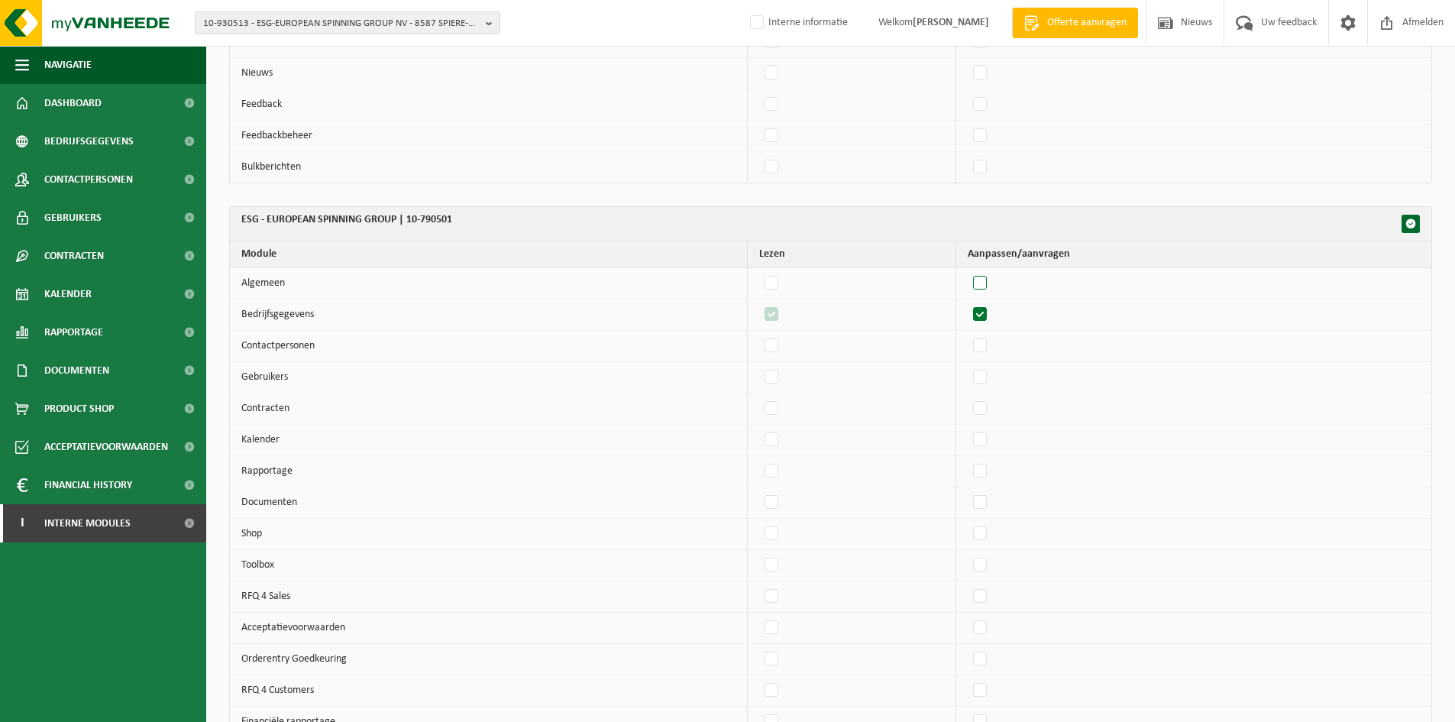
click at [968, 272] on input "checkbox" at bounding box center [967, 271] width 1 height 1
checkbox input "true"
click at [987, 364] on td at bounding box center [1194, 377] width 475 height 31
click at [991, 348] on label"] at bounding box center [980, 346] width 21 height 23
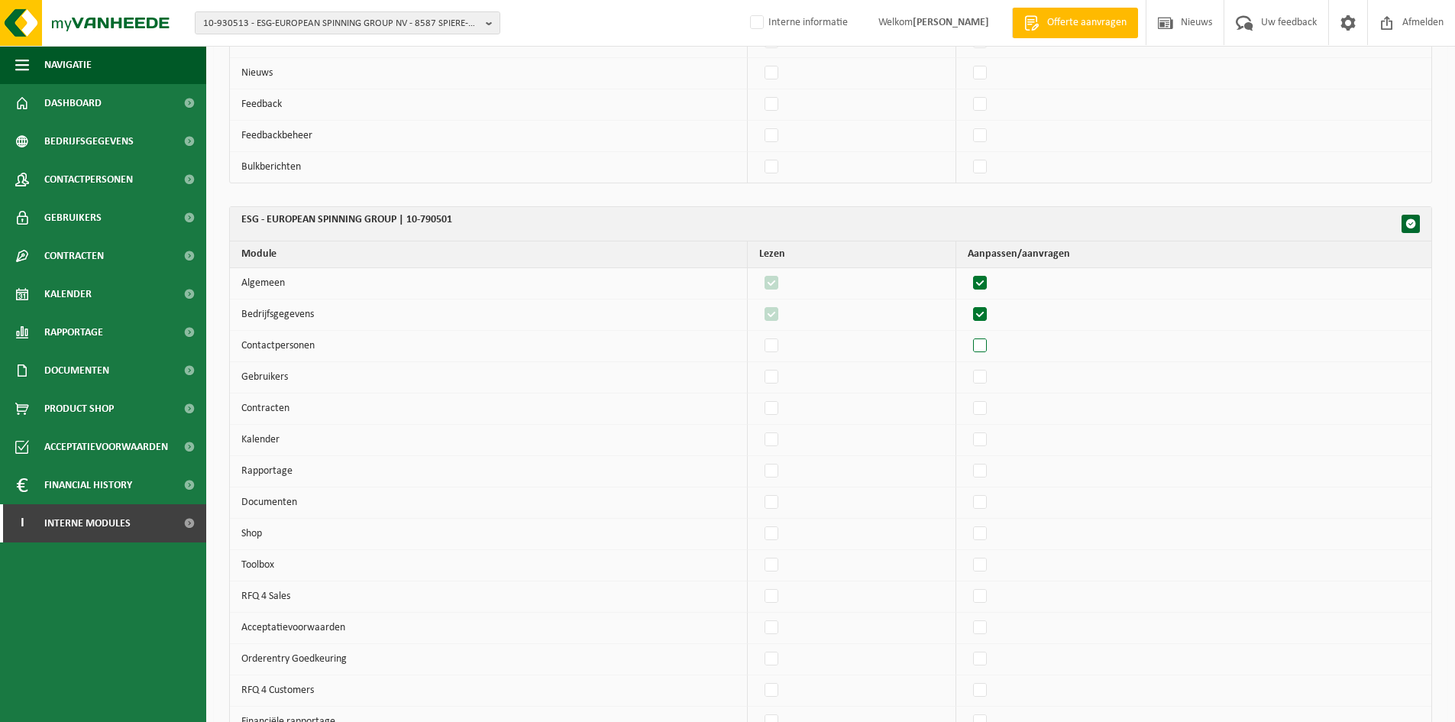
click at [968, 335] on input "checkbox" at bounding box center [967, 334] width 1 height 1
checkbox input "true"
click at [991, 387] on label"] at bounding box center [980, 377] width 21 height 23
click at [968, 366] on input "checkbox" at bounding box center [967, 365] width 1 height 1
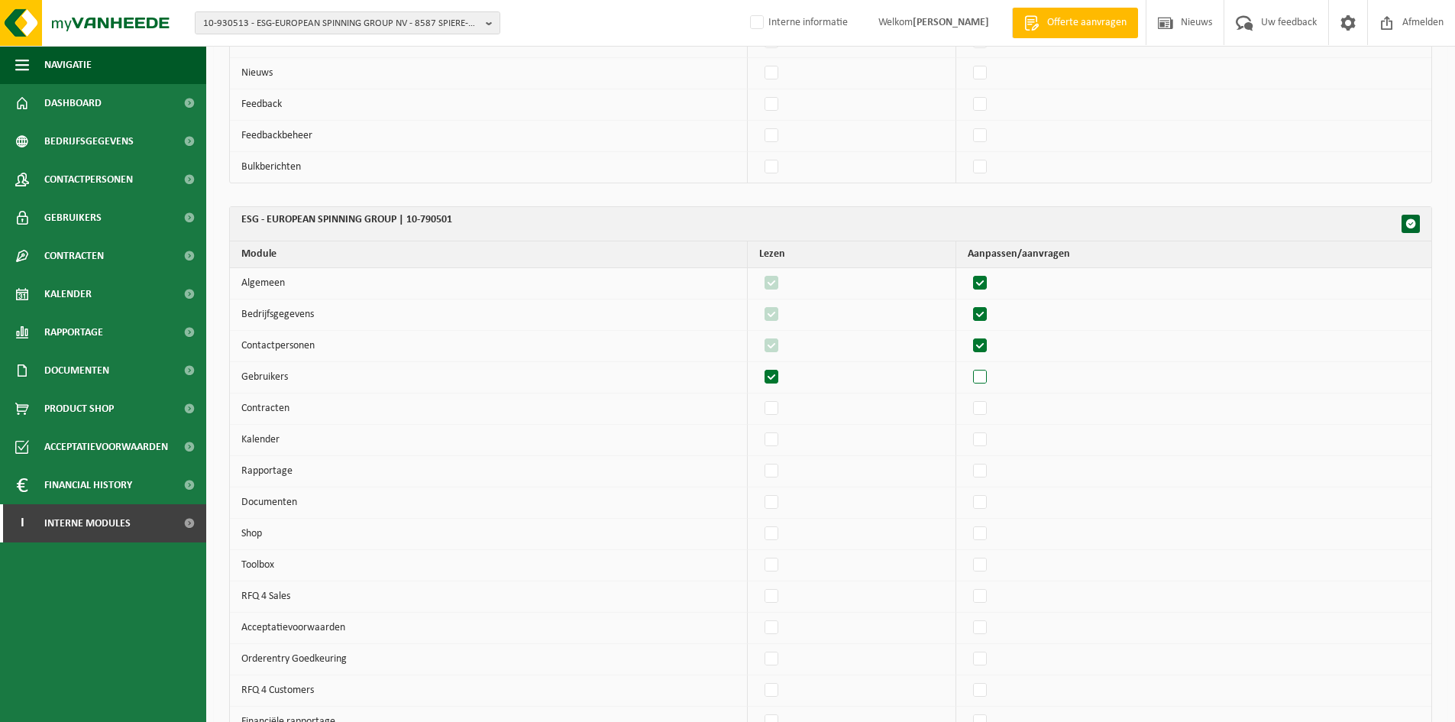
checkbox input "true"
drag, startPoint x: 991, startPoint y: 423, endPoint x: 992, endPoint y: 432, distance: 9.3
click at [991, 426] on tbody "Algemeen 29962 Bedrijfsgegevens 29962 Contactpersonen 29962 Gebruikers 29962 Co…" at bounding box center [831, 565] width 1202 height 594
click at [992, 413] on label"] at bounding box center [980, 408] width 21 height 23
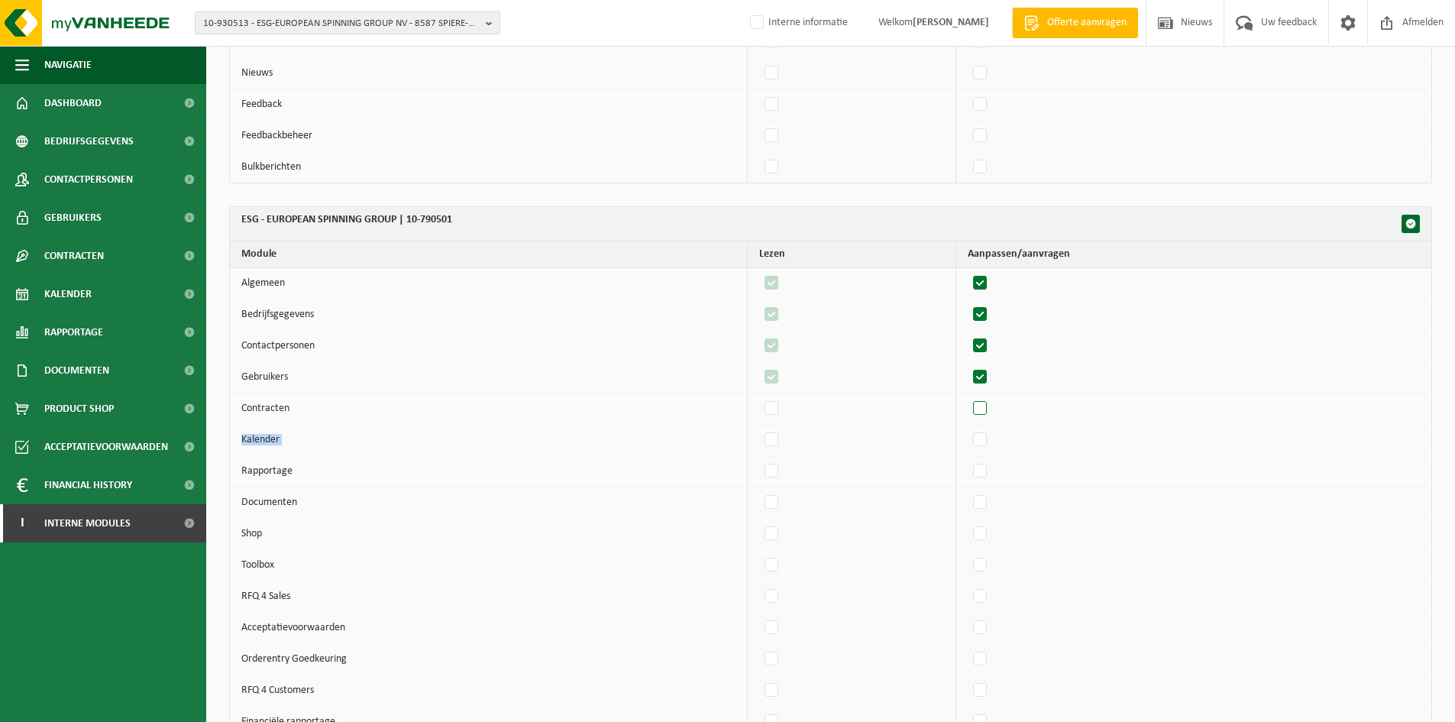
click at [968, 397] on input "checkbox" at bounding box center [967, 397] width 1 height 1
checkbox input "true"
click at [989, 448] on label"] at bounding box center [980, 440] width 21 height 23
click at [968, 429] on input "checkbox" at bounding box center [967, 428] width 1 height 1
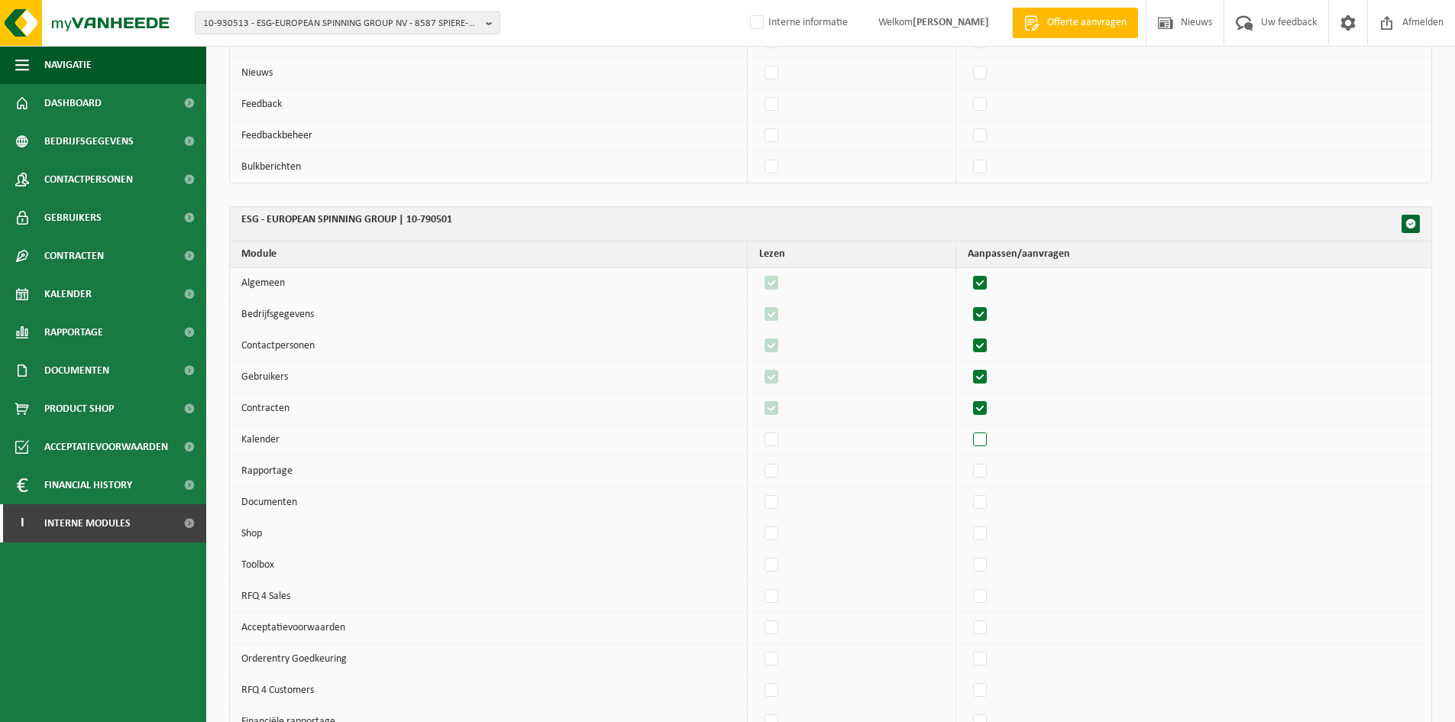
checkbox input "true"
click at [991, 465] on label"] at bounding box center [980, 471] width 21 height 23
click at [968, 460] on input "checkbox" at bounding box center [967, 459] width 1 height 1
checkbox input "true"
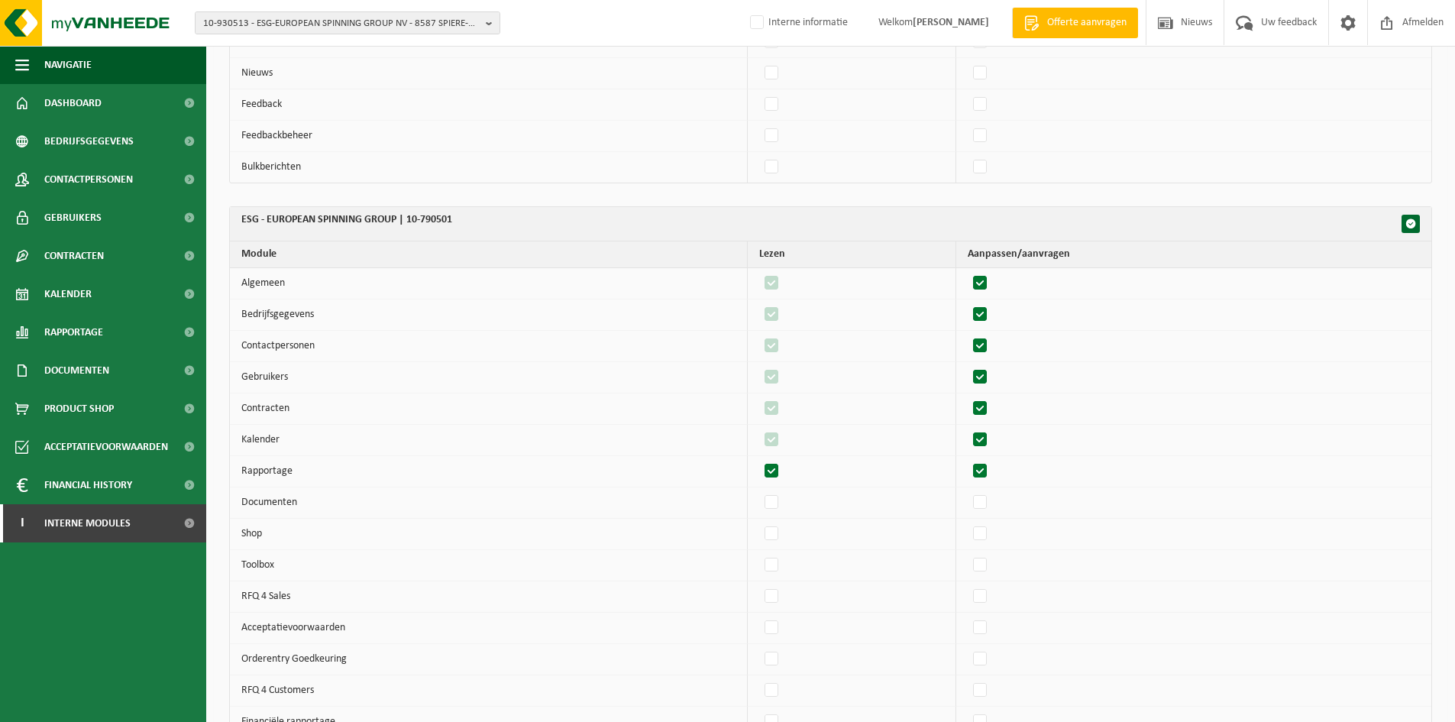
checkbox input "true"
click at [994, 521] on td at bounding box center [1194, 534] width 475 height 31
click at [983, 495] on label"] at bounding box center [980, 502] width 21 height 23
click at [968, 491] on input "checkbox" at bounding box center [967, 491] width 1 height 1
checkbox input "true"
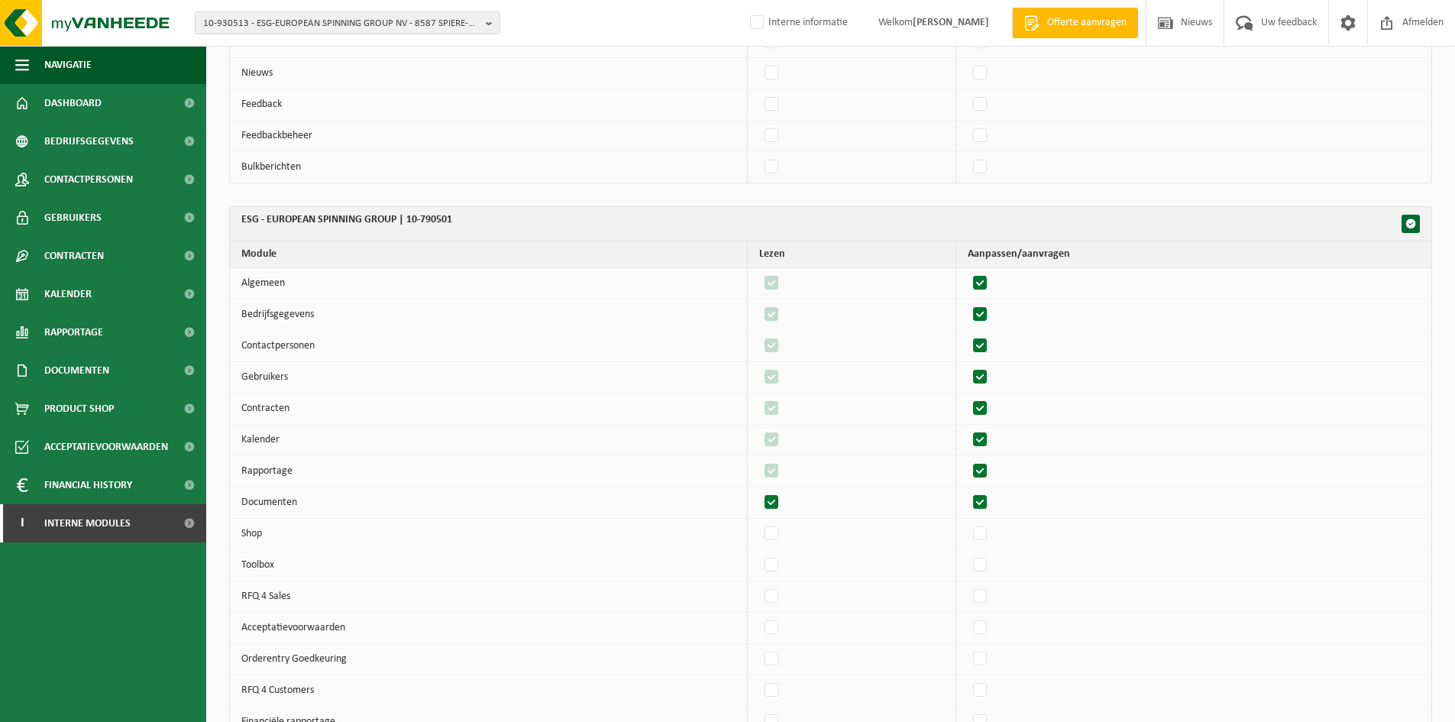
checkbox input "true"
click at [987, 533] on label"] at bounding box center [980, 534] width 21 height 23
click at [968, 523] on input "checkbox" at bounding box center [967, 522] width 1 height 1
checkbox input "true"
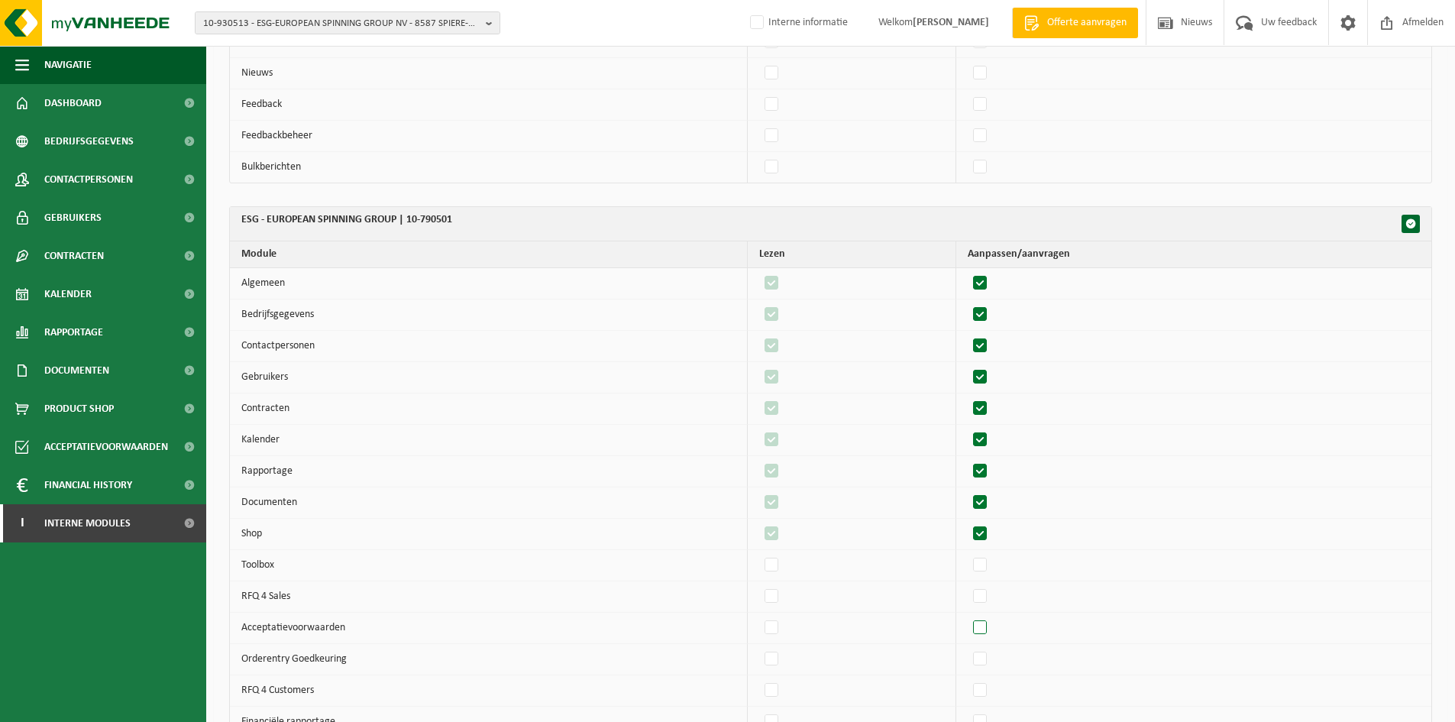
click at [990, 622] on label"] at bounding box center [980, 628] width 21 height 23
click at [968, 617] on input "checkbox" at bounding box center [967, 616] width 1 height 1
checkbox input "true"
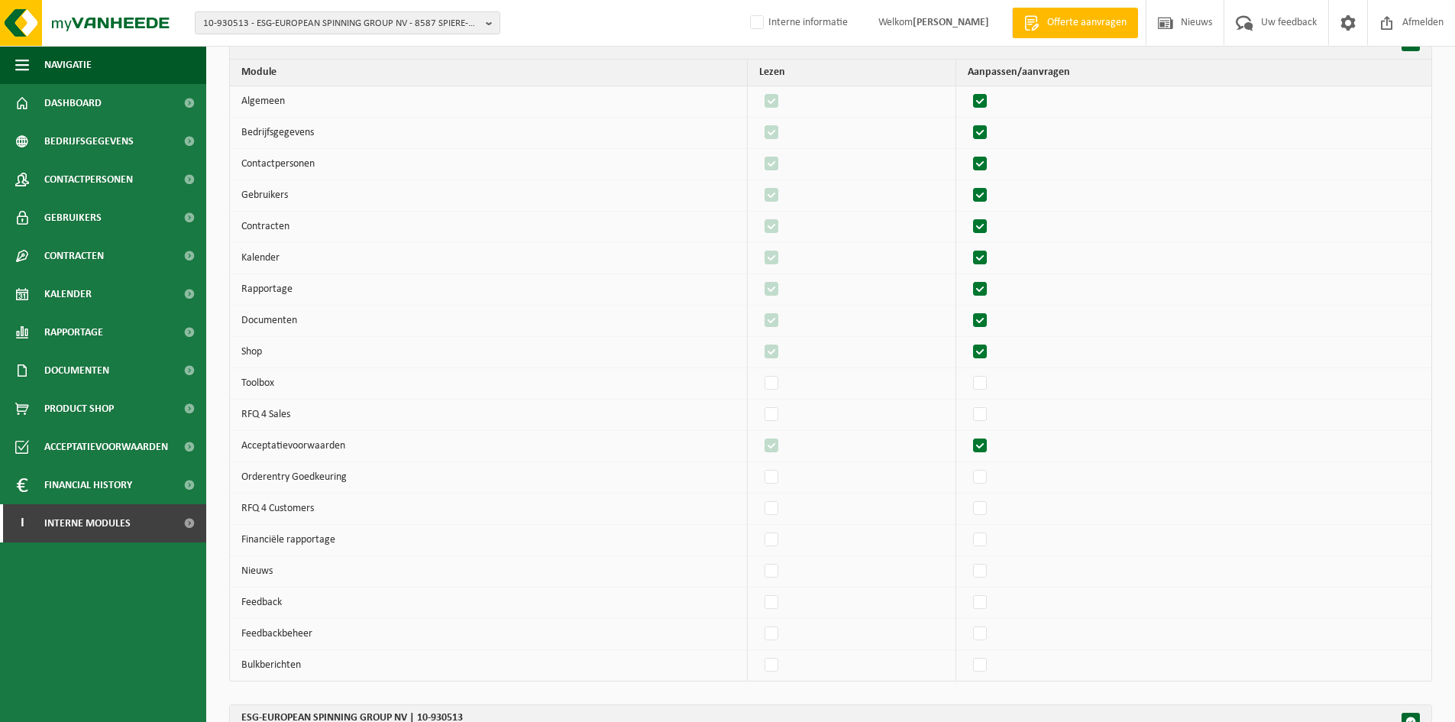
scroll to position [815, 0]
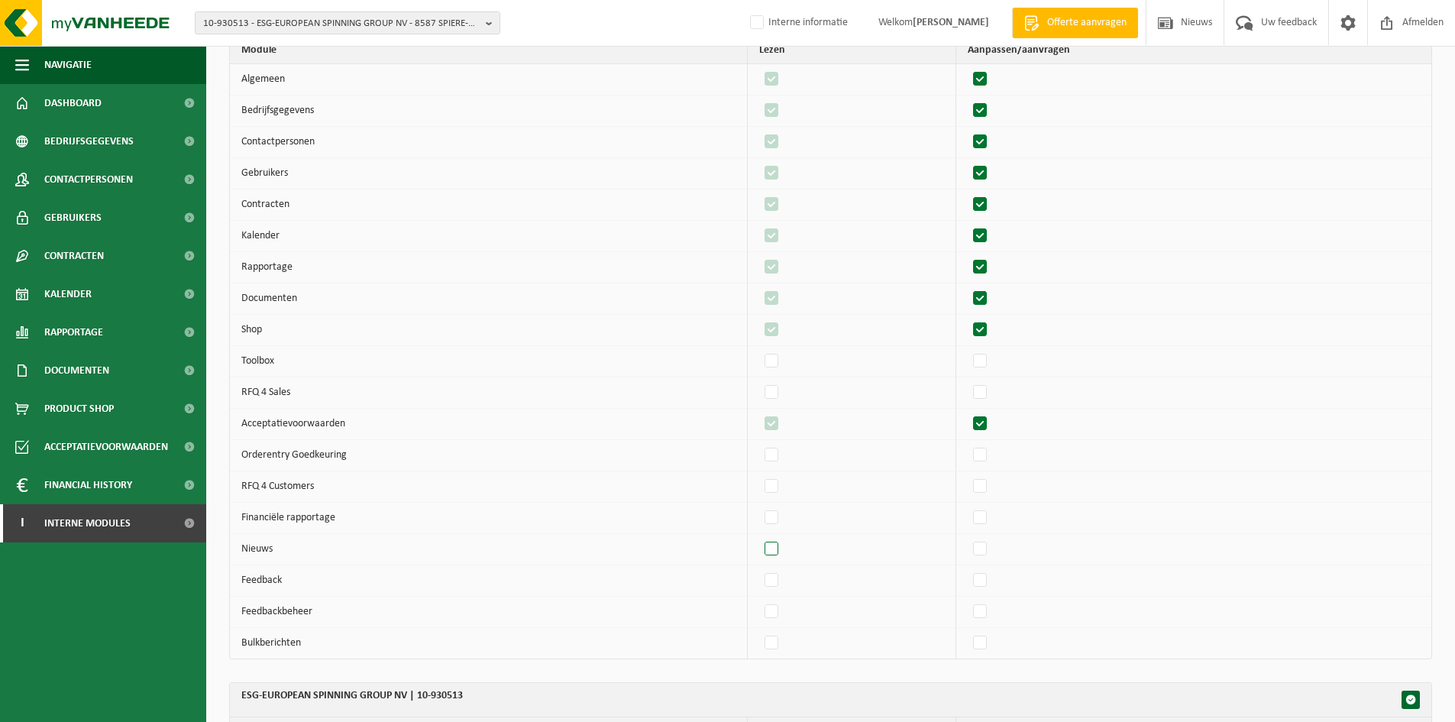
click at [783, 543] on label"] at bounding box center [772, 549] width 21 height 23
click at [759, 538] on input "checkbox" at bounding box center [759, 537] width 1 height 1
checkbox input "true"
click at [986, 584] on label"] at bounding box center [980, 580] width 21 height 23
click at [968, 569] on input "checkbox" at bounding box center [967, 568] width 1 height 1
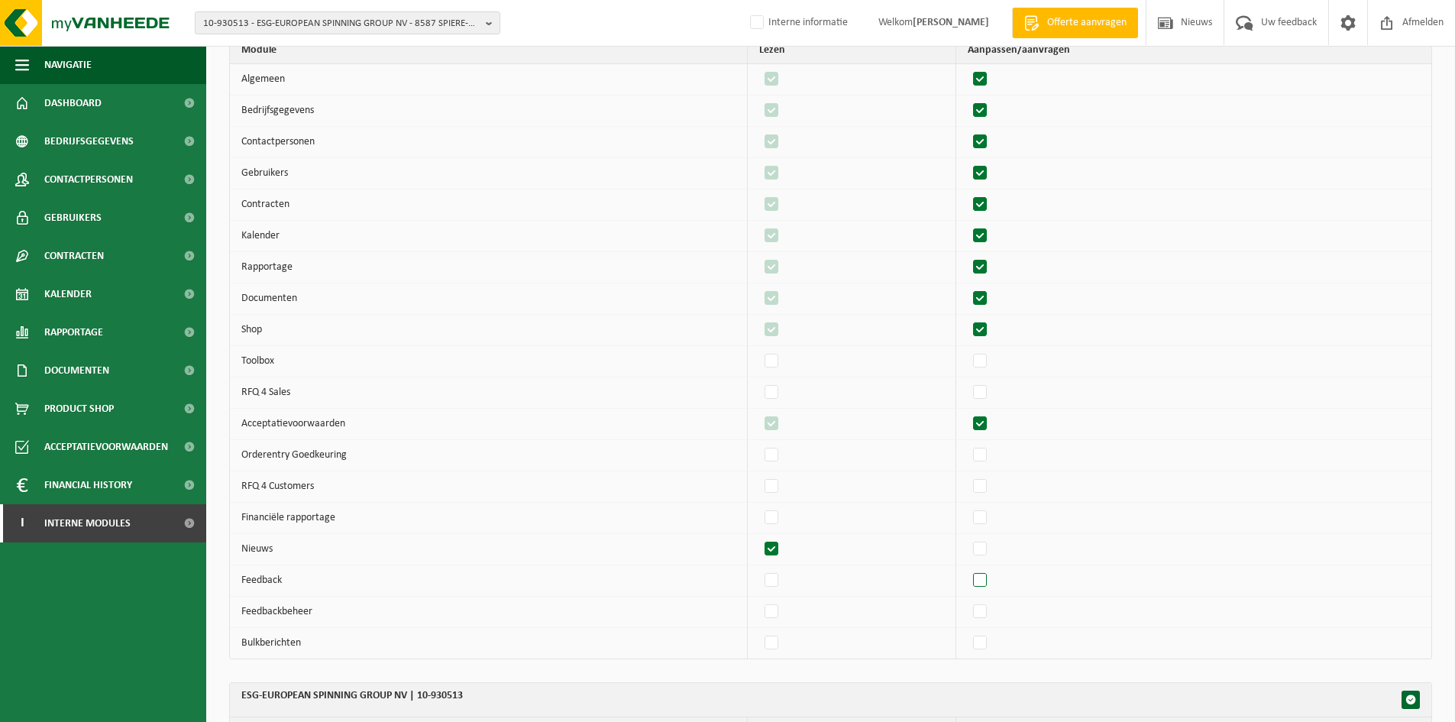
checkbox input "true"
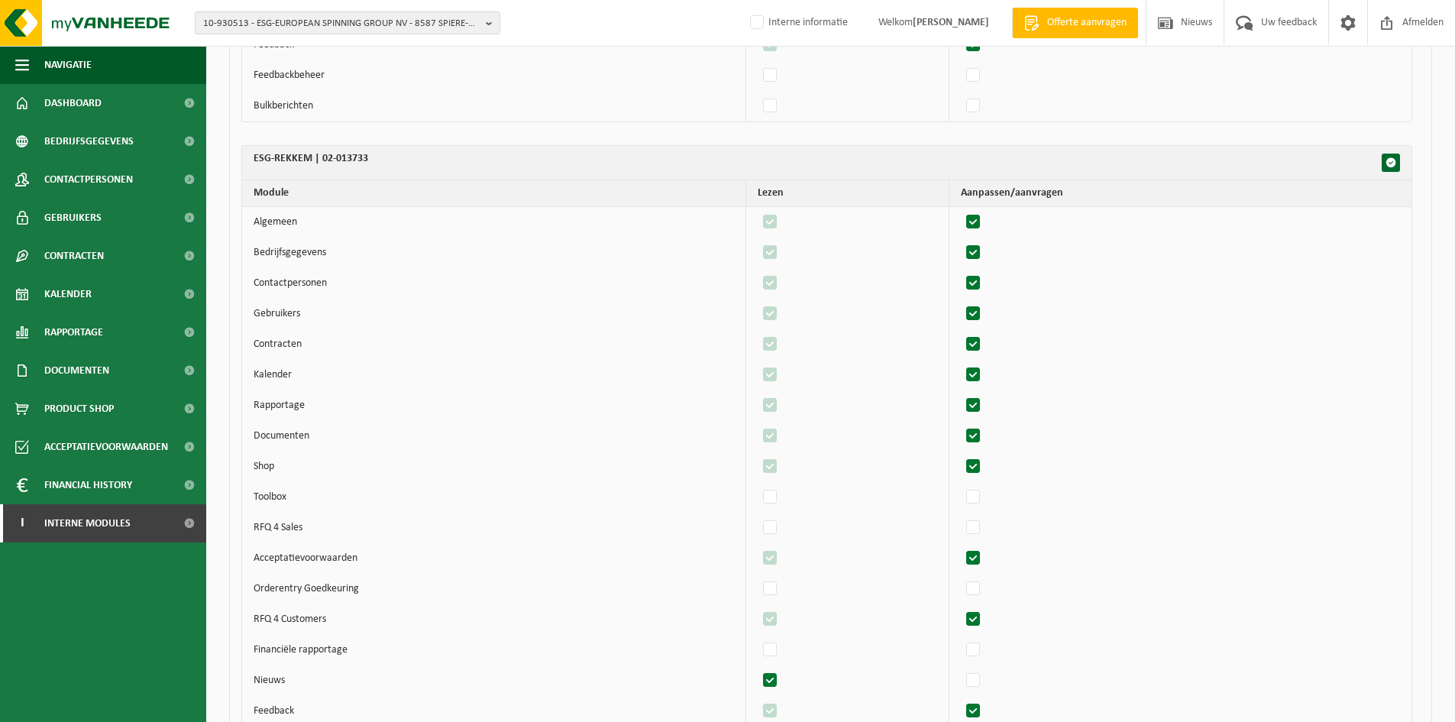
scroll to position [4341, 0]
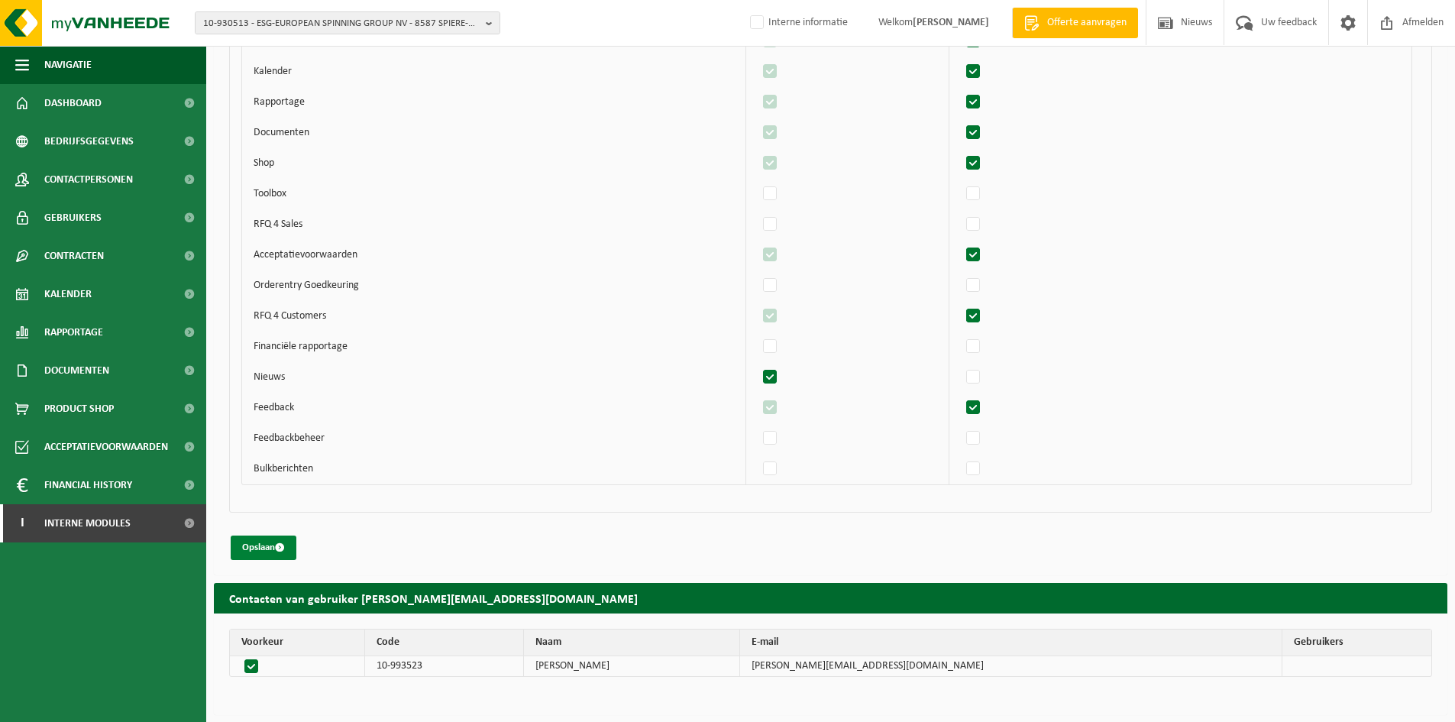
drag, startPoint x: 290, startPoint y: 551, endPoint x: 244, endPoint y: 550, distance: 45.8
click at [290, 551] on button "Opslaan" at bounding box center [264, 548] width 66 height 24
